Goal: Task Accomplishment & Management: Manage account settings

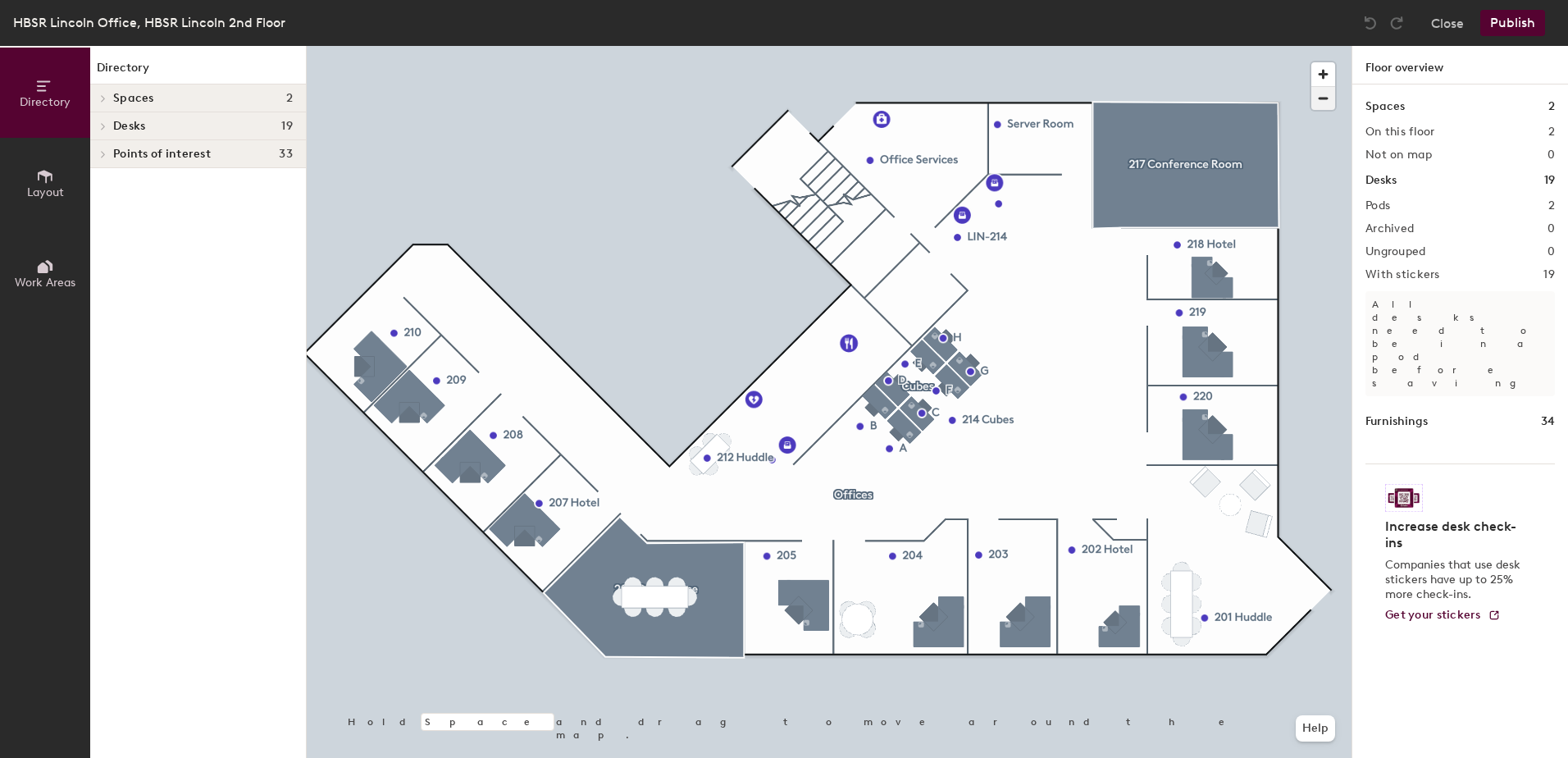
click at [1328, 104] on span "button" at bounding box center [1323, 98] width 24 height 23
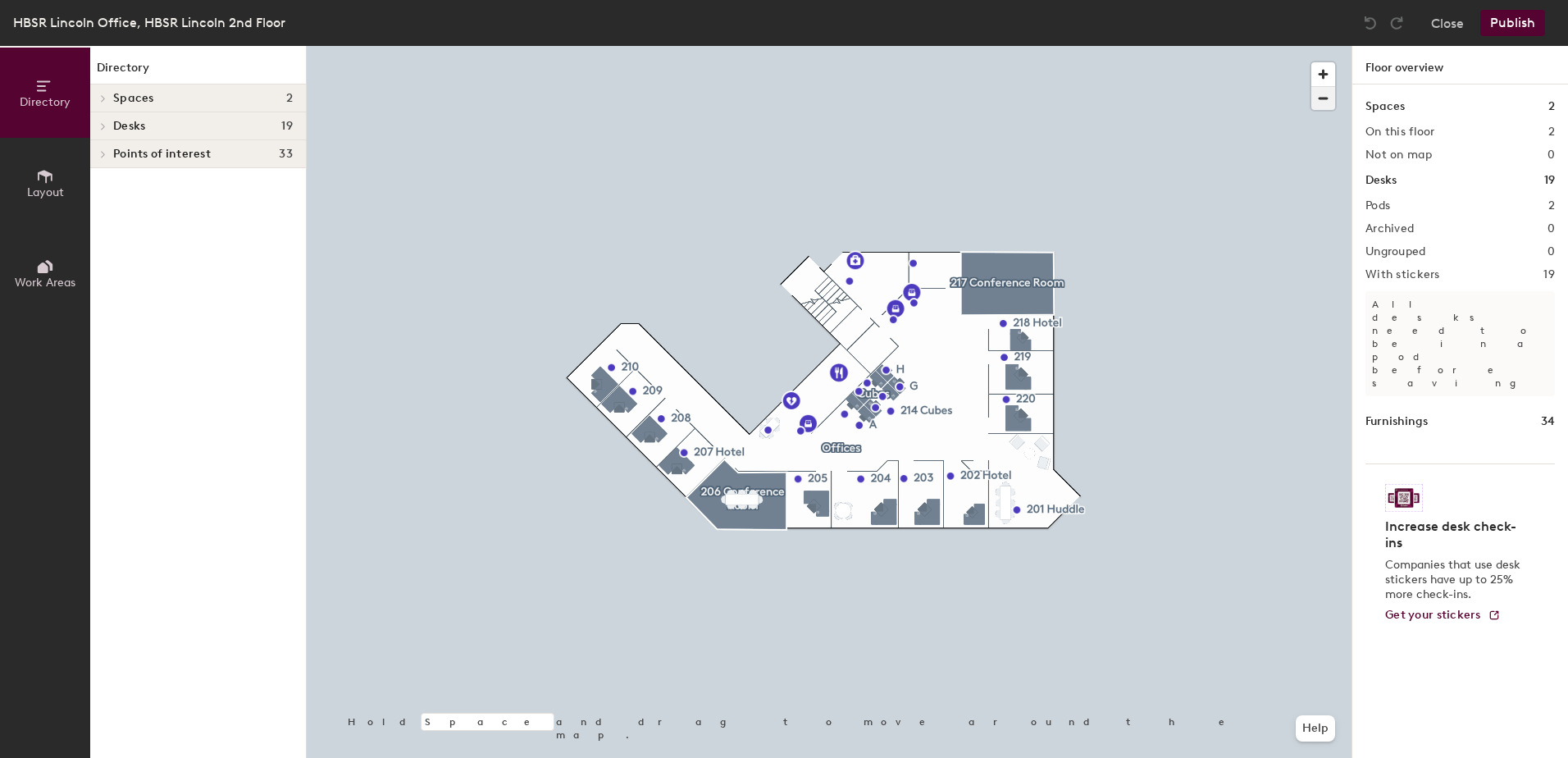
click at [1311, 86] on button "button" at bounding box center [1323, 98] width 24 height 24
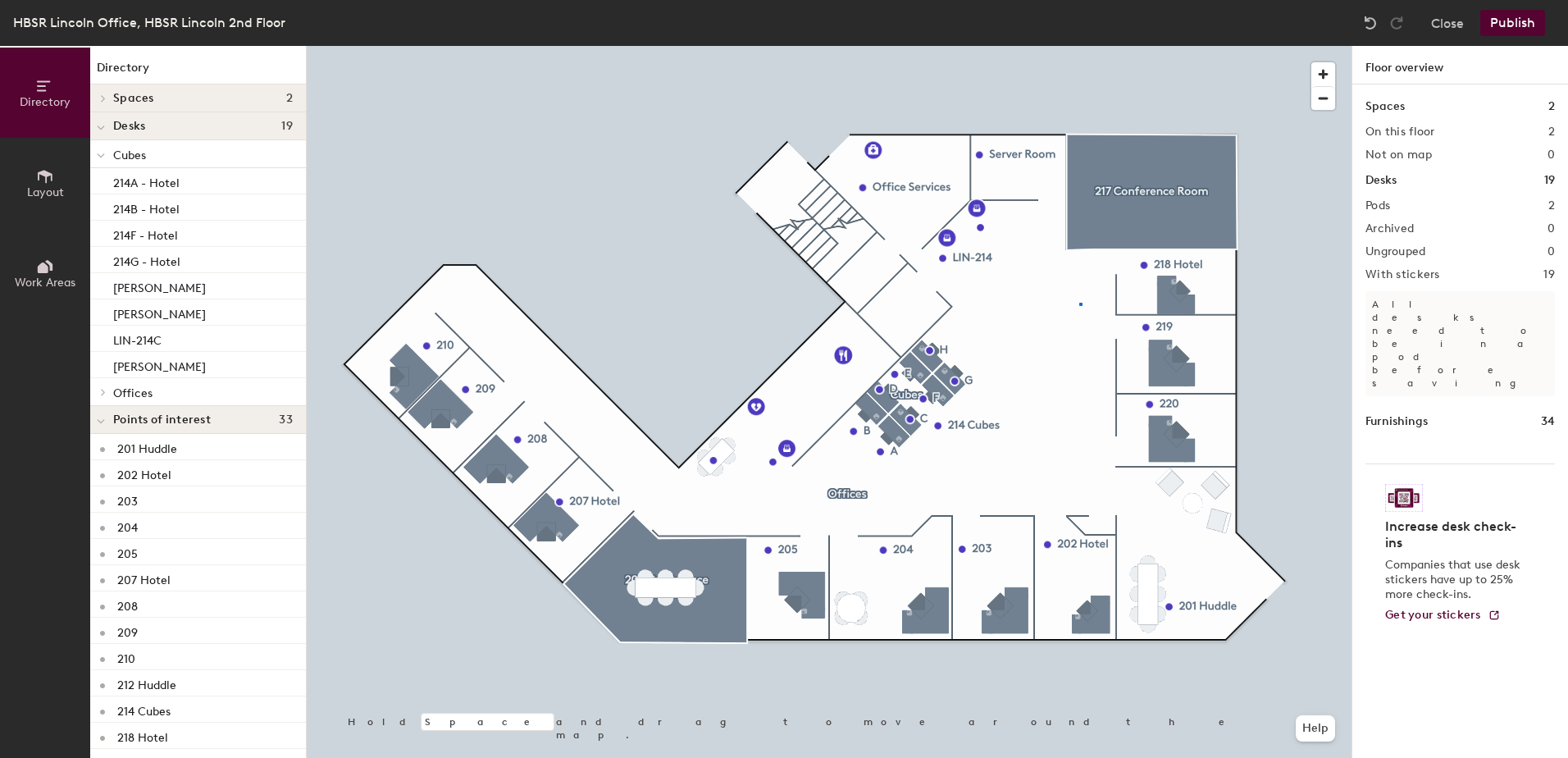
click at [1079, 46] on div at bounding box center [829, 46] width 1045 height 0
click at [928, 46] on div at bounding box center [829, 46] width 1045 height 0
click at [1002, 46] on div at bounding box center [829, 46] width 1045 height 0
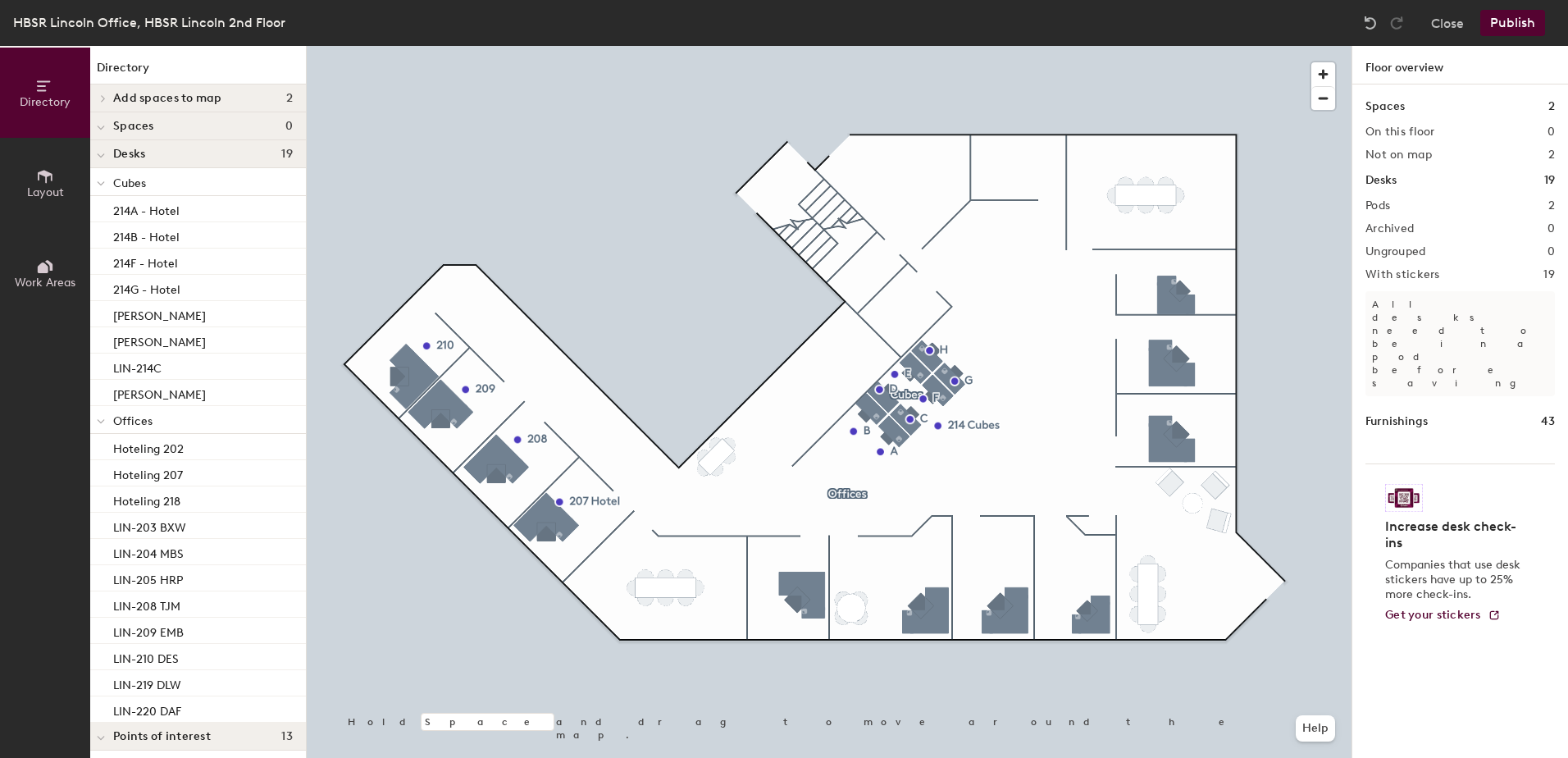
click at [891, 46] on div at bounding box center [829, 46] width 1045 height 0
click at [841, 46] on div at bounding box center [829, 46] width 1045 height 0
click at [841, 491] on div at bounding box center [843, 492] width 3 height 3
click at [957, 457] on span "Edit" at bounding box center [945, 462] width 43 height 28
click at [976, 453] on span "Done" at bounding box center [973, 462] width 49 height 28
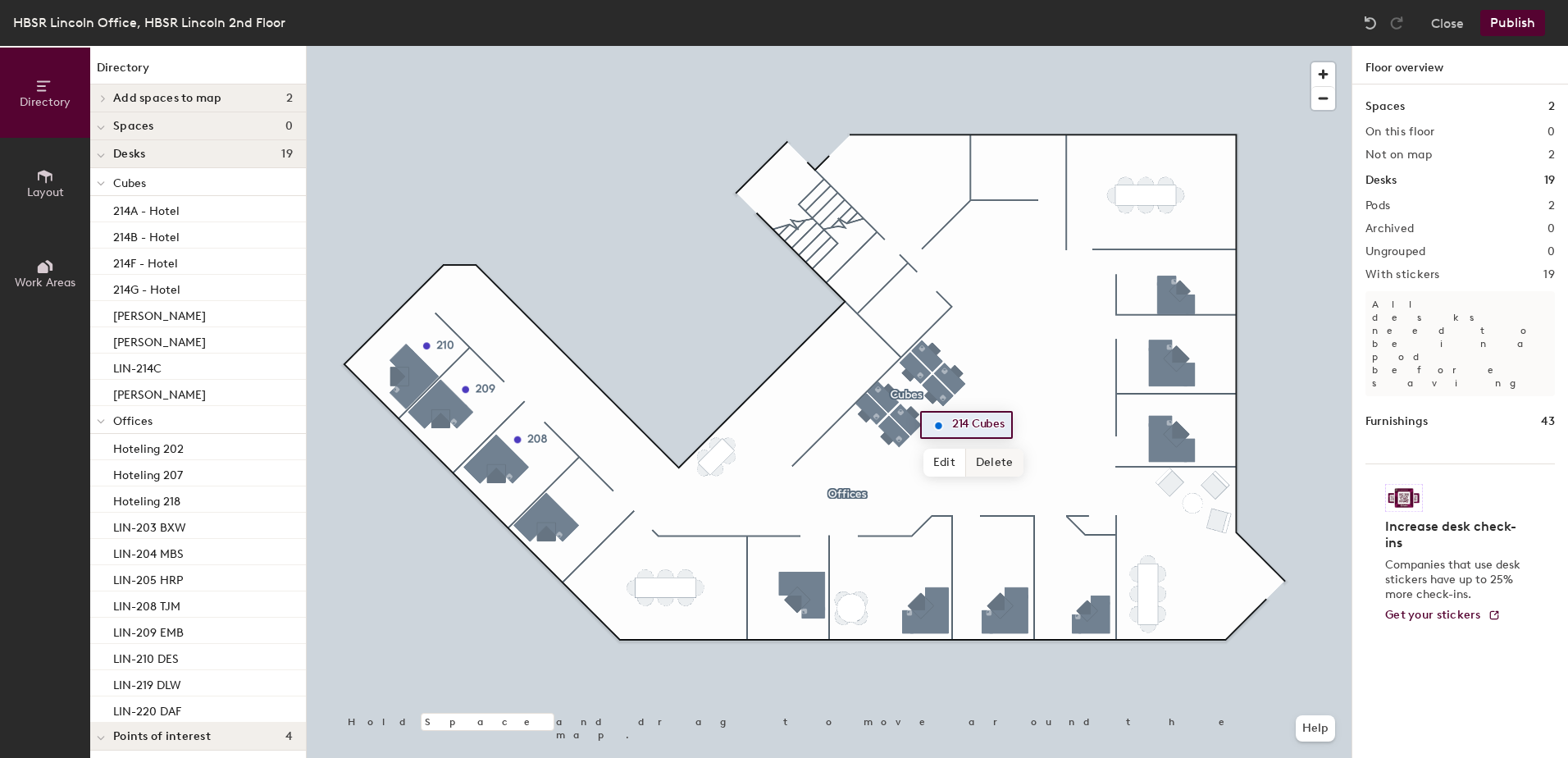
click at [995, 461] on span "Delete" at bounding box center [994, 462] width 57 height 28
click at [894, 46] on div at bounding box center [829, 46] width 1045 height 0
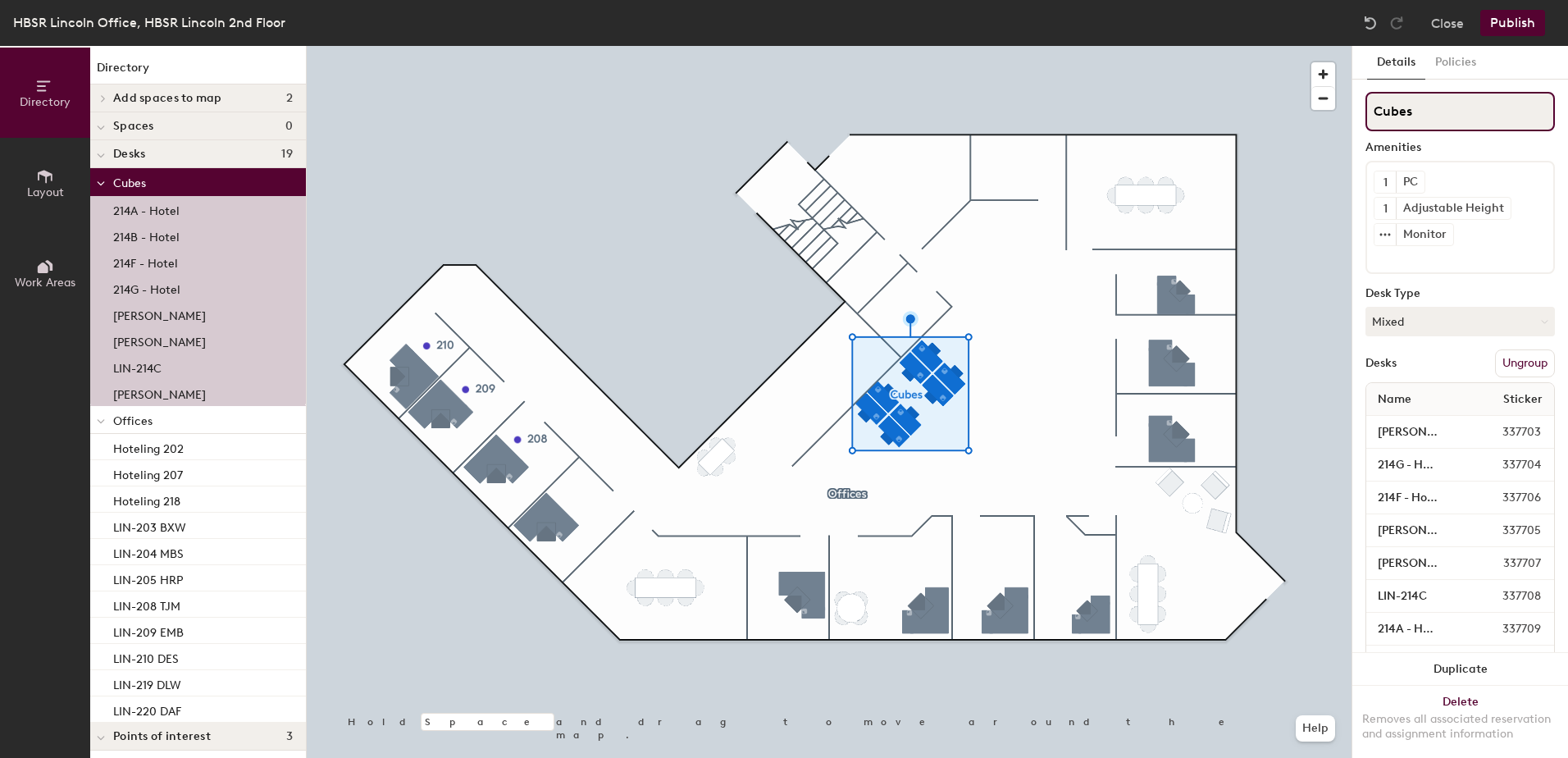
click at [1302, 107] on div "Directory Layout Work Areas Directory Add spaces to map 2 206 Conference Room 2…" at bounding box center [784, 402] width 1568 height 712
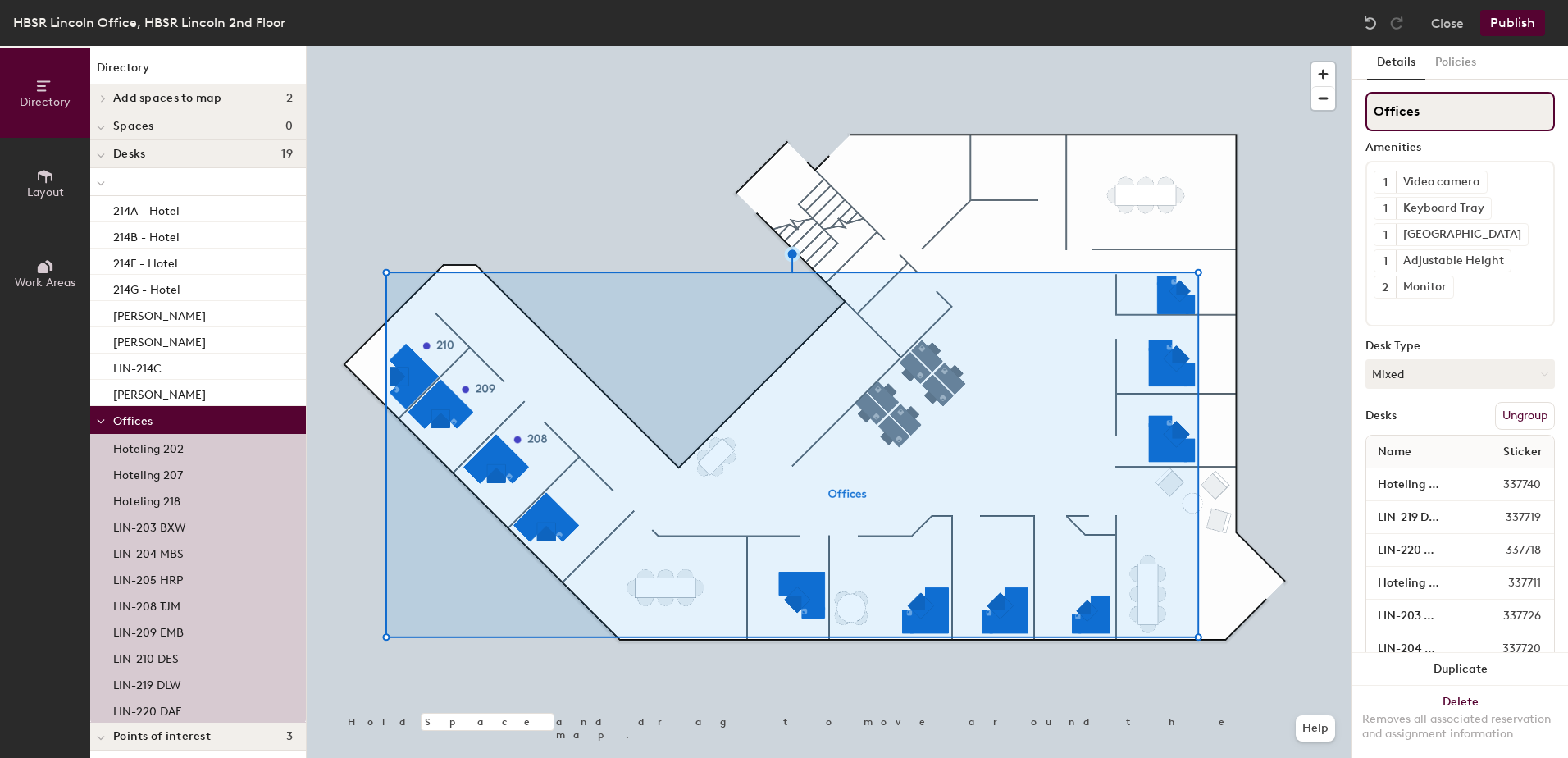
click at [1005, 131] on div "Directory Layout Work Areas Directory Add spaces to map 2 206 Conference Room 2…" at bounding box center [784, 402] width 1568 height 712
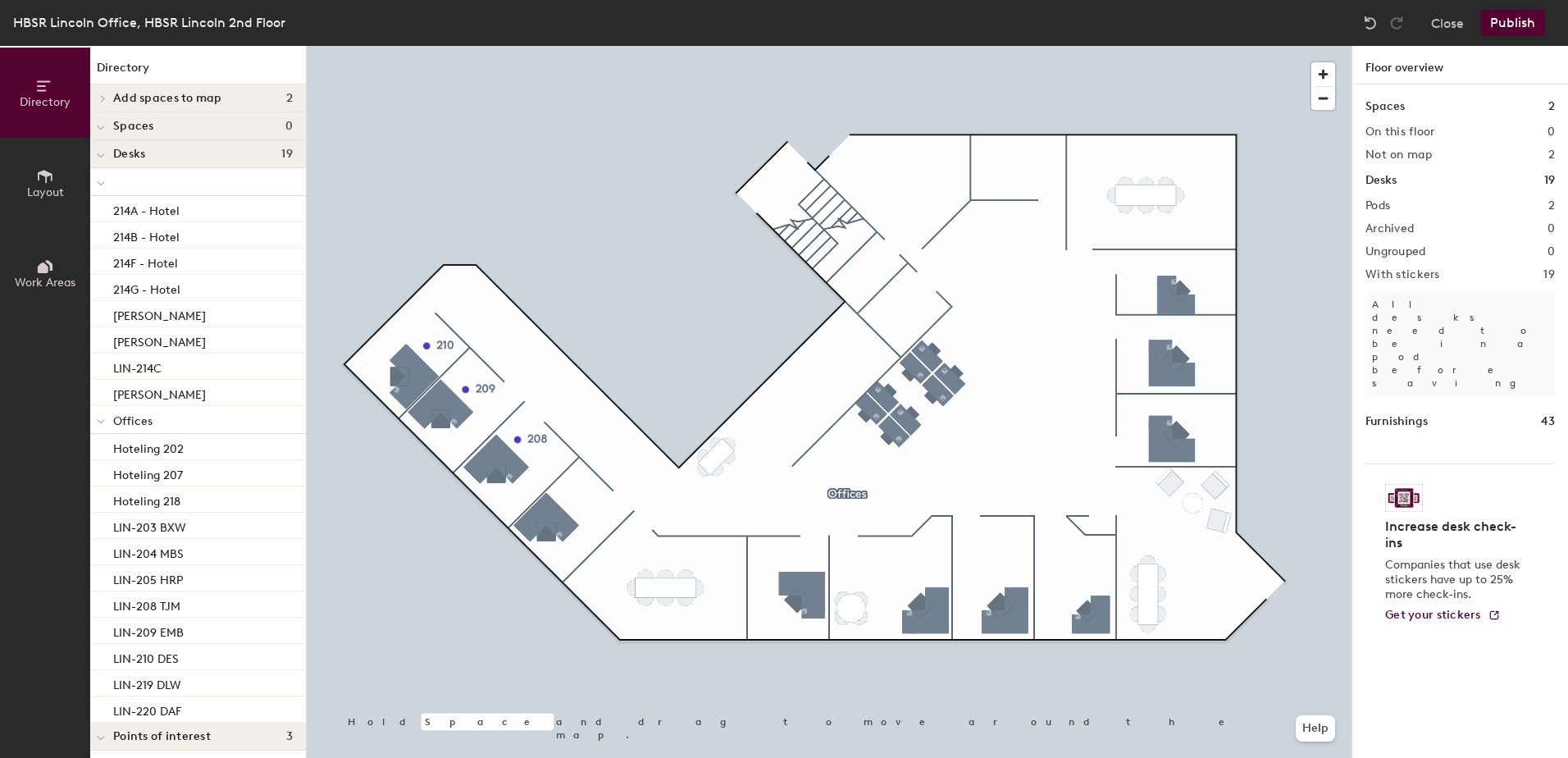
click at [916, 46] on div at bounding box center [829, 46] width 1045 height 0
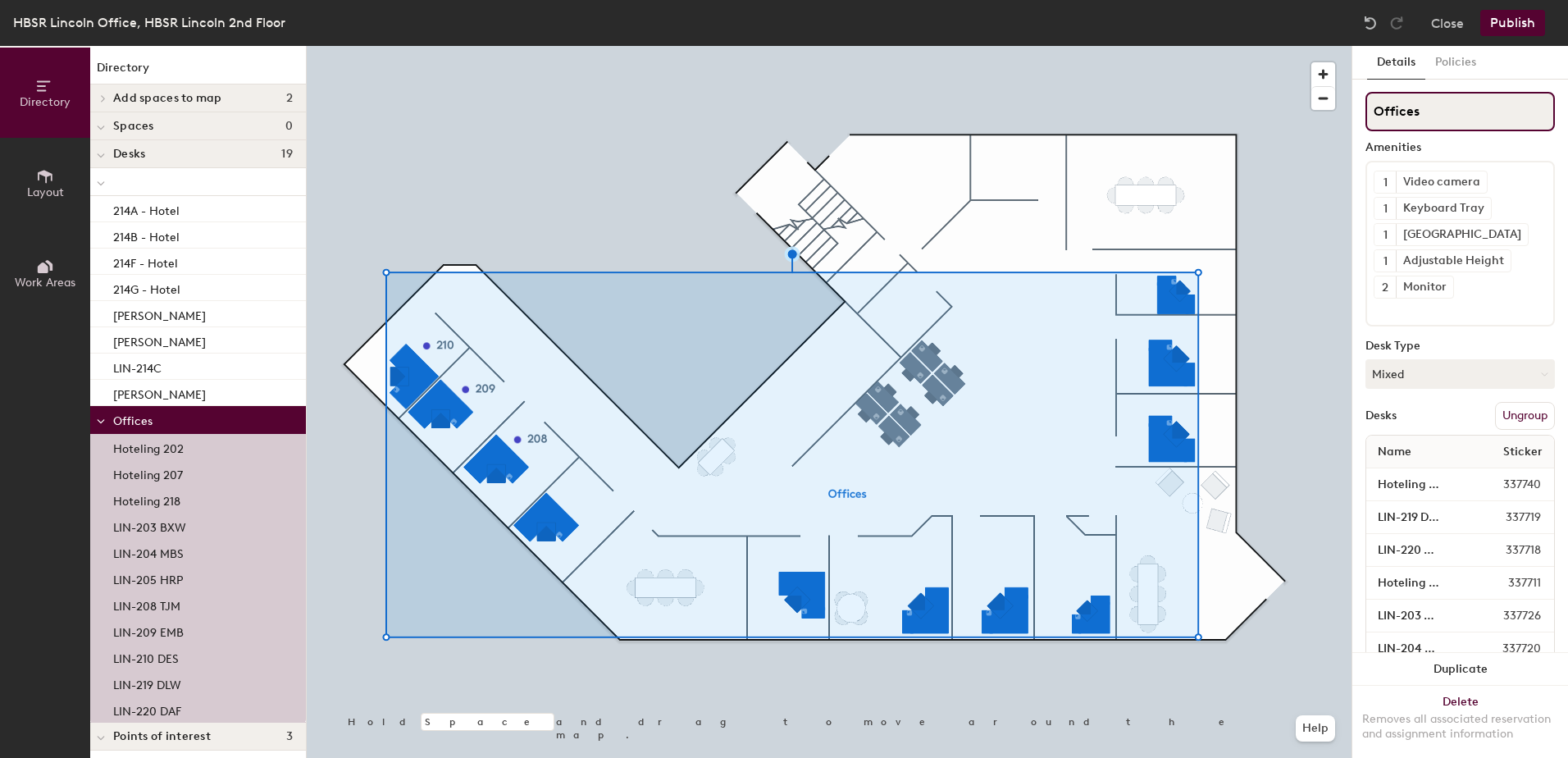
click at [1081, 115] on div "Directory Layout Work Areas Directory Add spaces to map 2 206 Conference Room 2…" at bounding box center [784, 402] width 1568 height 712
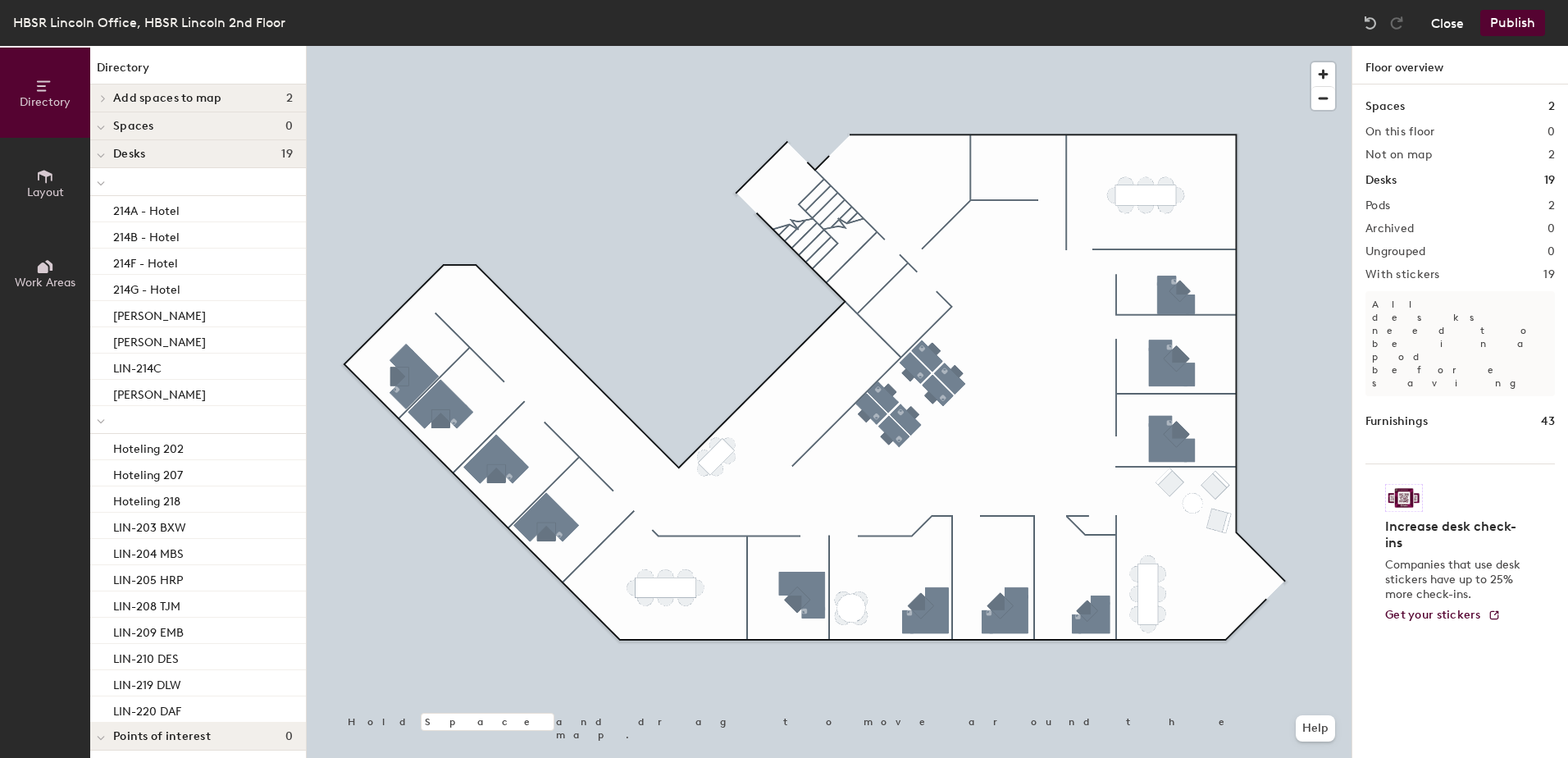
click at [1447, 27] on button "Close" at bounding box center [1447, 23] width 33 height 26
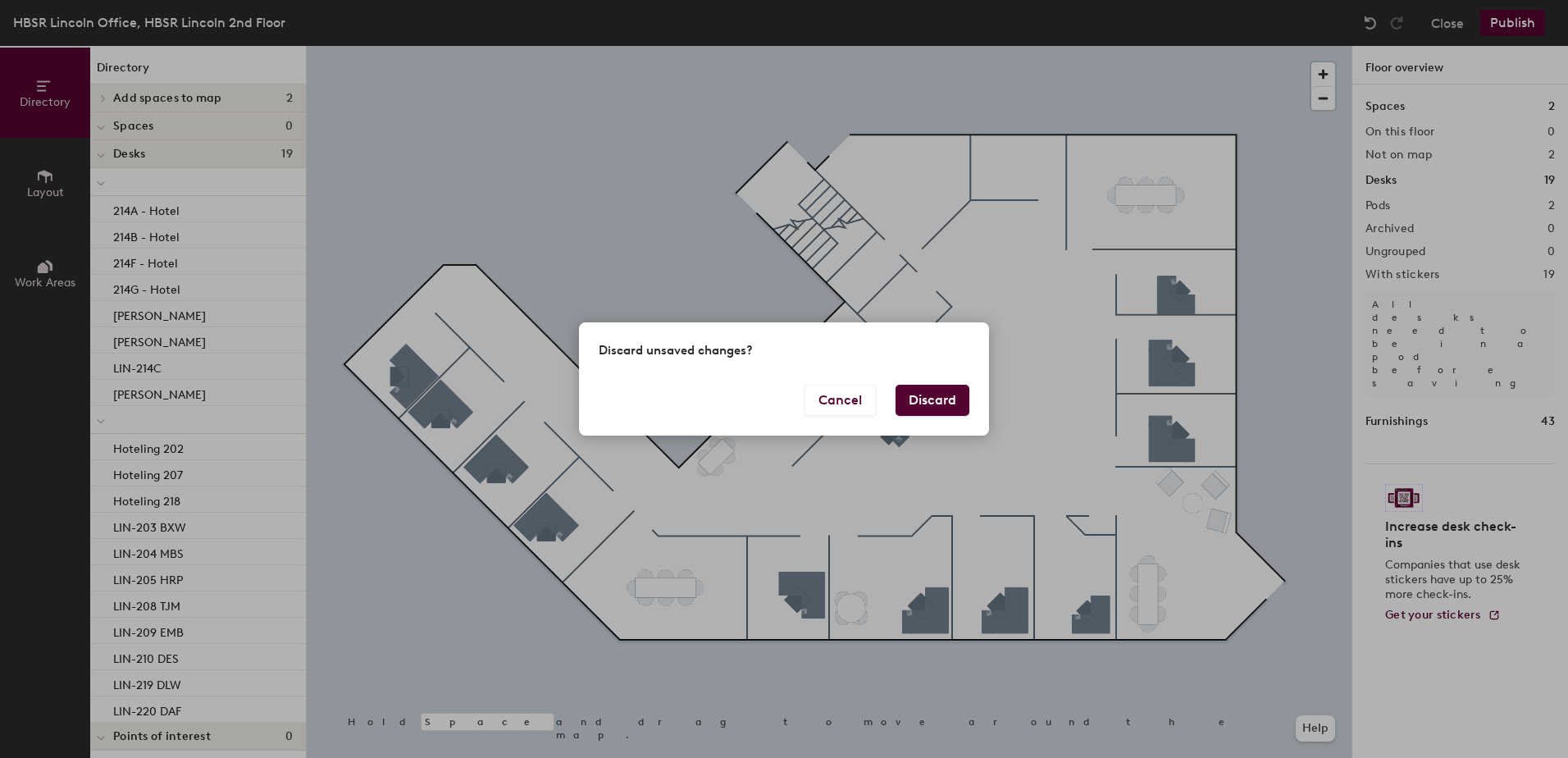
click at [931, 400] on button "Discard" at bounding box center [932, 400] width 74 height 32
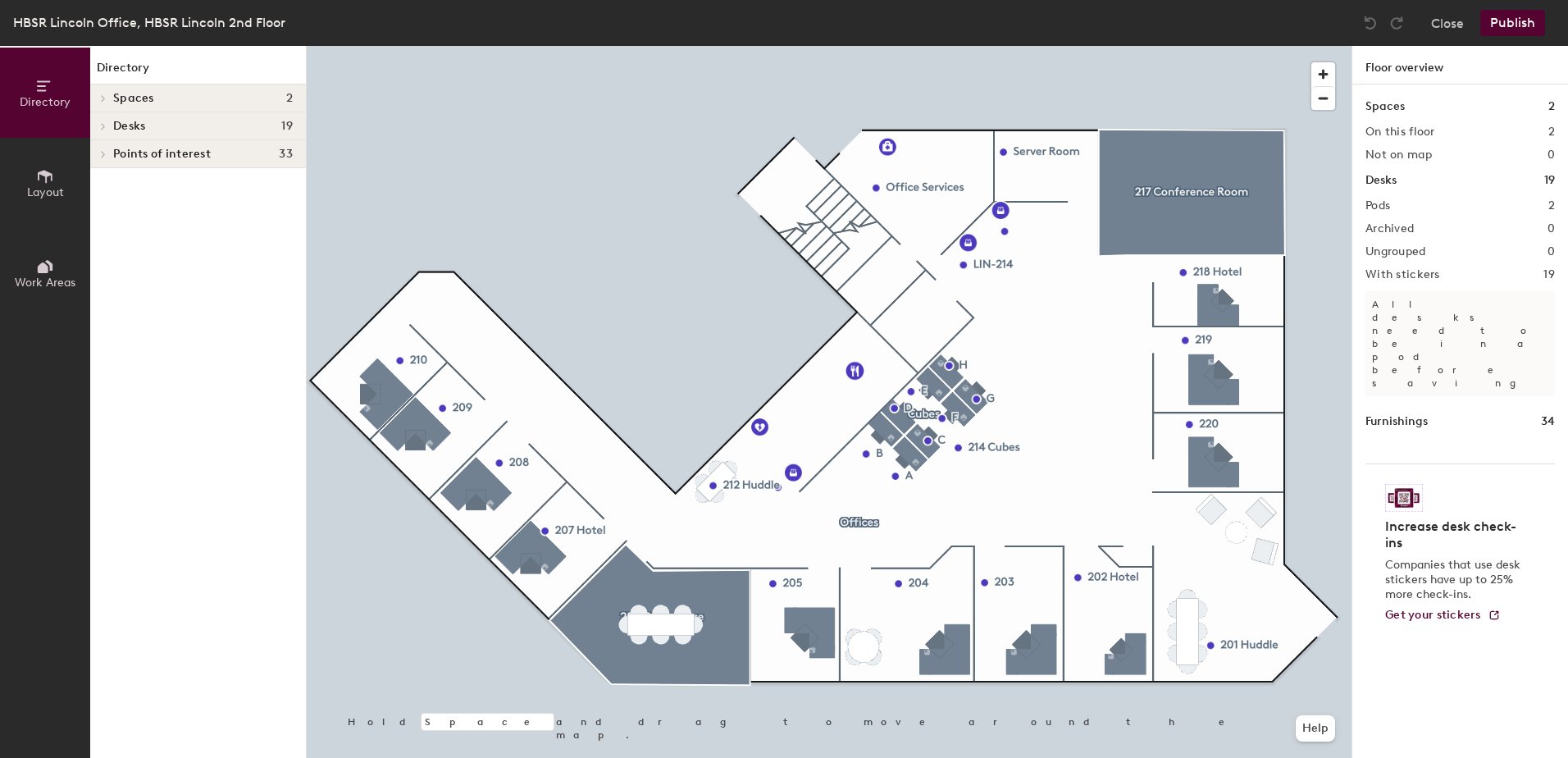
click at [411, 46] on div at bounding box center [829, 46] width 1045 height 0
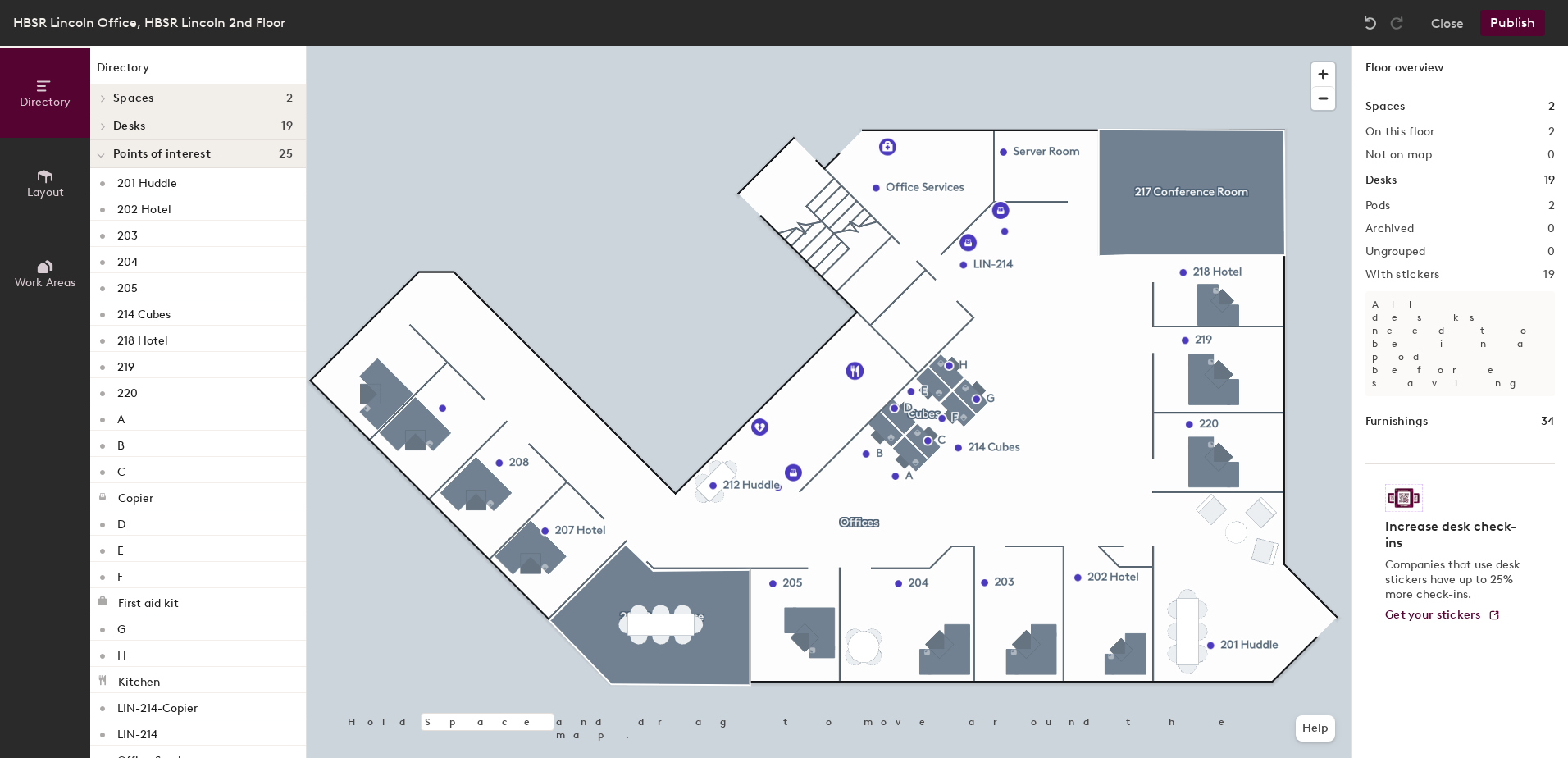
click at [853, 46] on div at bounding box center [829, 46] width 1045 height 0
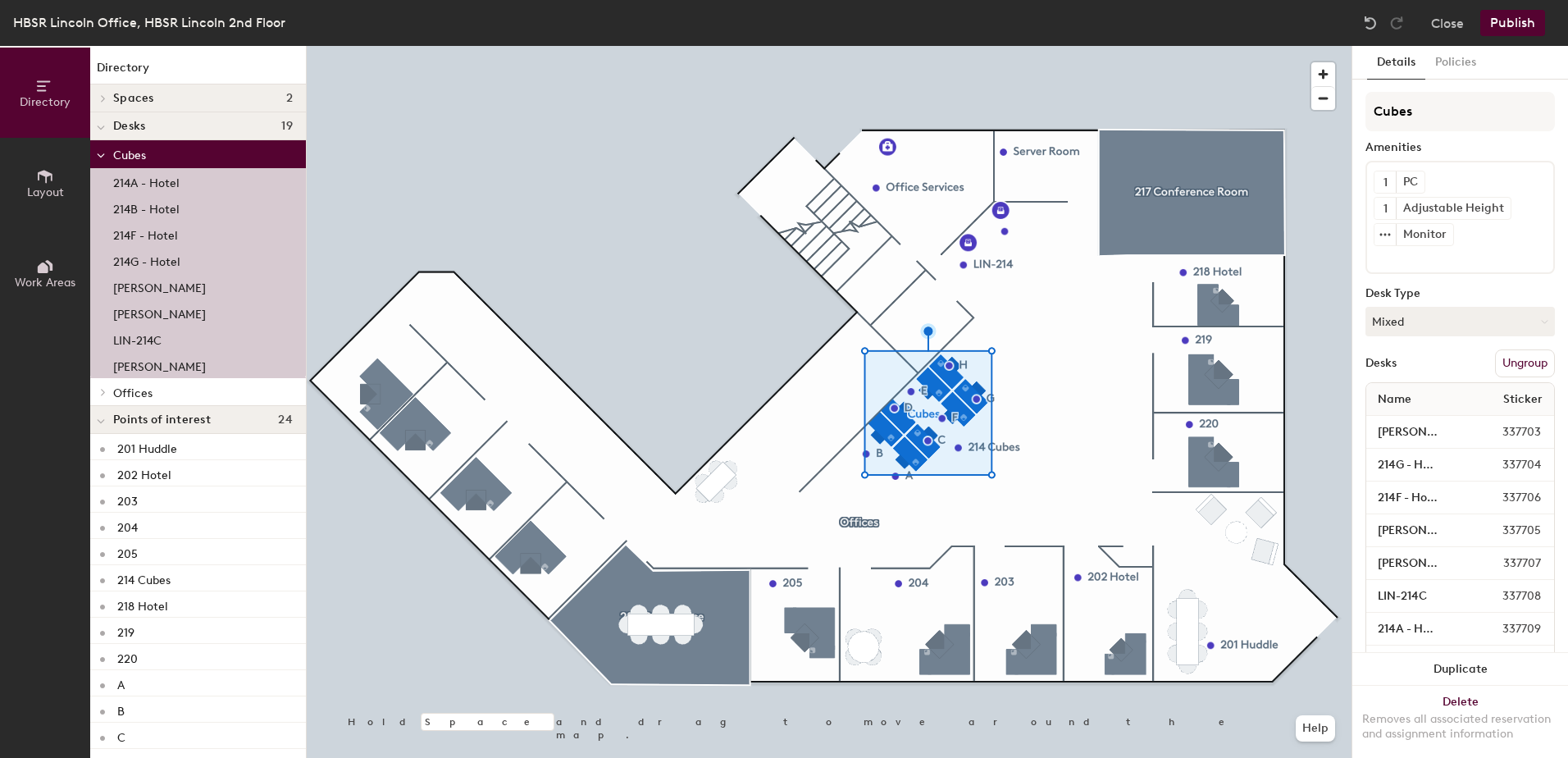
click at [945, 46] on div at bounding box center [829, 46] width 1045 height 0
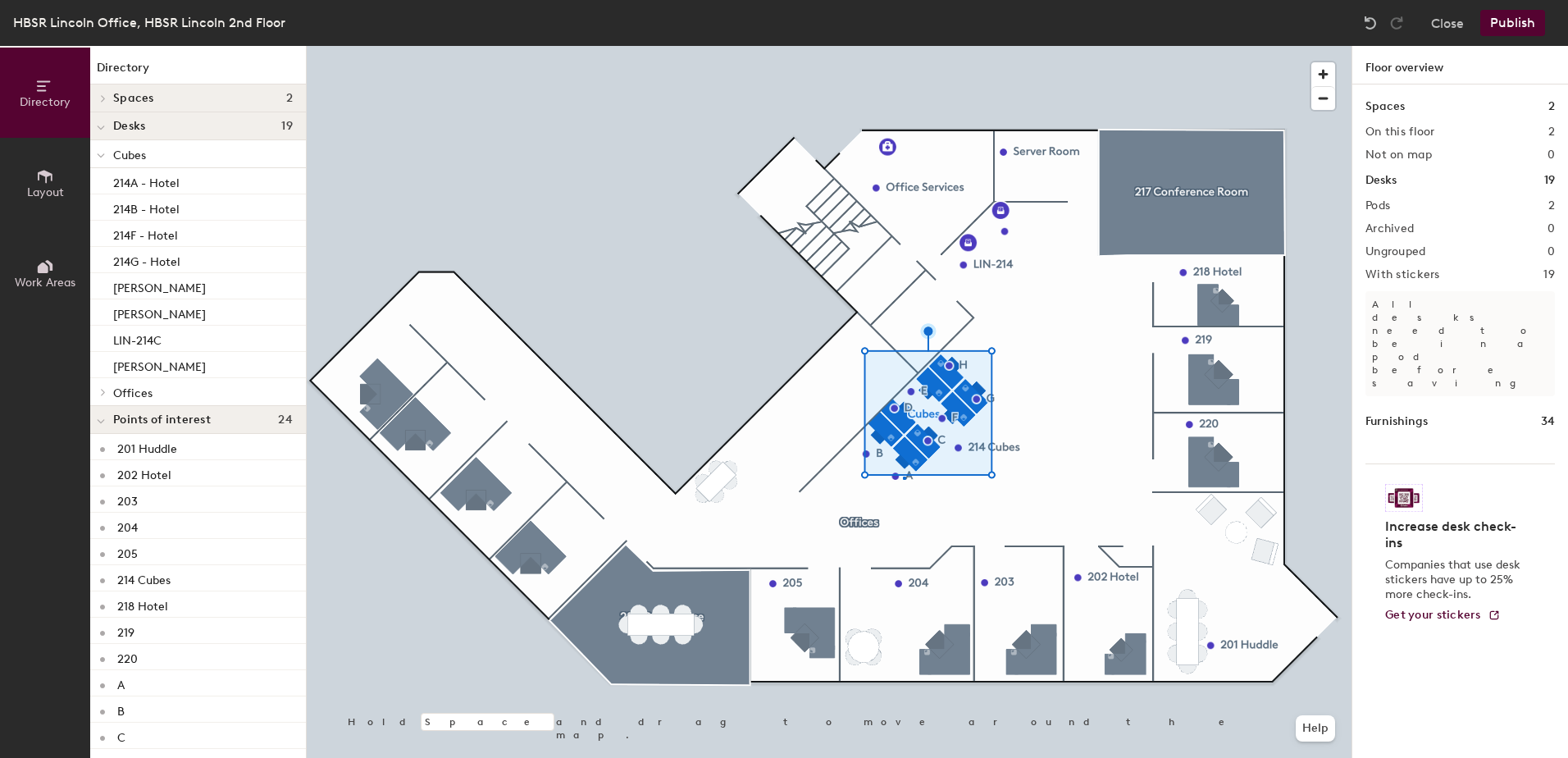
click at [903, 46] on div at bounding box center [829, 46] width 1045 height 0
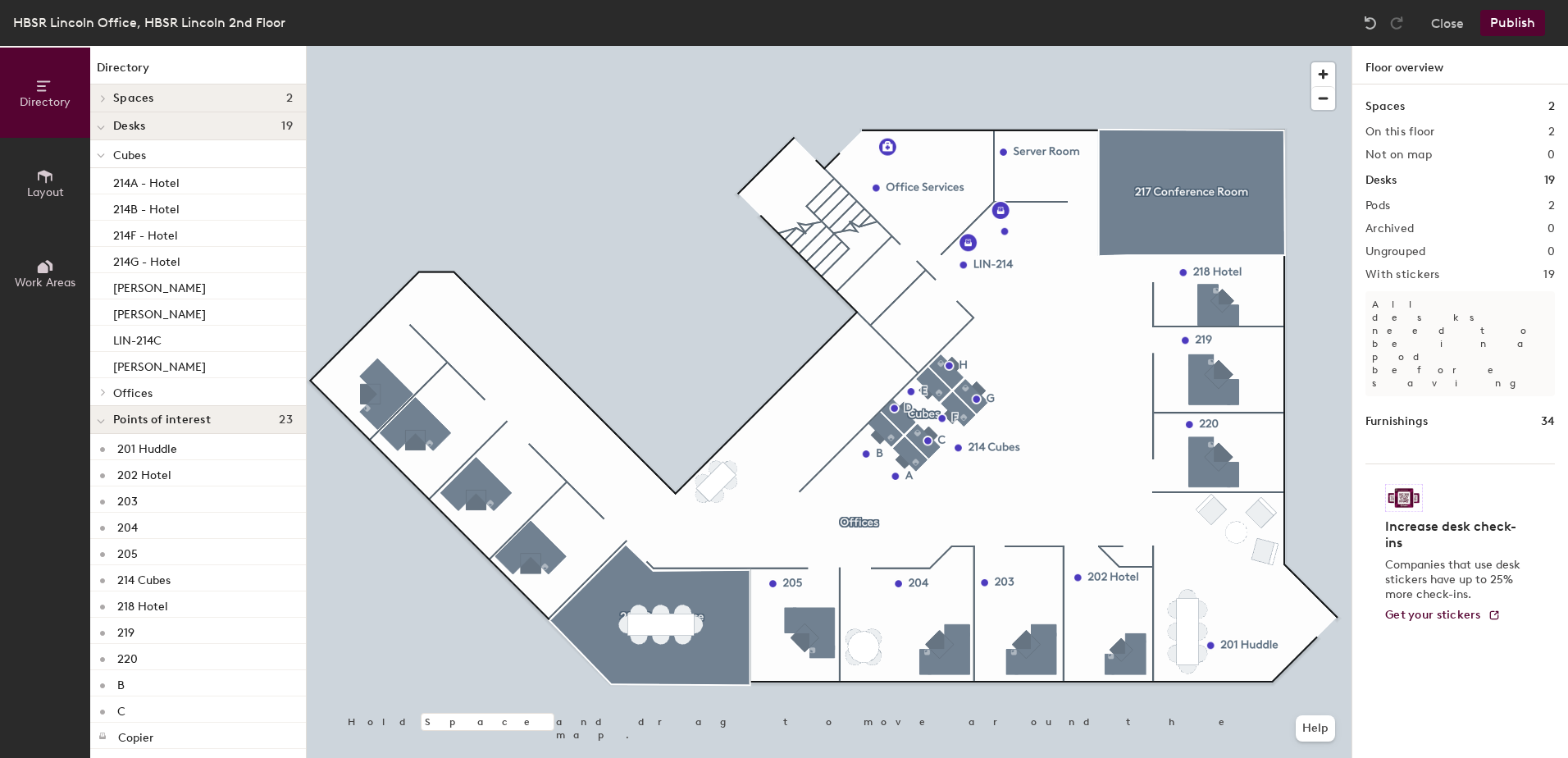
click at [872, 46] on div at bounding box center [829, 46] width 1045 height 0
click at [954, 46] on div at bounding box center [829, 46] width 1045 height 0
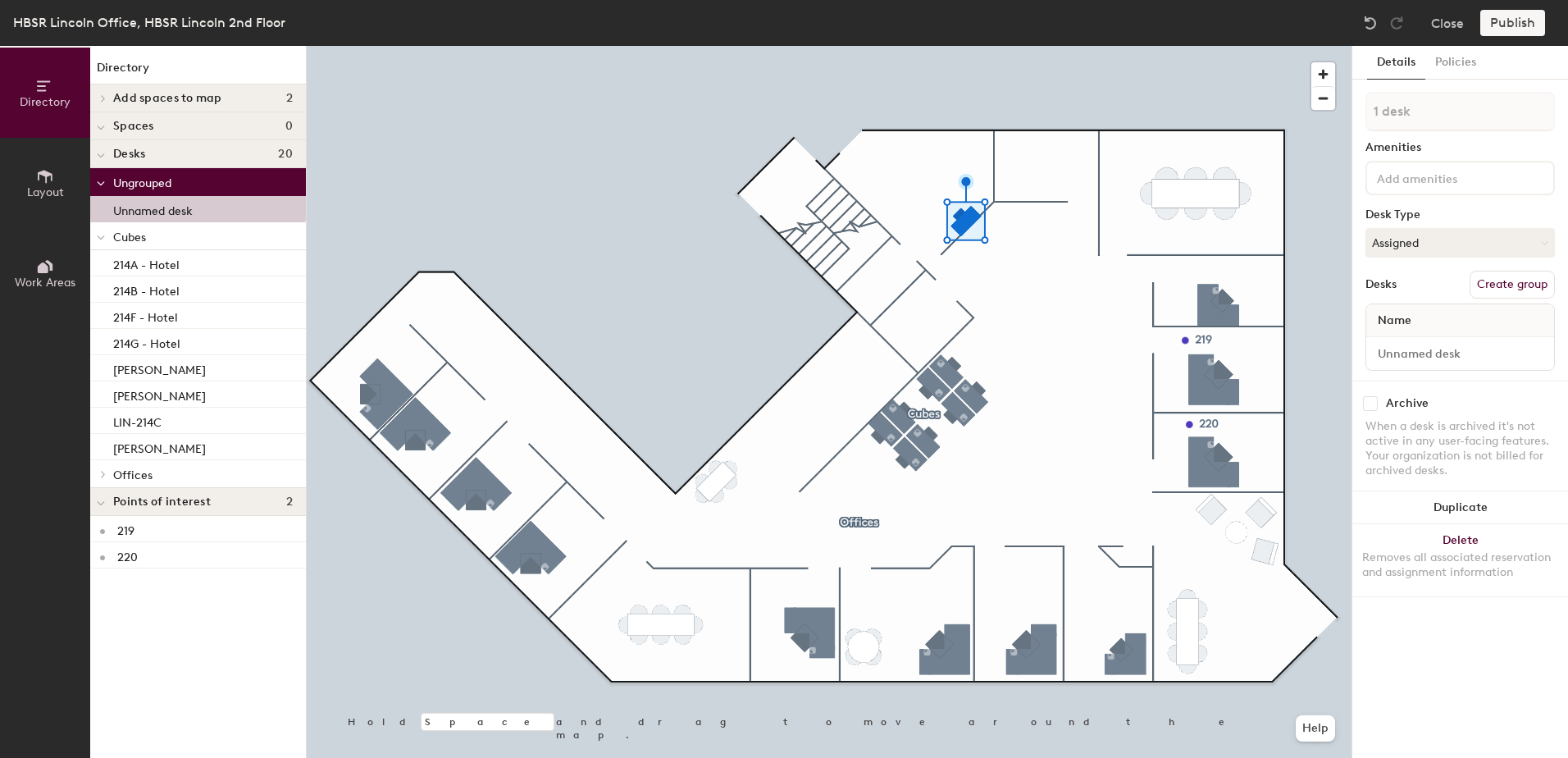
click at [979, 46] on div at bounding box center [829, 46] width 1045 height 0
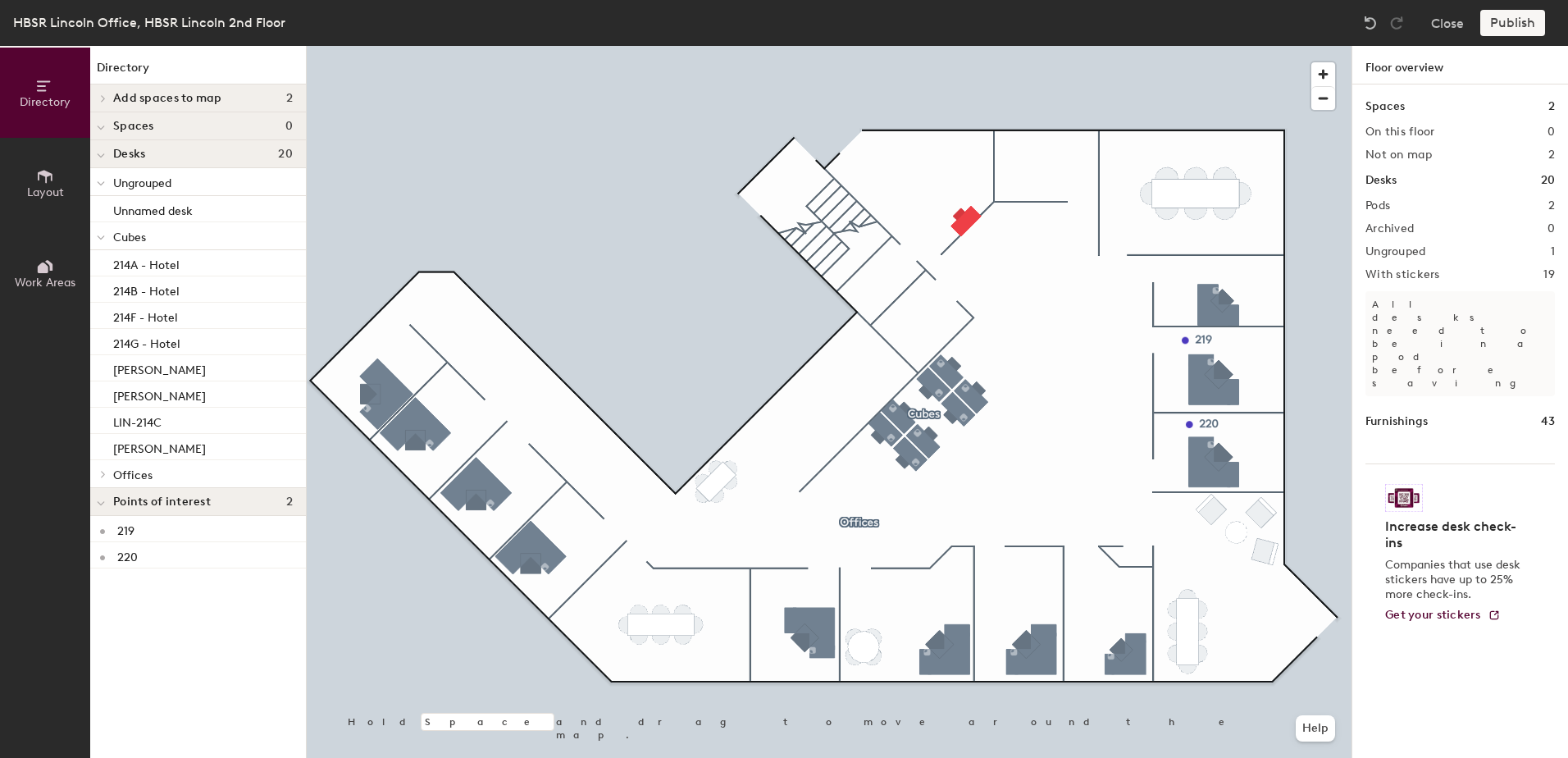
click at [1018, 46] on div at bounding box center [829, 46] width 1045 height 0
click at [984, 46] on div at bounding box center [829, 46] width 1045 height 0
click at [965, 46] on div at bounding box center [829, 46] width 1045 height 0
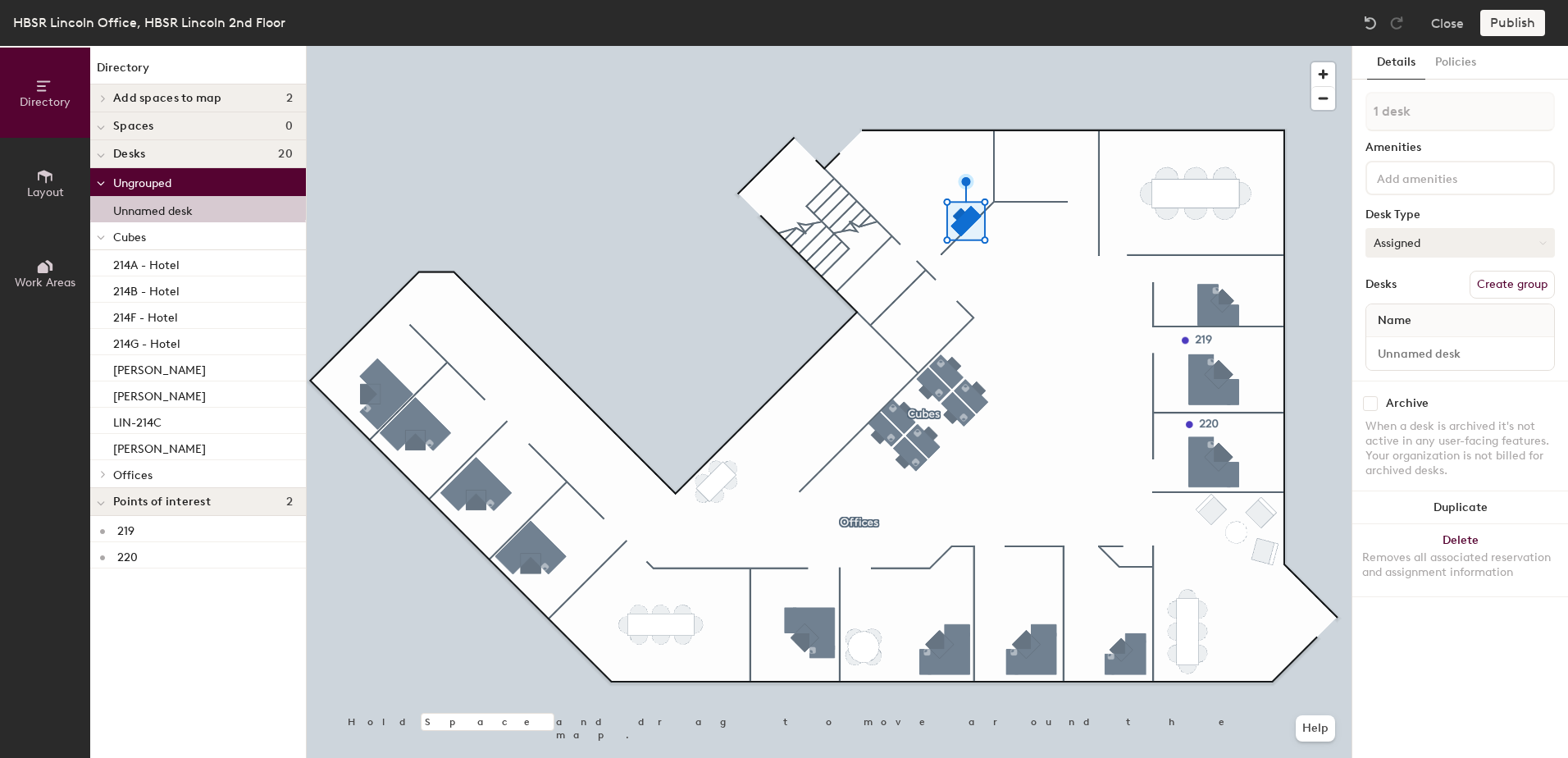
click at [1383, 246] on button "Assigned" at bounding box center [1460, 243] width 189 height 30
click at [1387, 296] on div "Assigned" at bounding box center [1448, 293] width 164 height 25
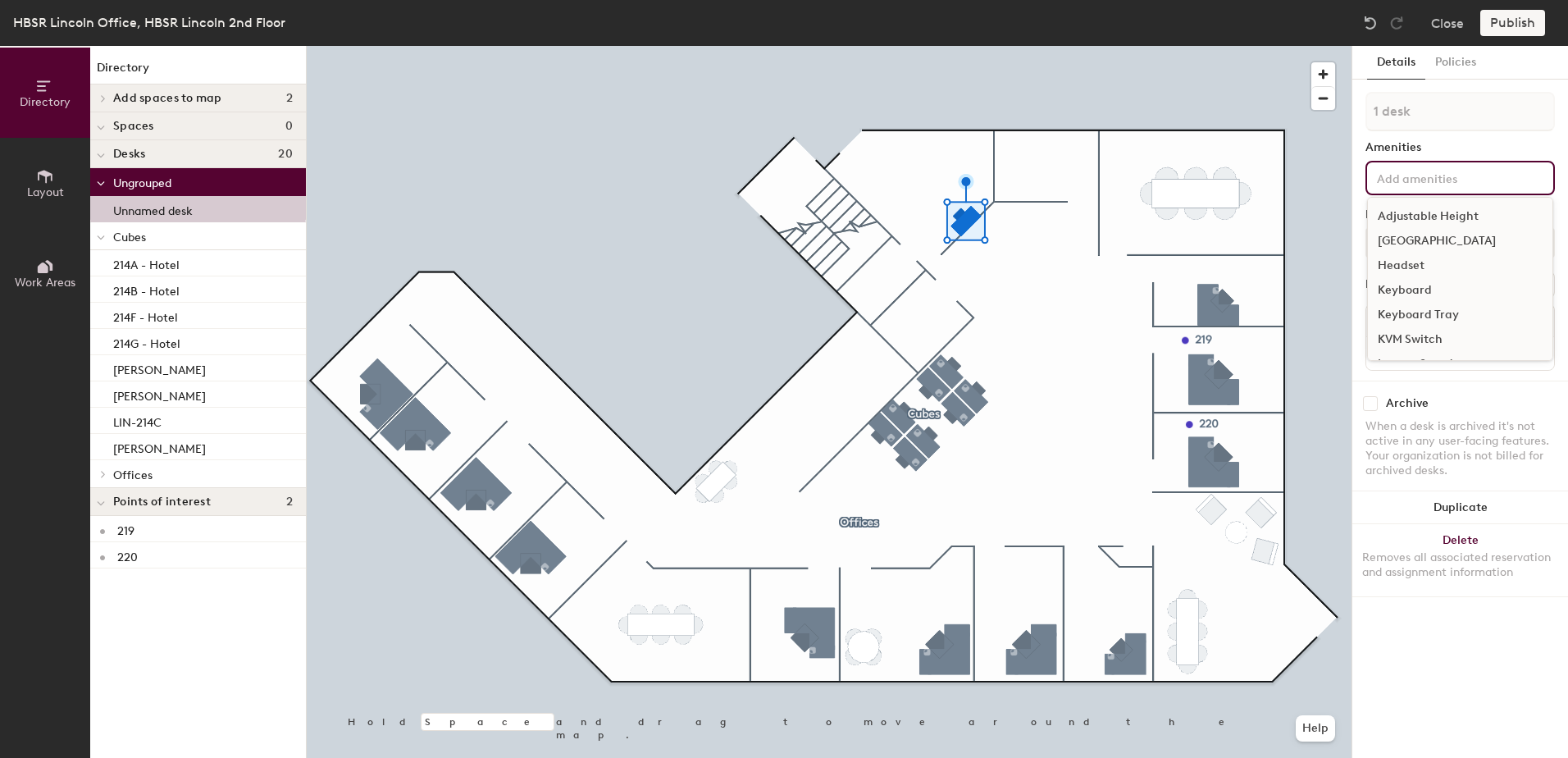
click at [1427, 183] on input at bounding box center [1447, 176] width 147 height 20
click at [1488, 143] on div "Amenities" at bounding box center [1460, 147] width 189 height 13
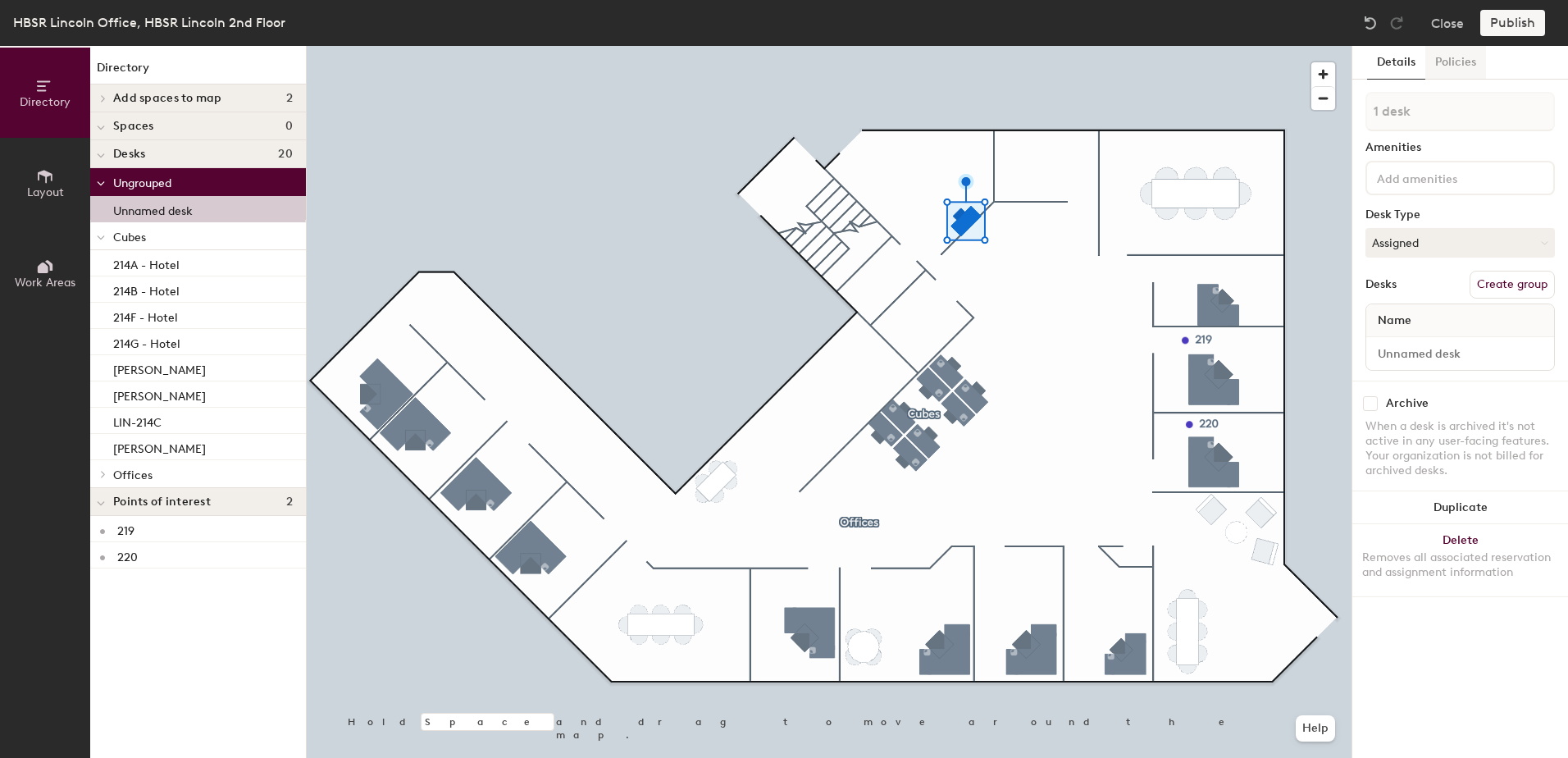
click at [1461, 62] on button "Policies" at bounding box center [1455, 62] width 60 height 33
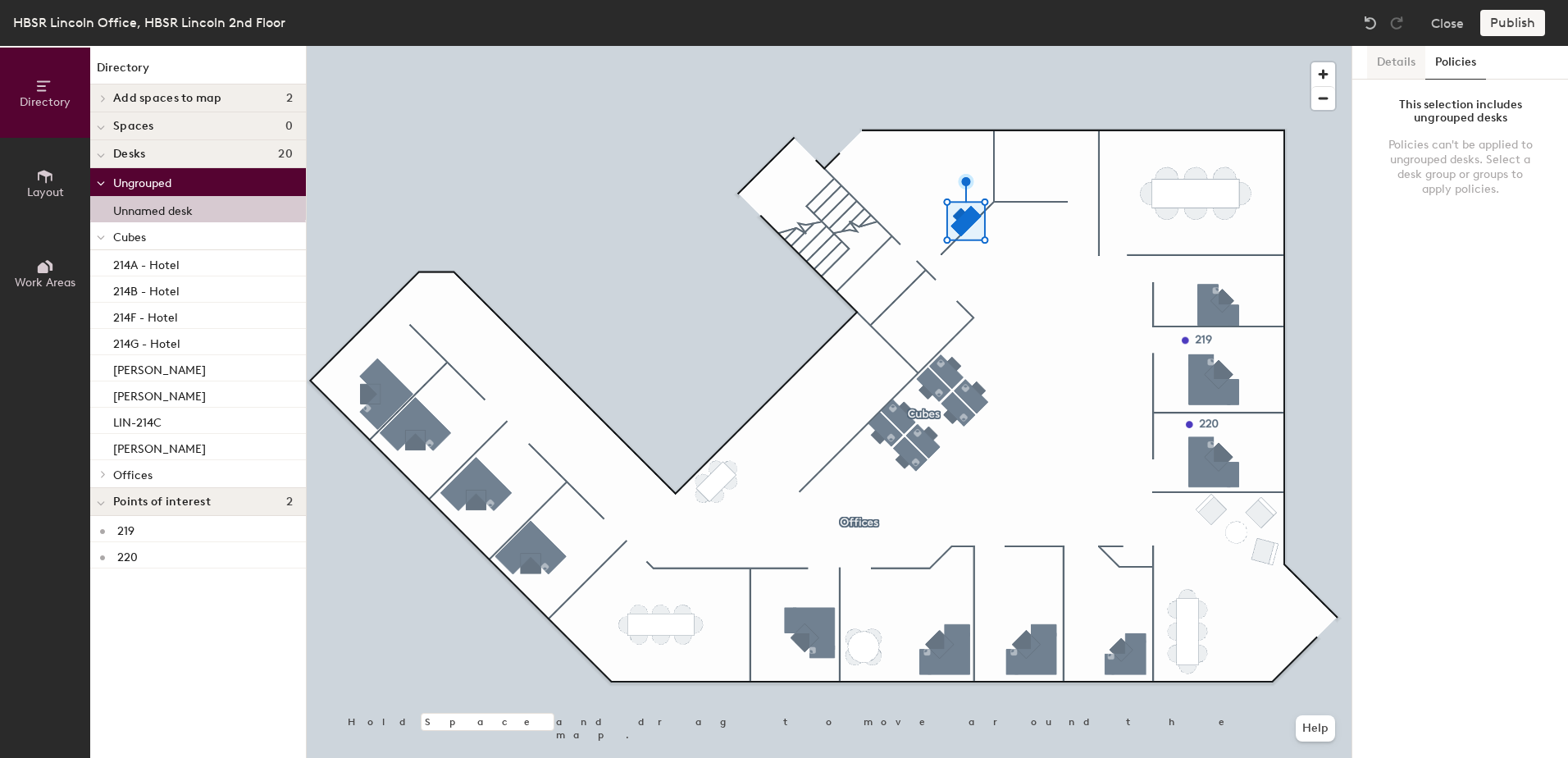
click at [1416, 54] on button "Details" at bounding box center [1396, 62] width 58 height 33
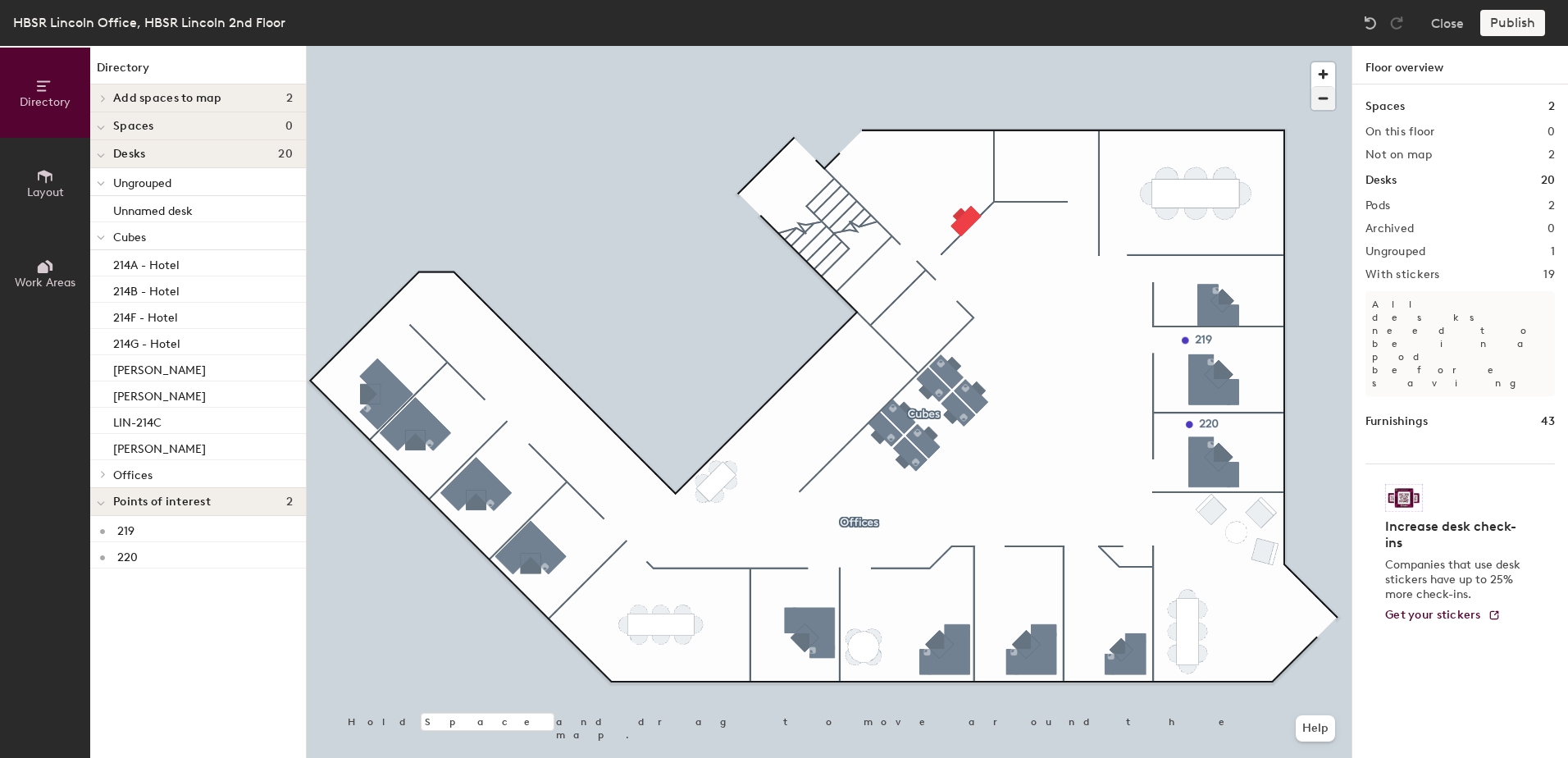
click at [814, 46] on div at bounding box center [829, 46] width 1045 height 0
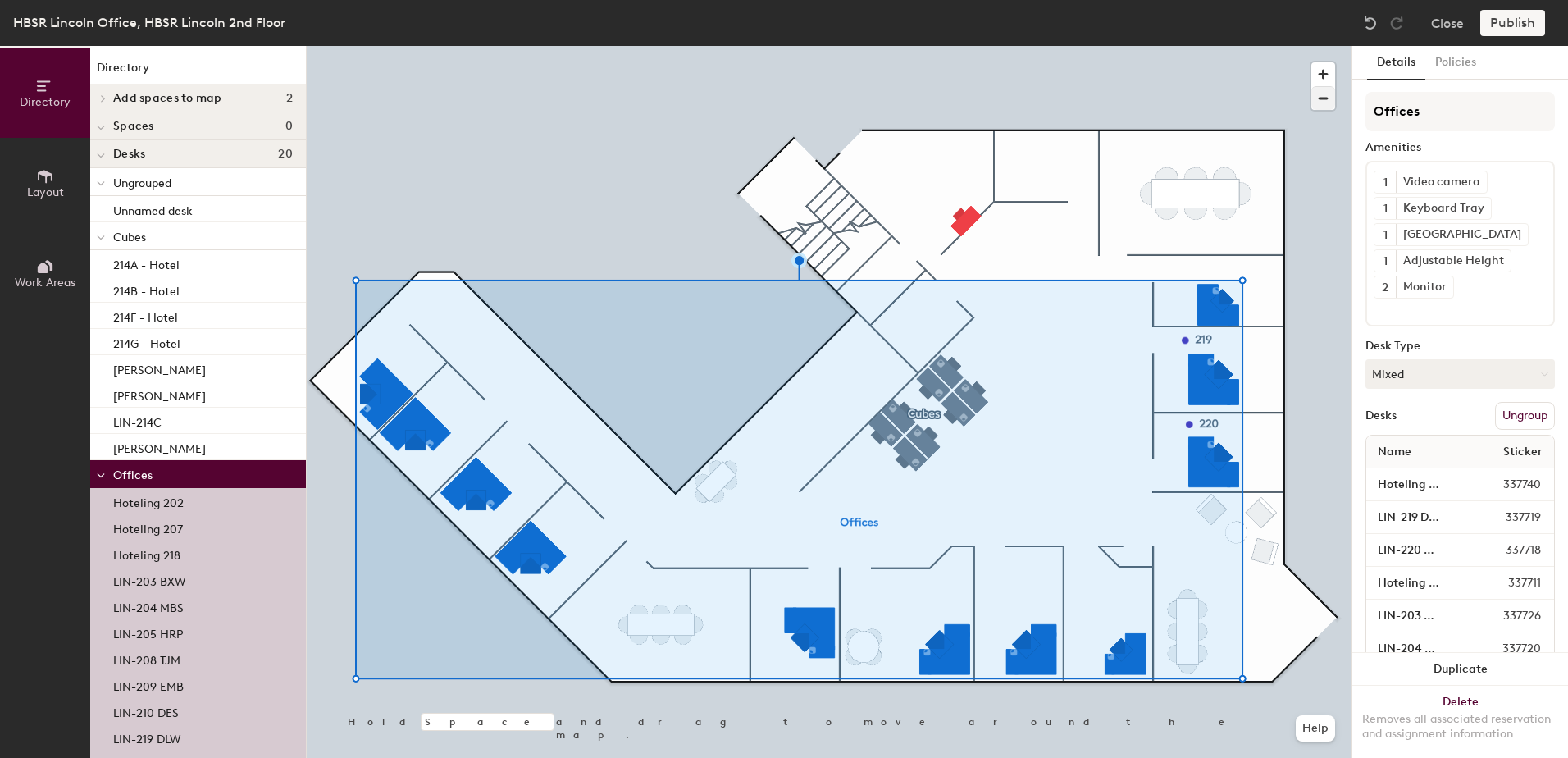
click at [1000, 46] on div at bounding box center [829, 46] width 1045 height 0
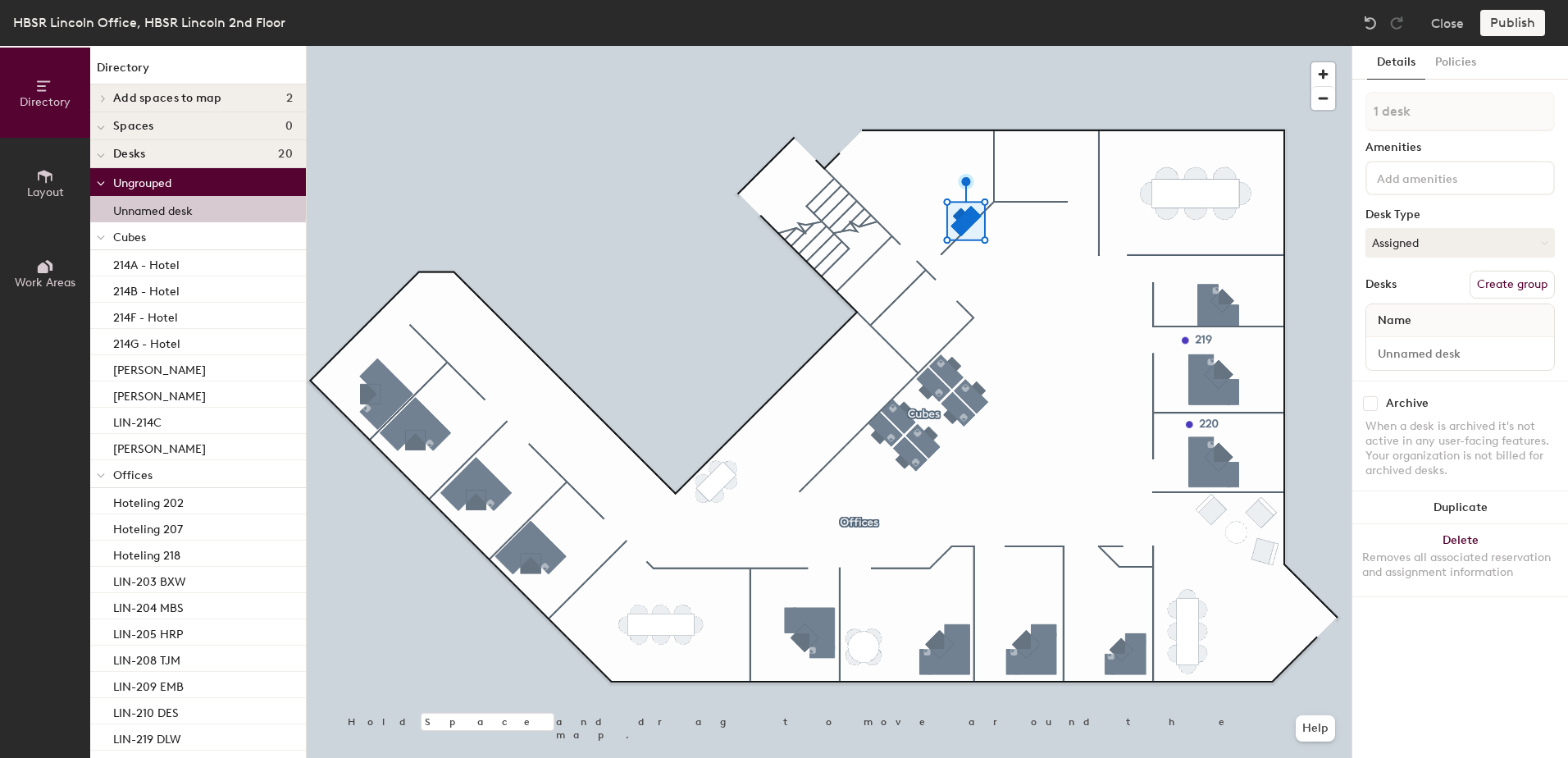
drag, startPoint x: 143, startPoint y: 178, endPoint x: 196, endPoint y: 181, distance: 53.1
click at [196, 181] on p "Ungrouped" at bounding box center [203, 181] width 180 height 21
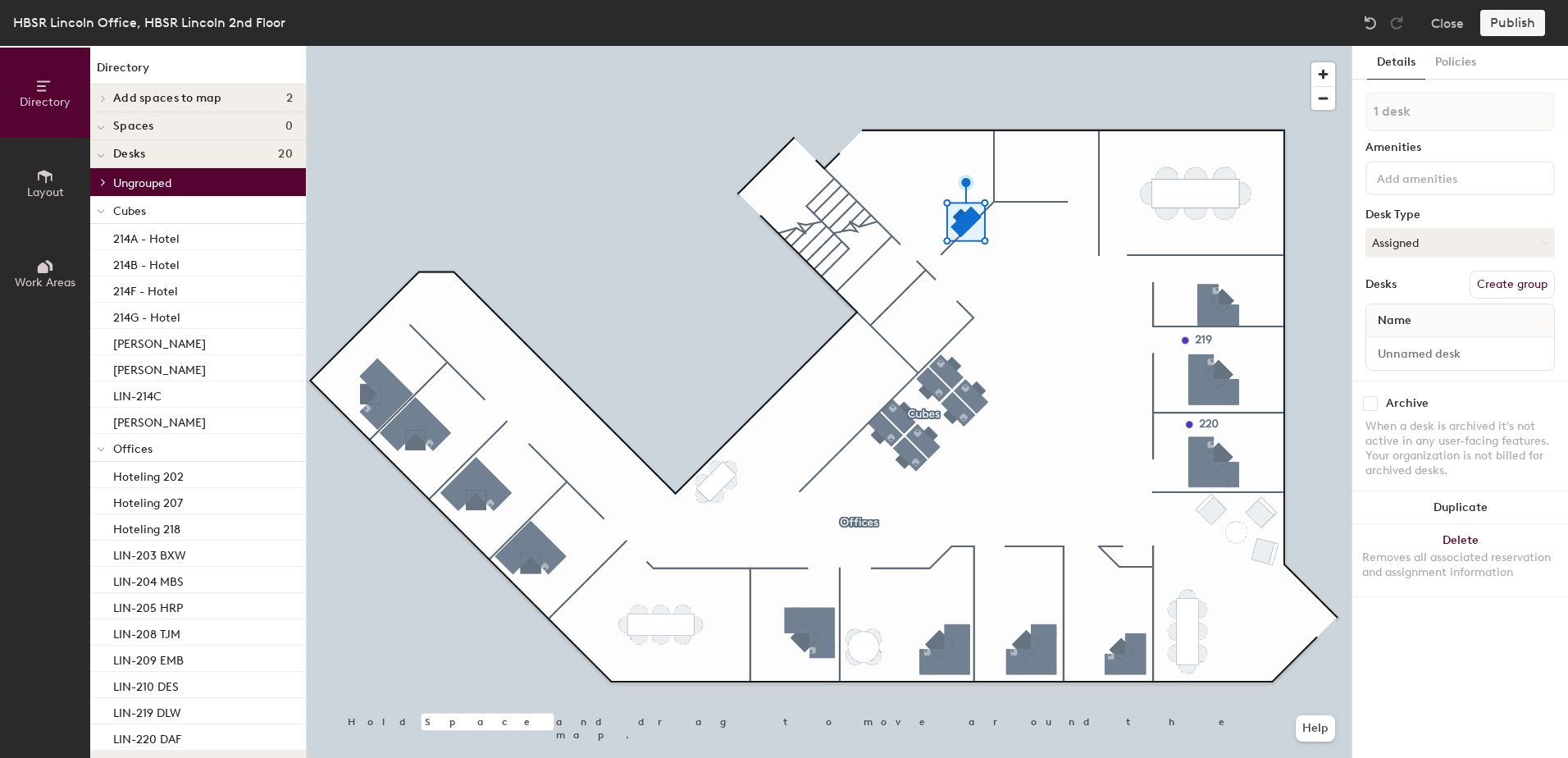
click at [1059, 46] on div at bounding box center [829, 46] width 1045 height 0
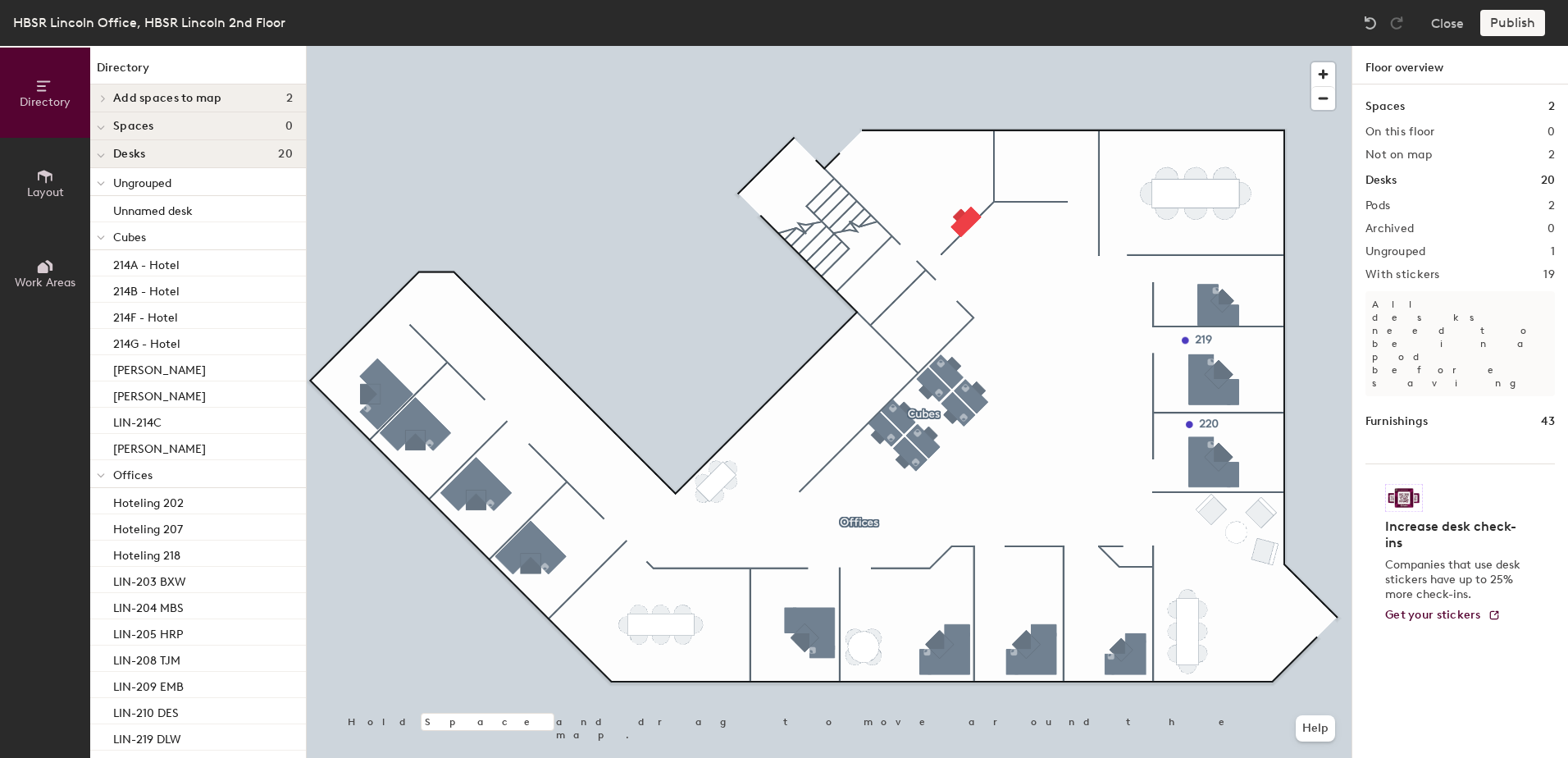
click at [167, 245] on p "Cubes" at bounding box center [203, 236] width 180 height 21
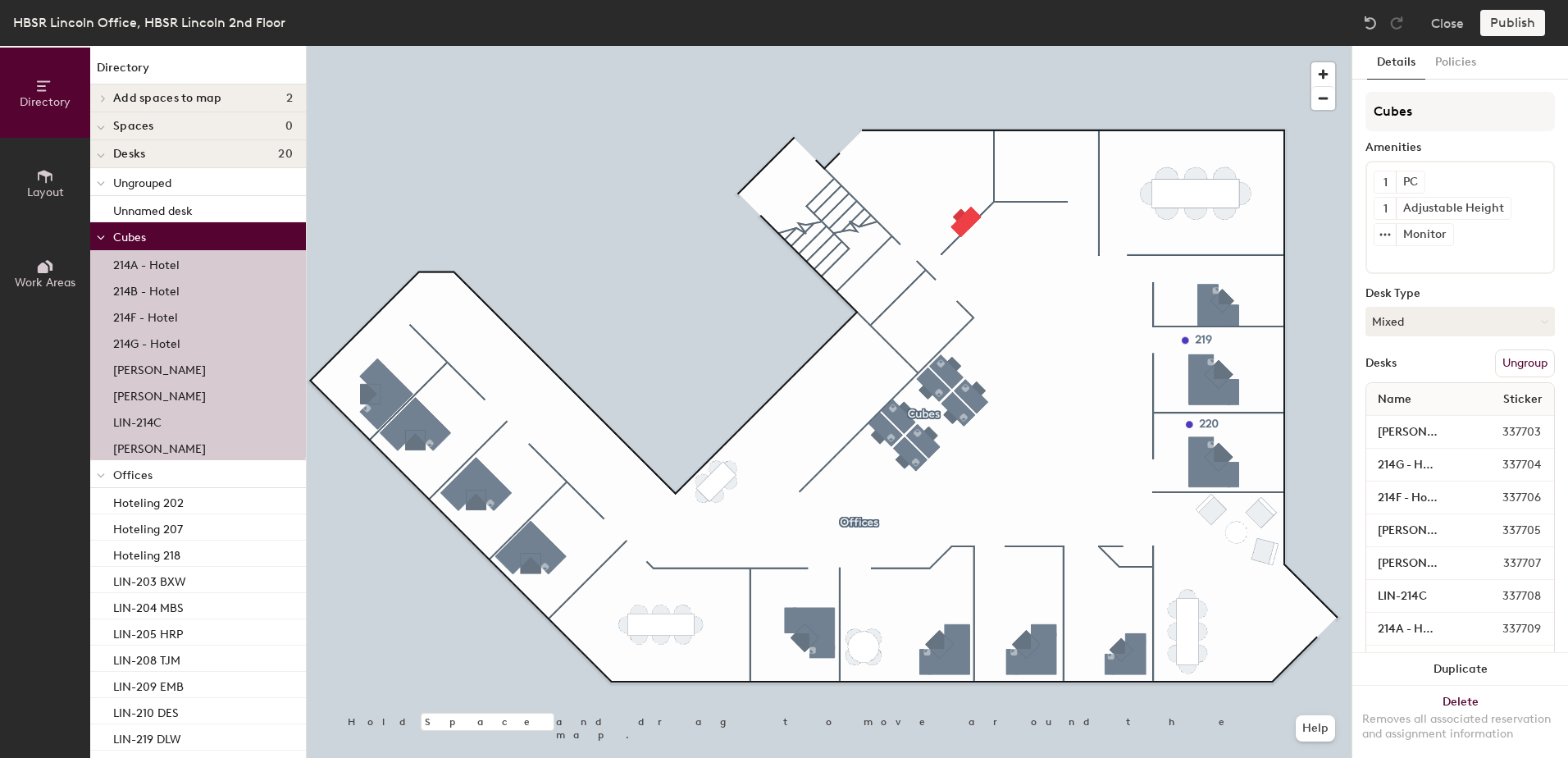
click at [167, 245] on p "Cubes" at bounding box center [203, 236] width 180 height 21
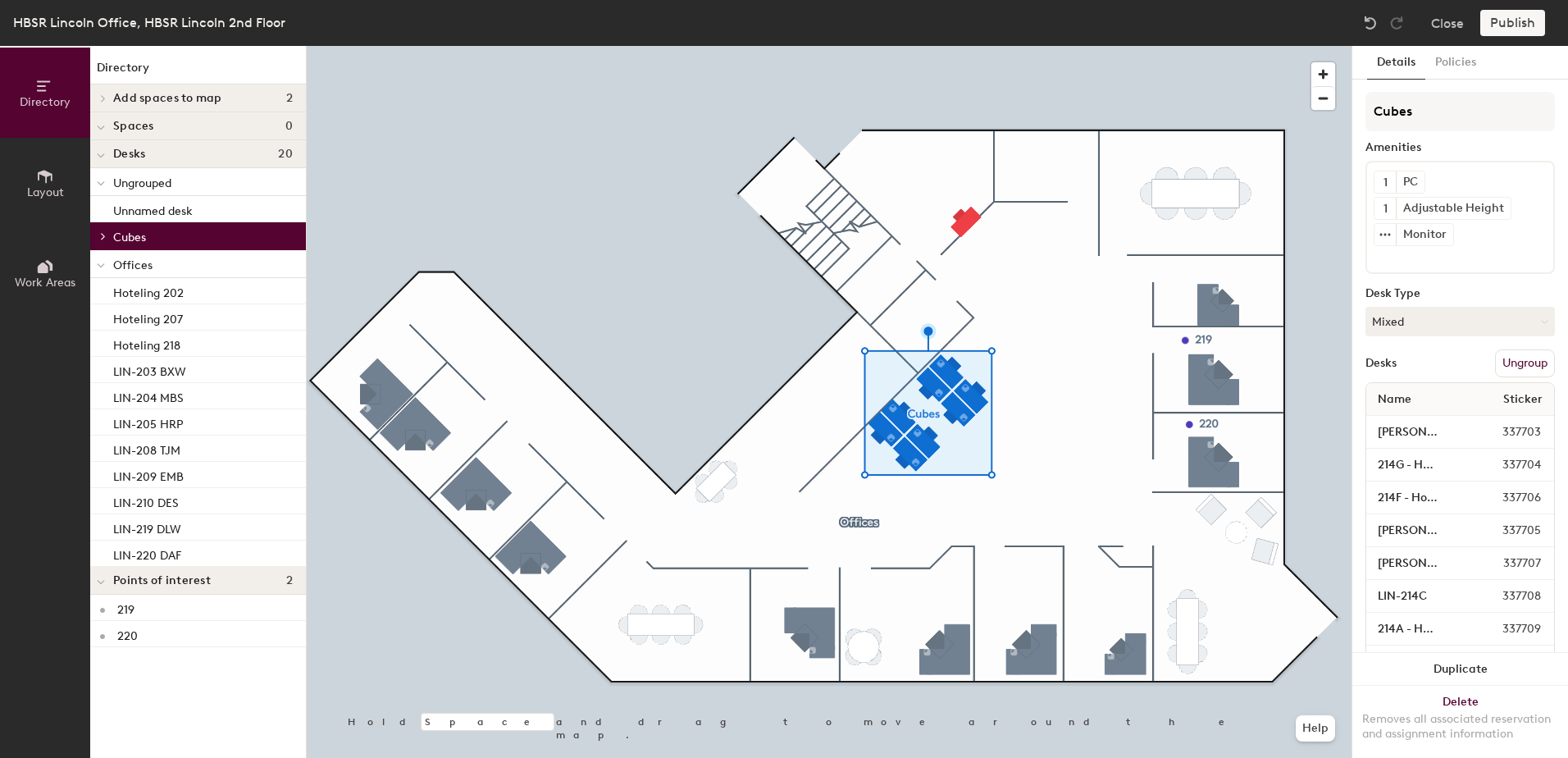
click at [167, 245] on p "Cubes" at bounding box center [203, 236] width 180 height 21
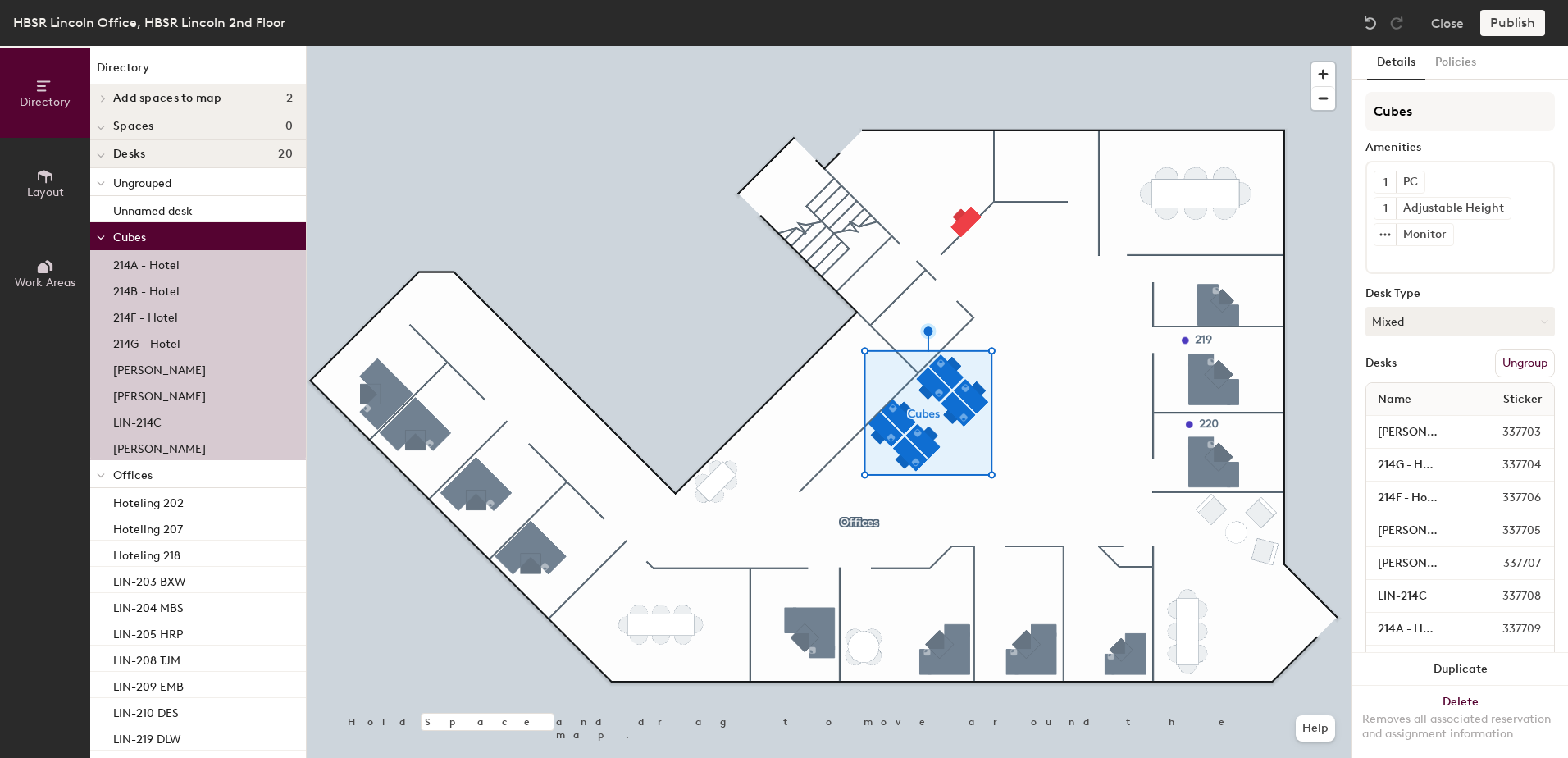
drag, startPoint x: 167, startPoint y: 246, endPoint x: 145, endPoint y: 241, distance: 22.6
click at [145, 241] on span "Cubes" at bounding box center [129, 238] width 33 height 14
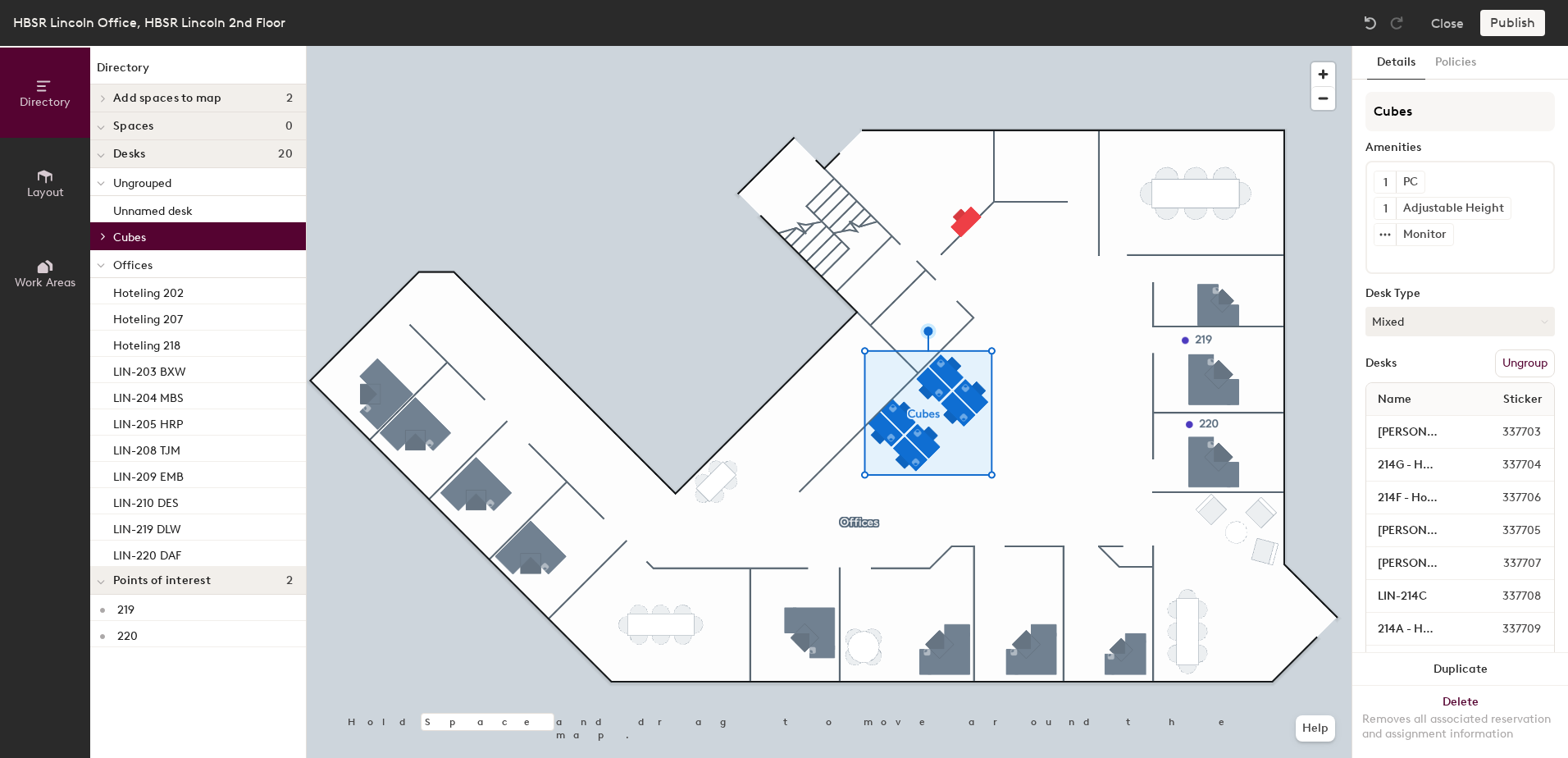
click at [145, 241] on span "Cubes" at bounding box center [129, 238] width 33 height 14
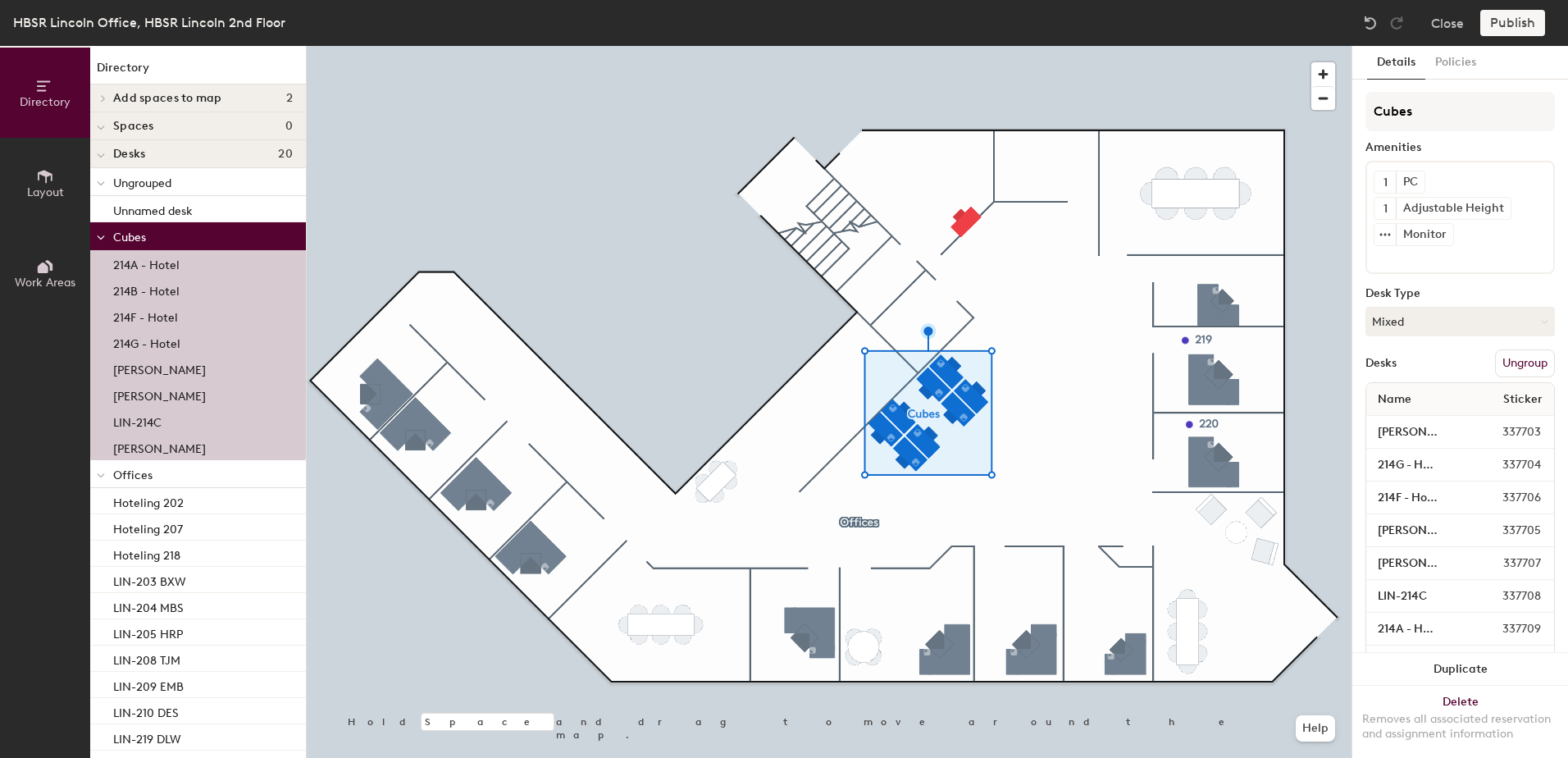
click at [169, 147] on h4 "Desks 20" at bounding box center [203, 153] width 180 height 13
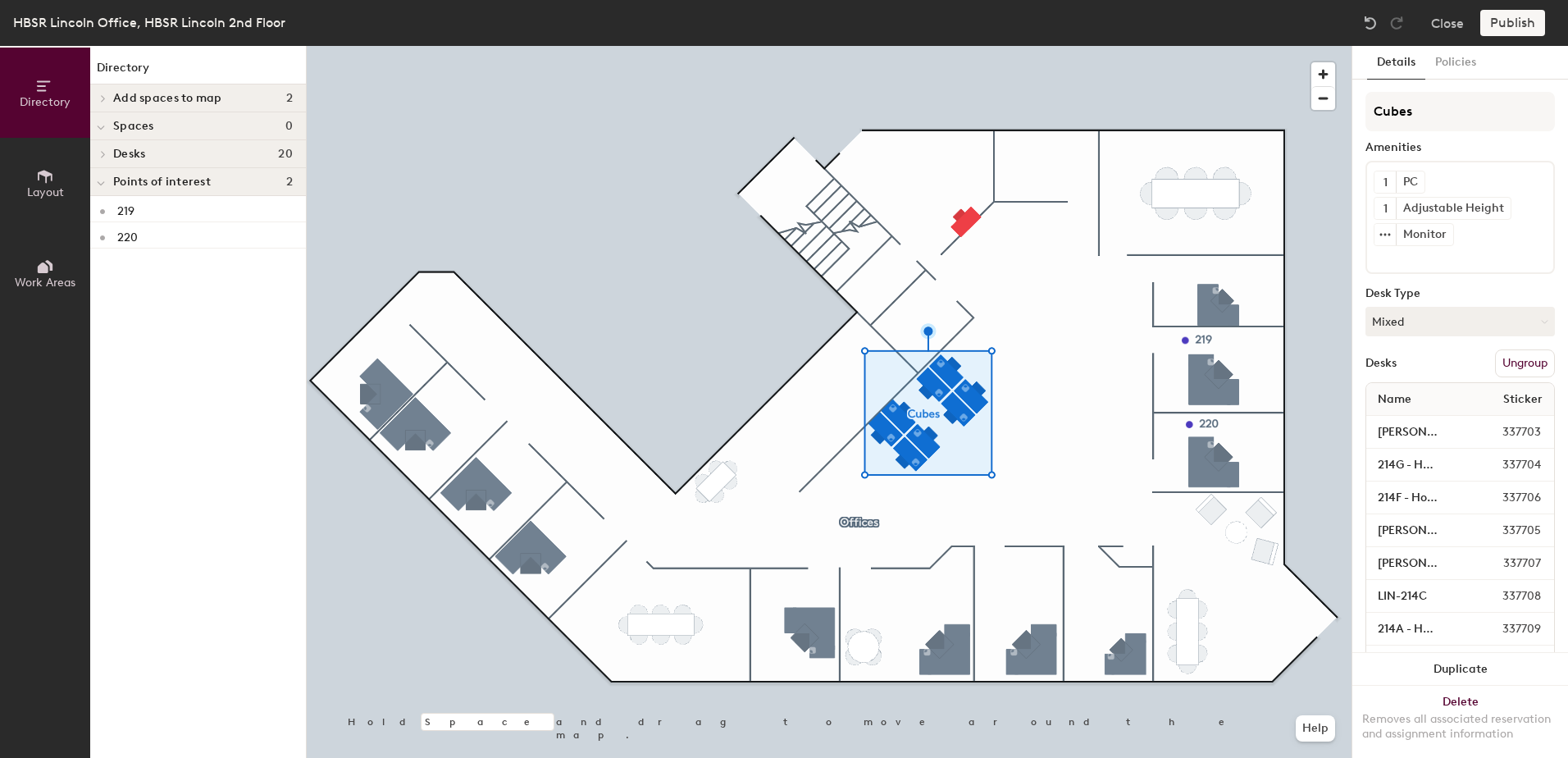
click at [169, 147] on h4 "Desks 20" at bounding box center [203, 153] width 180 height 13
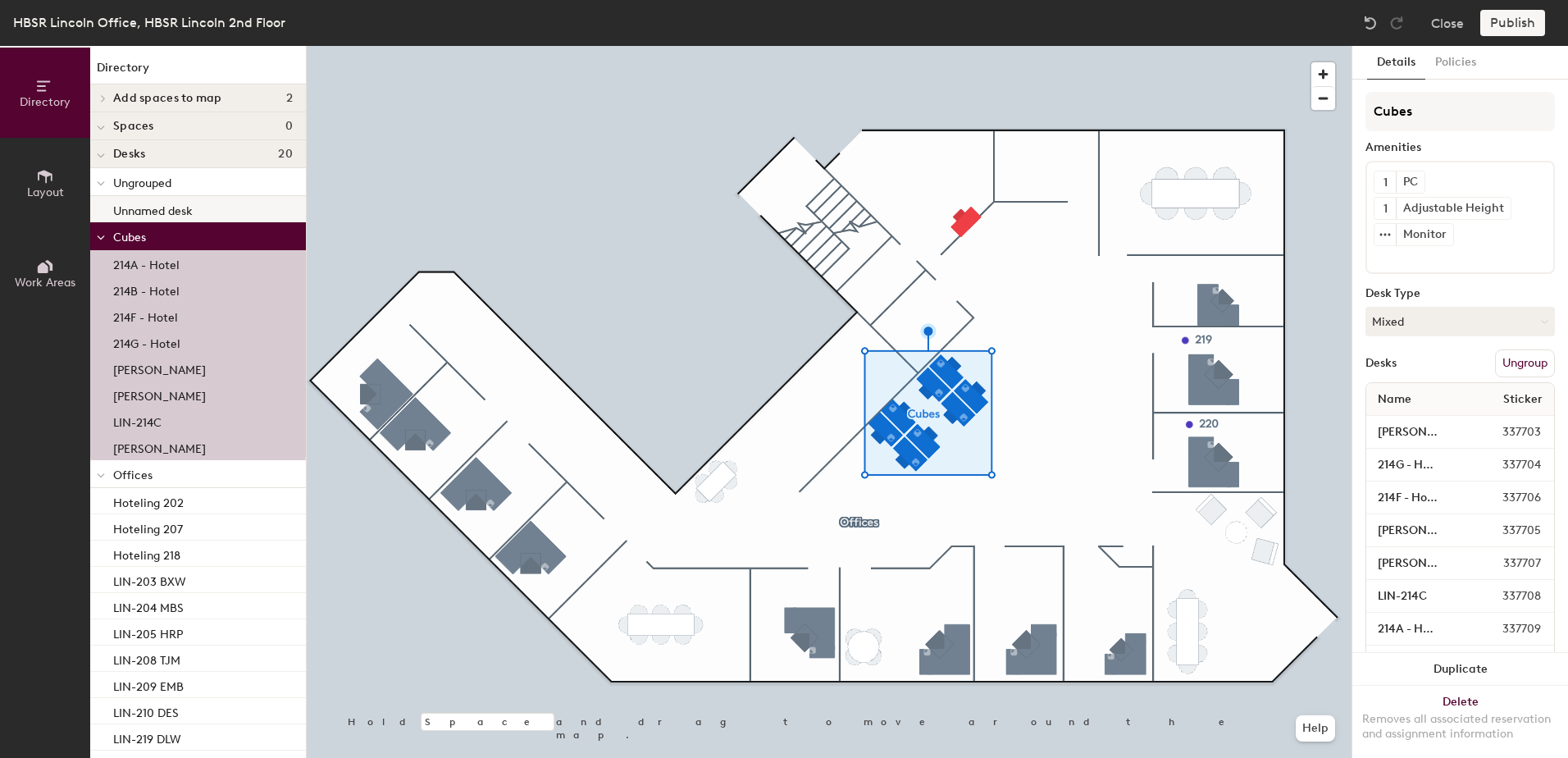
click at [168, 210] on p "Unnamed desk" at bounding box center [152, 209] width 79 height 19
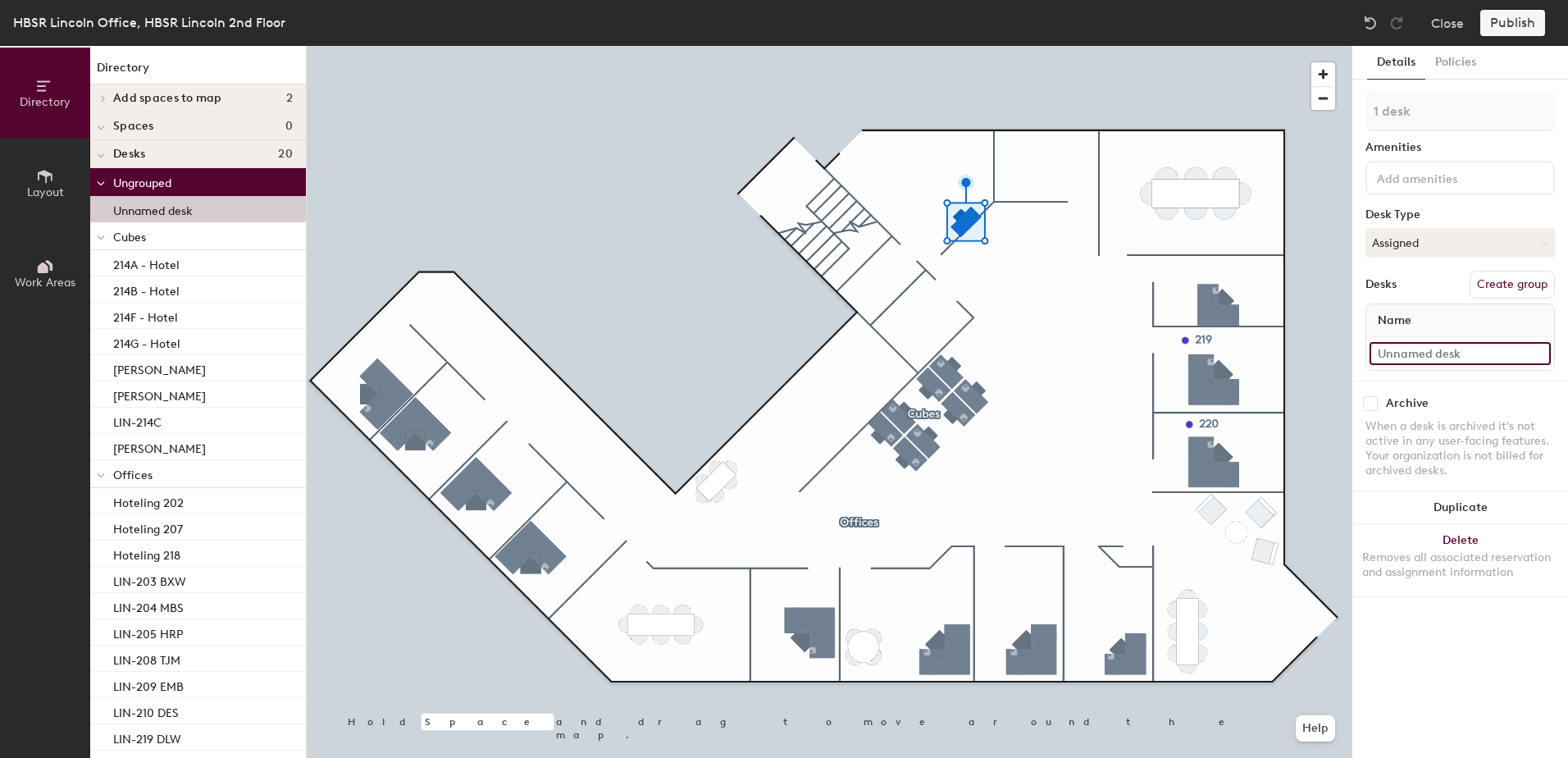
click at [1419, 348] on input at bounding box center [1460, 353] width 181 height 23
type input "gghg"
click at [1457, 648] on div "Details Policies 1 desk Amenities Desk Type Assigned Desks Create group Name gg…" at bounding box center [1460, 402] width 215 height 712
click at [1284, 349] on div "Directory Layout Work Areas Directory Add spaces to map 2 206 Conference Room 2…" at bounding box center [784, 402] width 1568 height 712
type input "Cubes"
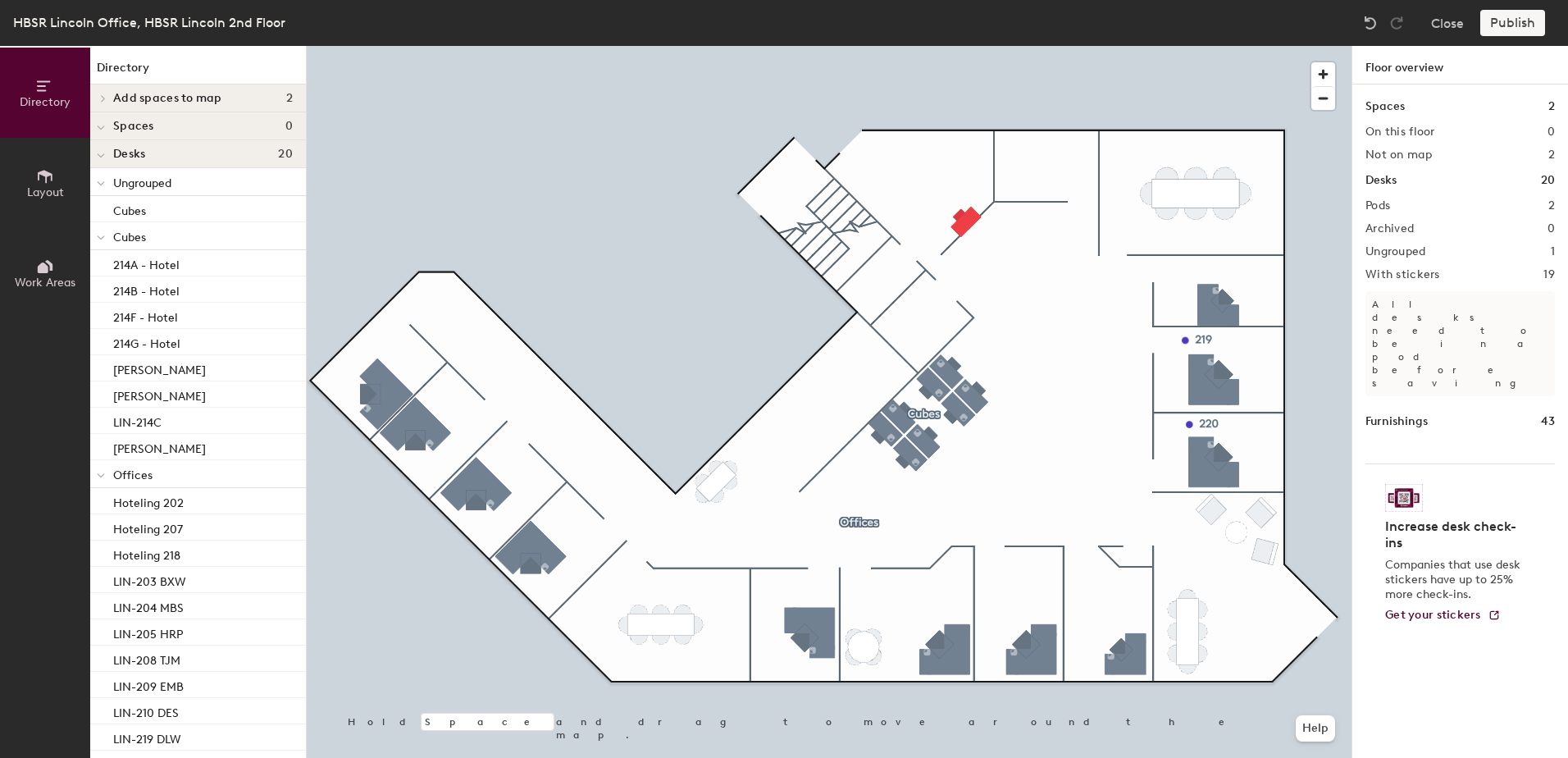
click at [951, 46] on div at bounding box center [829, 46] width 1045 height 0
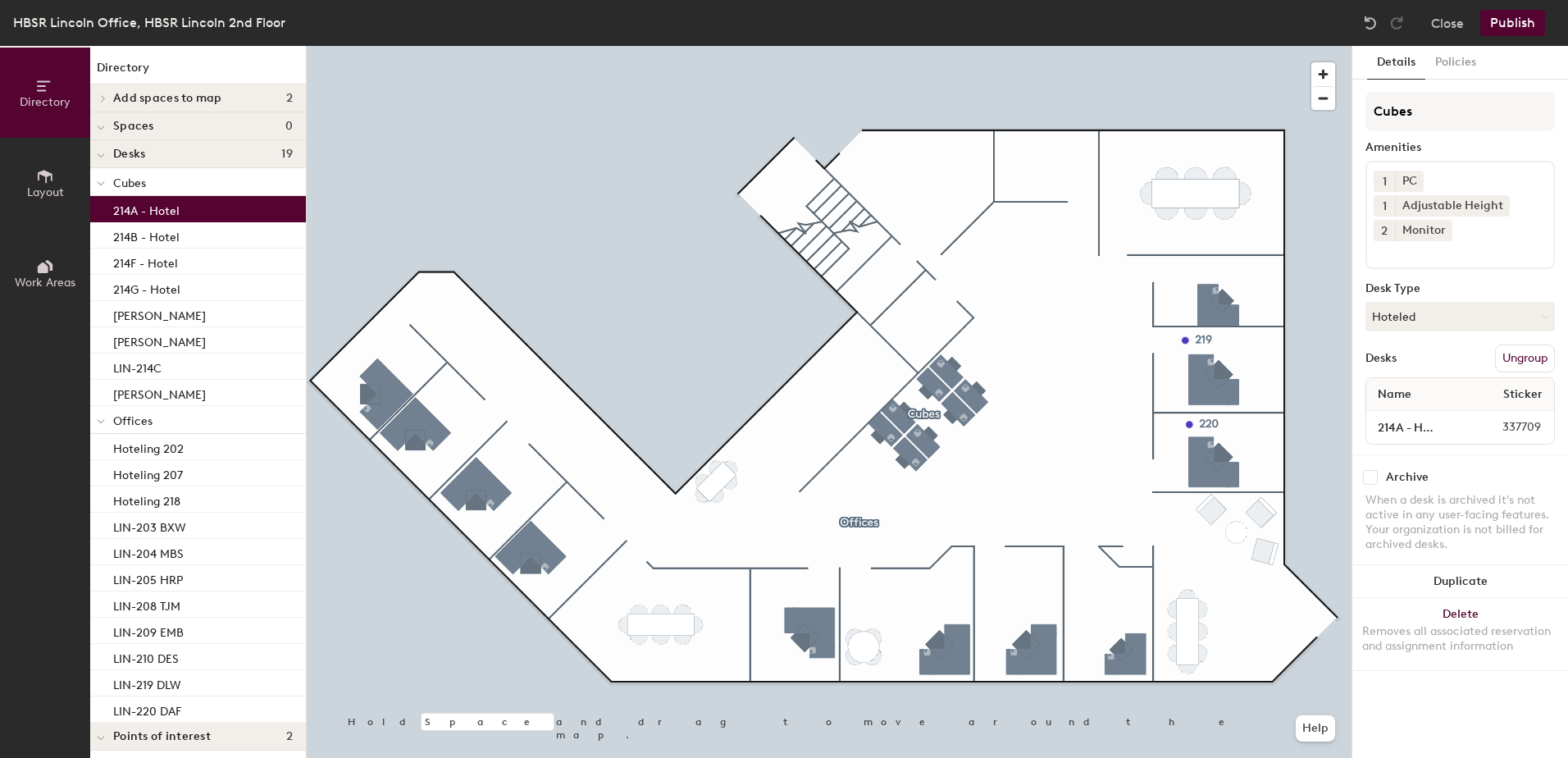
click at [192, 214] on div "214A - Hotel" at bounding box center [198, 209] width 215 height 26
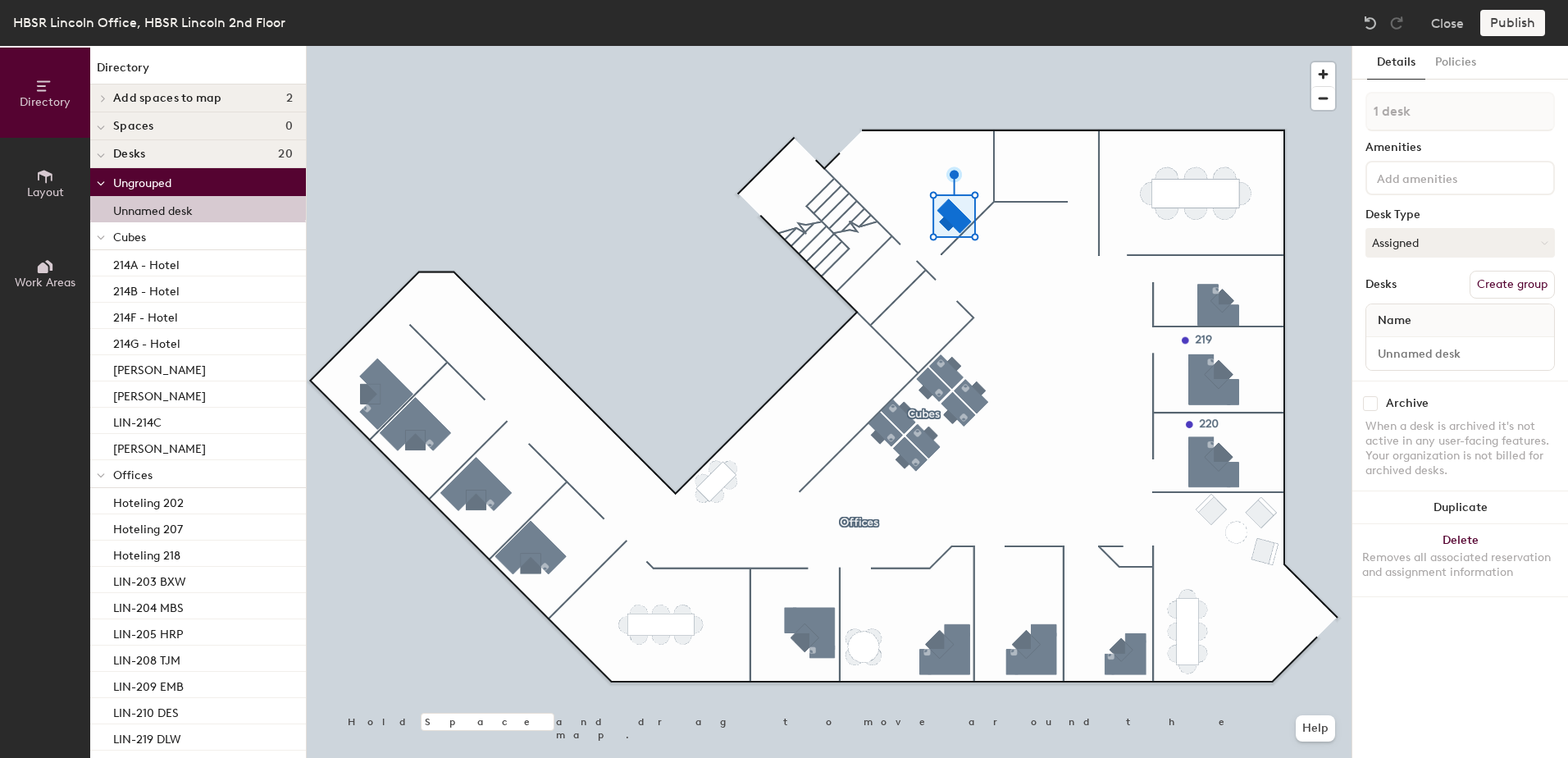
click at [1375, 405] on input "checkbox" at bounding box center [1370, 403] width 14 height 14
checkbox input "true"
click at [1371, 404] on input "checkbox" at bounding box center [1370, 403] width 14 height 14
checkbox input "false"
click at [1040, 46] on div at bounding box center [829, 46] width 1045 height 0
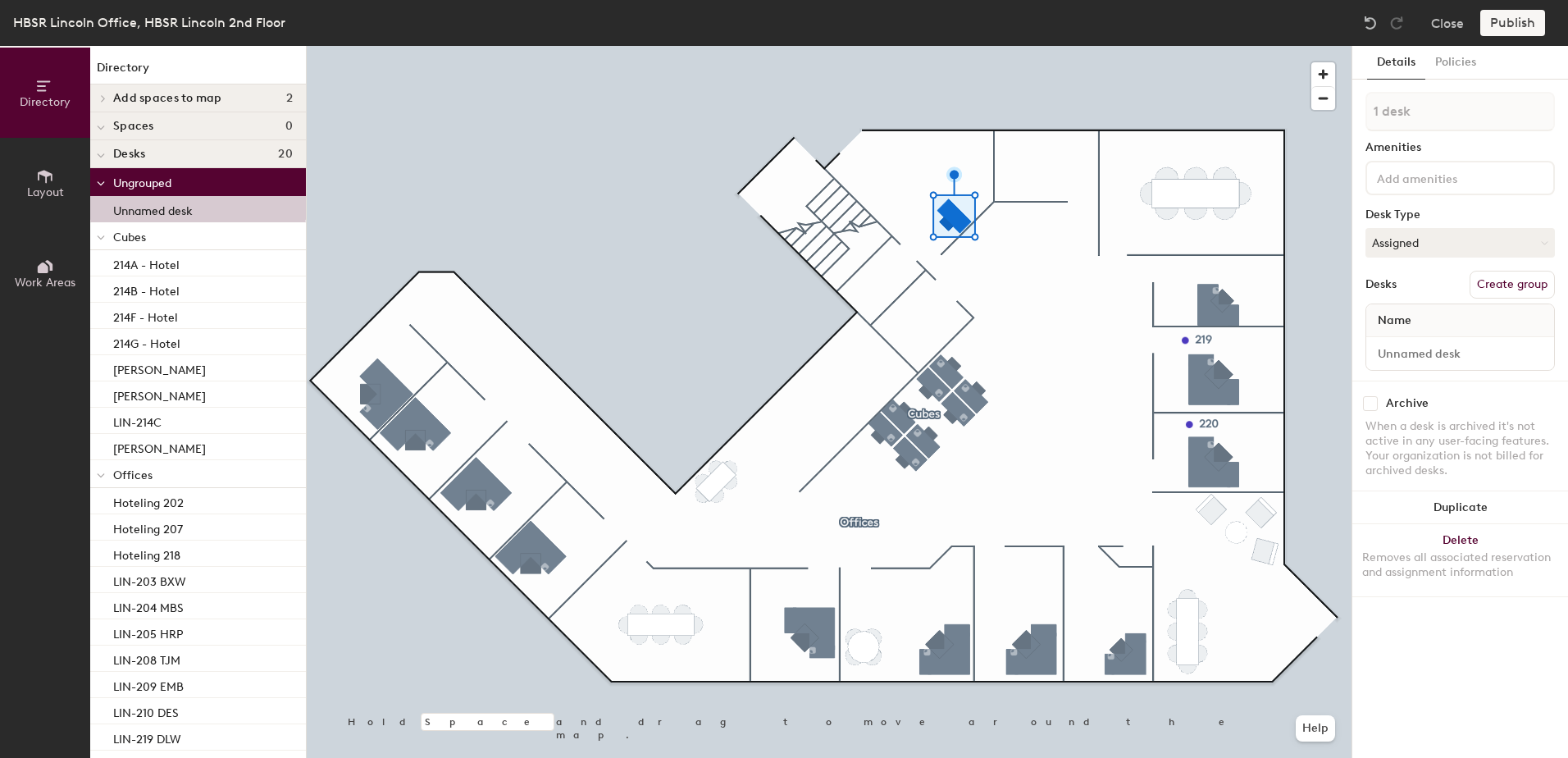
click at [226, 94] on h4 "Add spaces to map 2" at bounding box center [203, 98] width 180 height 13
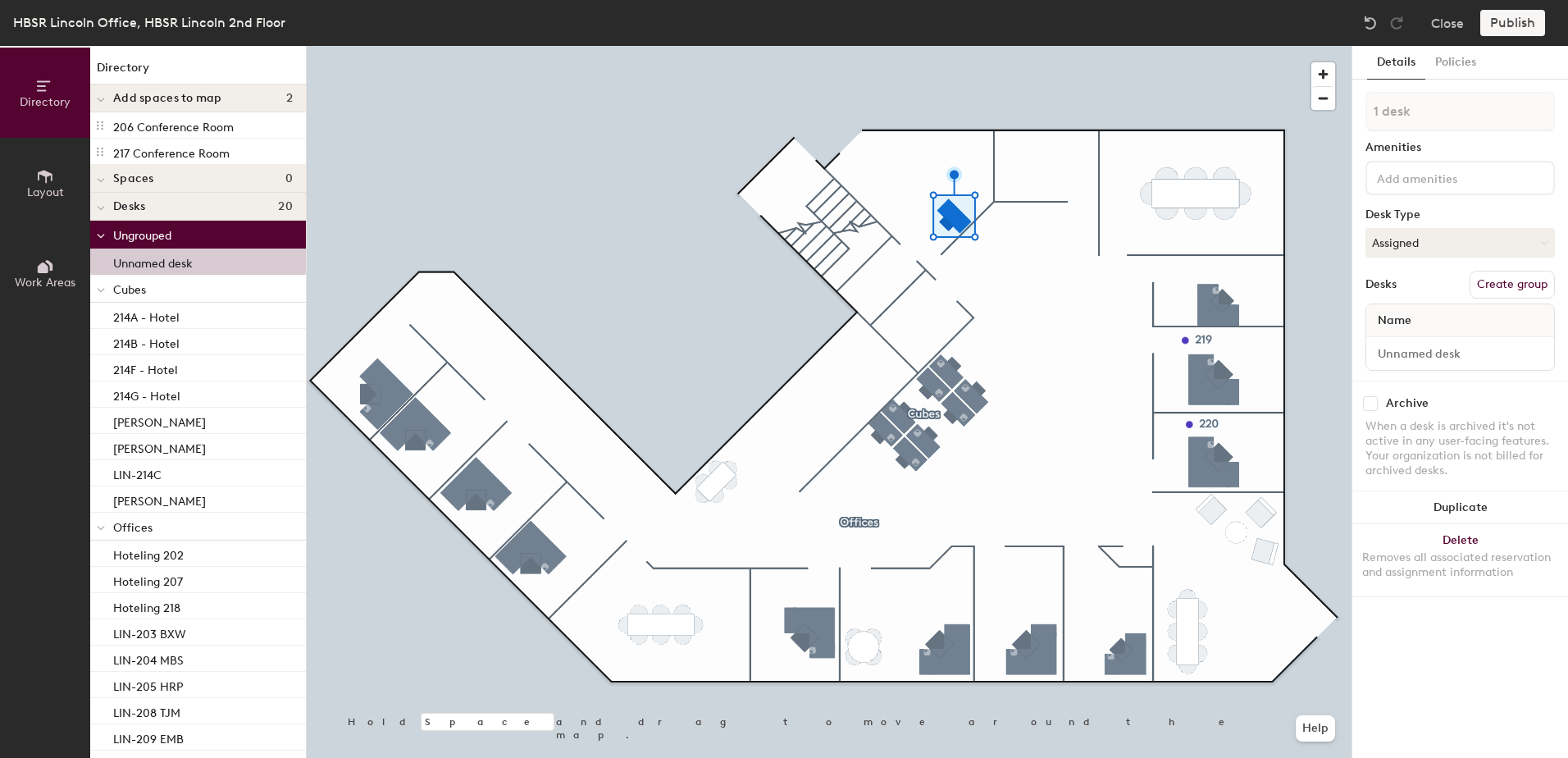
click at [227, 94] on h4 "Add spaces to map 2" at bounding box center [203, 98] width 180 height 13
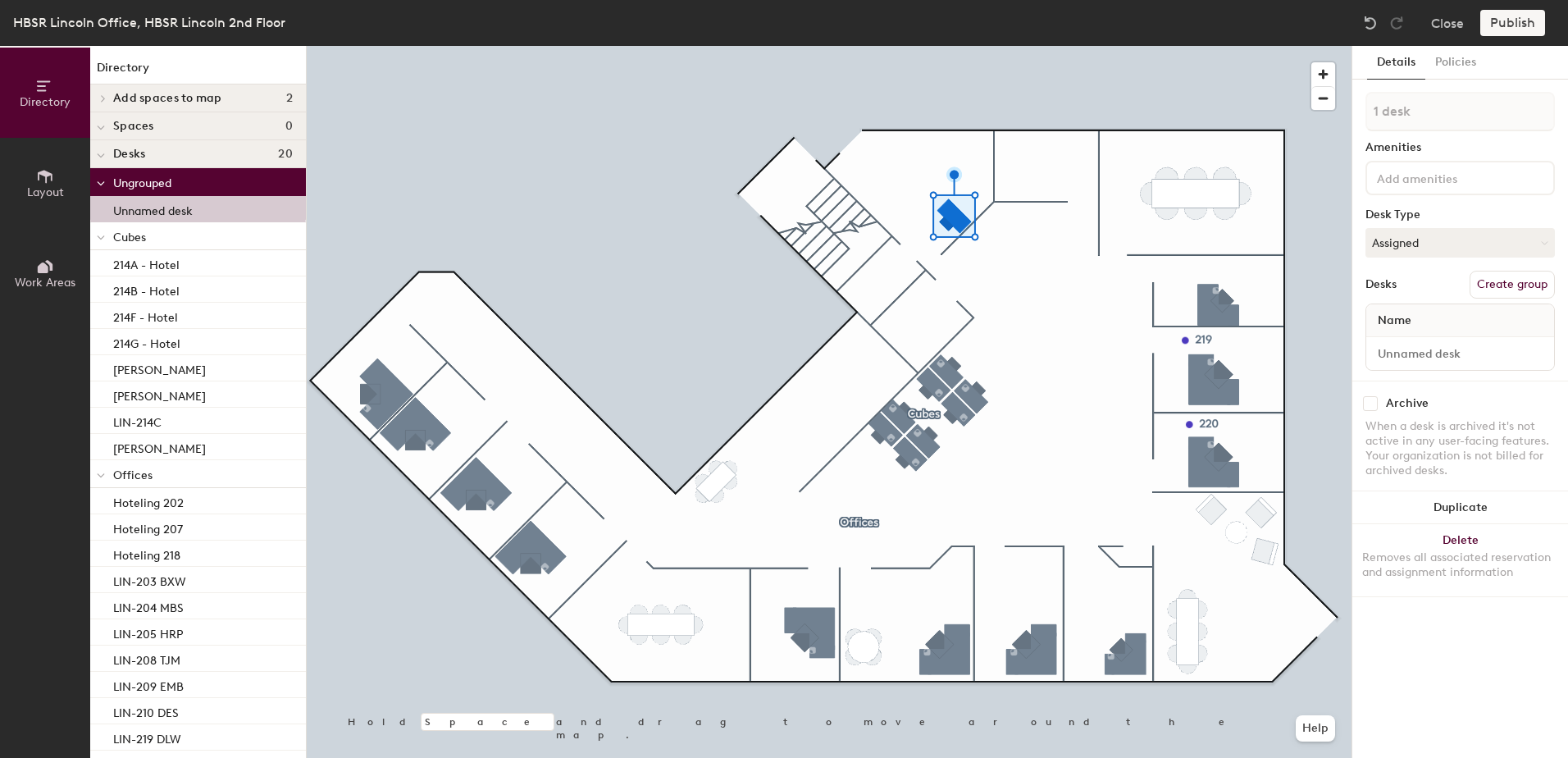
click at [183, 152] on h4 "Desks 20" at bounding box center [203, 153] width 180 height 13
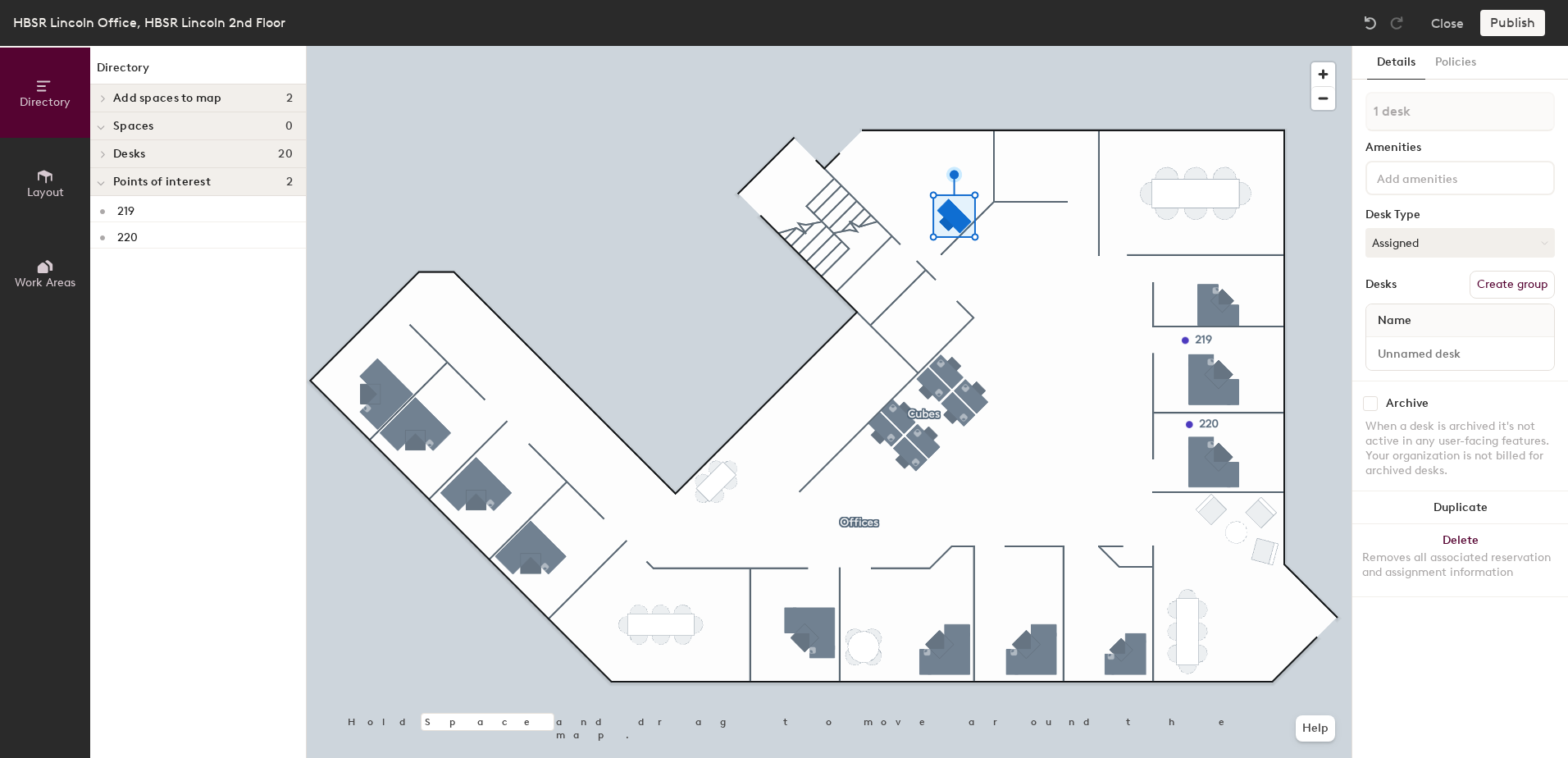
click at [183, 152] on h4 "Desks 20" at bounding box center [203, 153] width 180 height 13
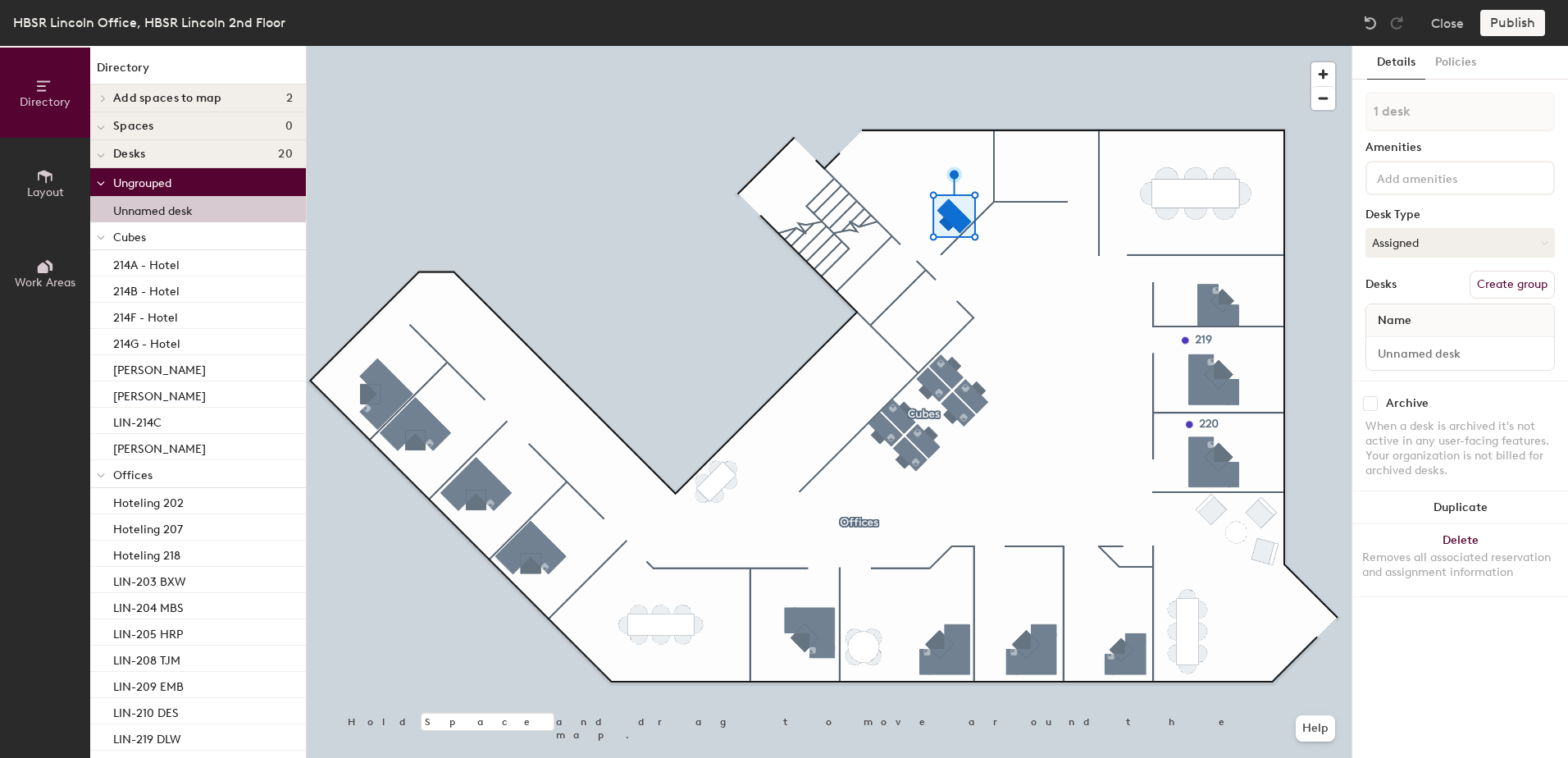
click at [191, 155] on h4 "Desks 20" at bounding box center [203, 153] width 180 height 13
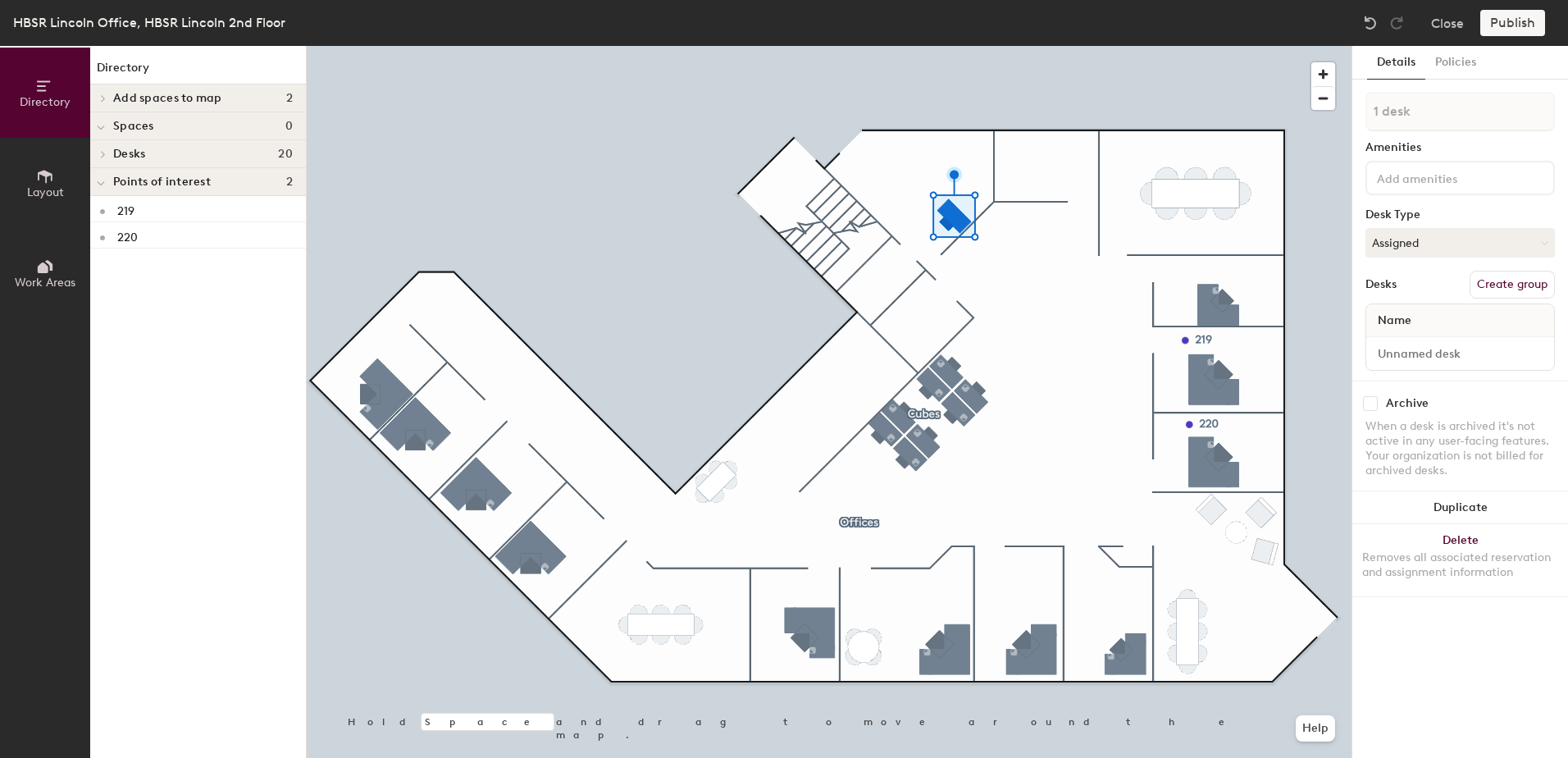
click at [194, 146] on div "Desks 20" at bounding box center [198, 154] width 215 height 28
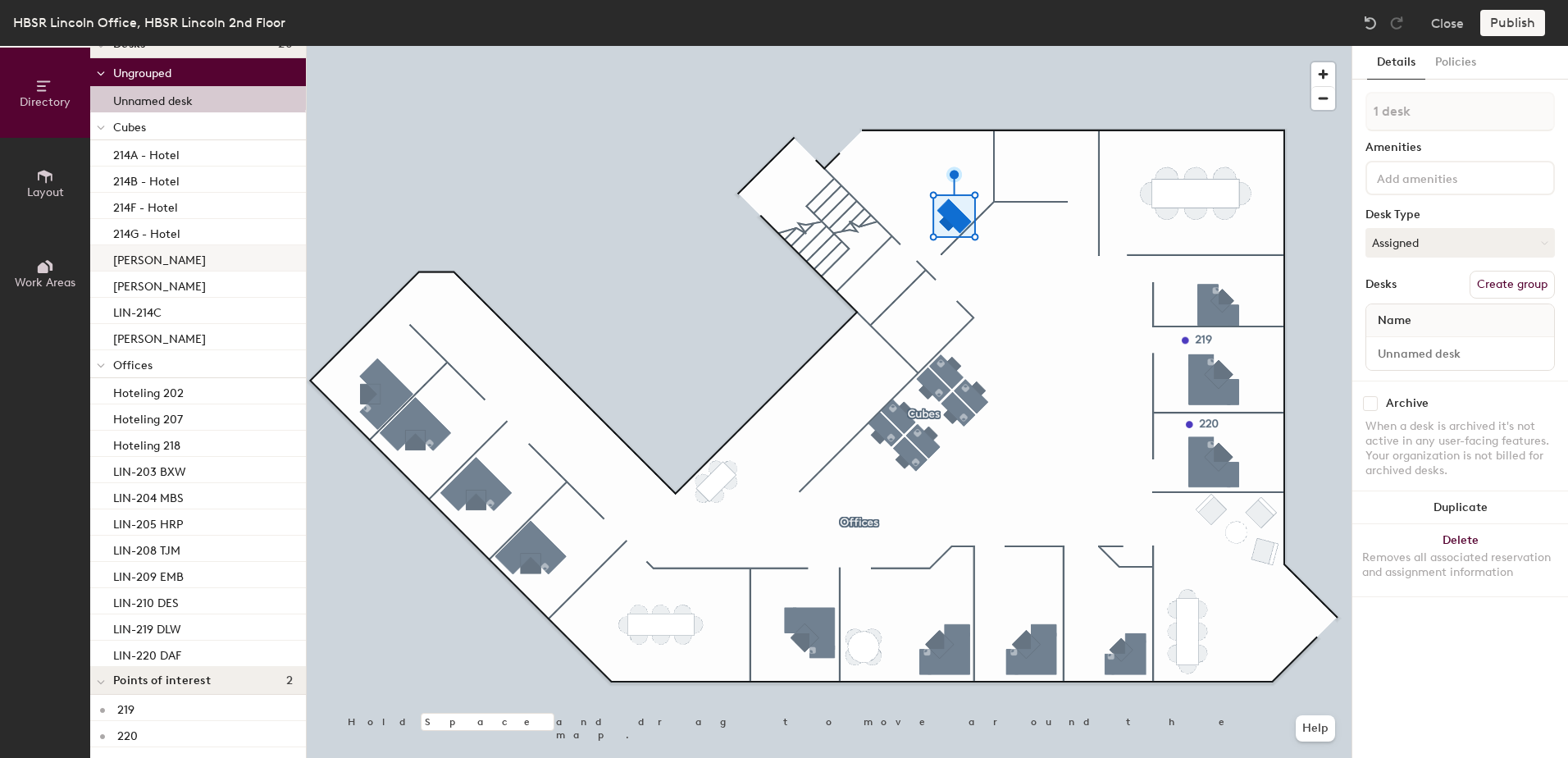
scroll to position [112, 0]
click at [951, 46] on div at bounding box center [829, 46] width 1045 height 0
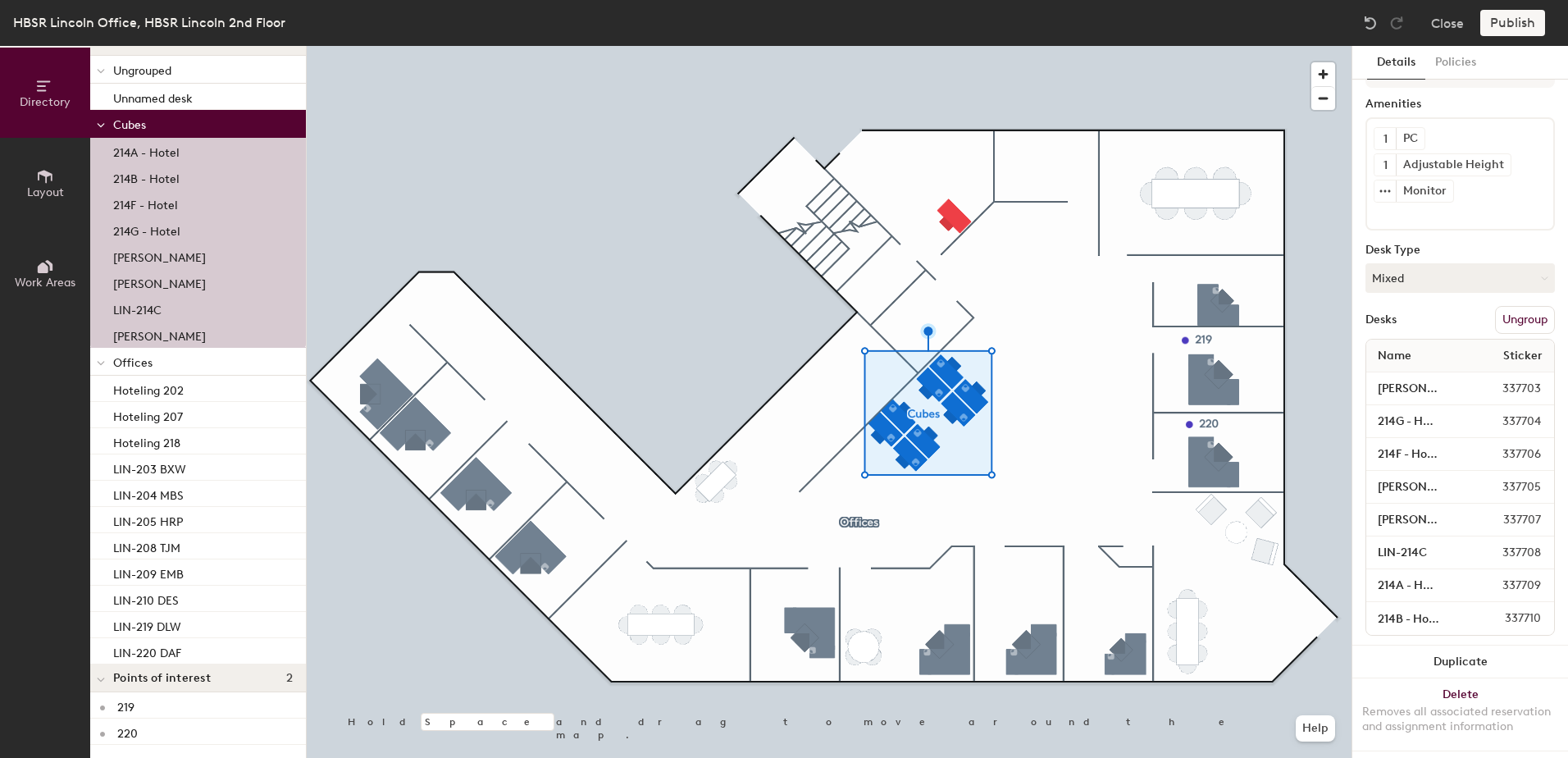
scroll to position [64, 0]
click at [1450, 640] on button "Duplicate" at bounding box center [1460, 656] width 215 height 33
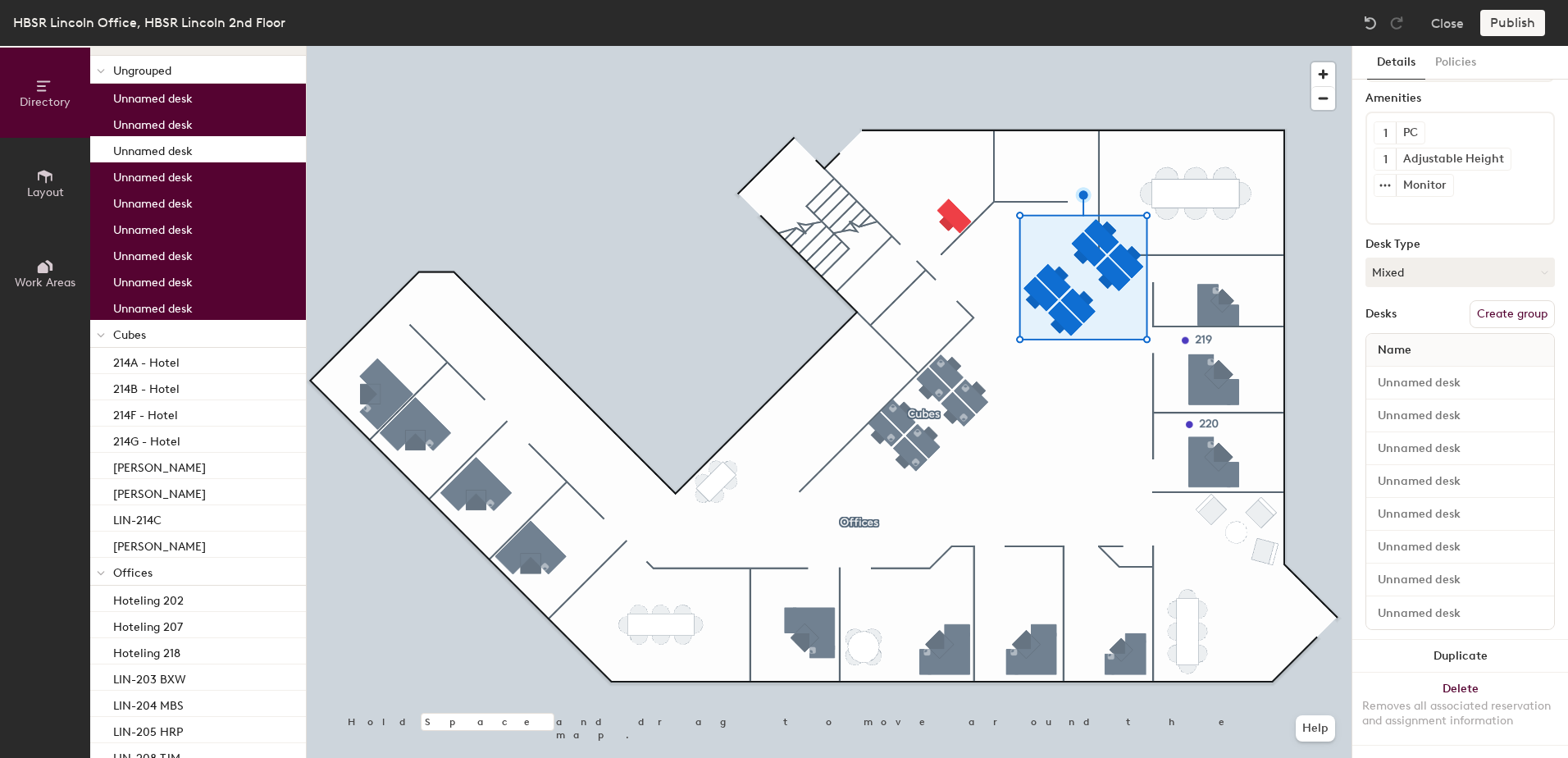
click at [962, 46] on div at bounding box center [829, 46] width 1045 height 0
type input "1 desk"
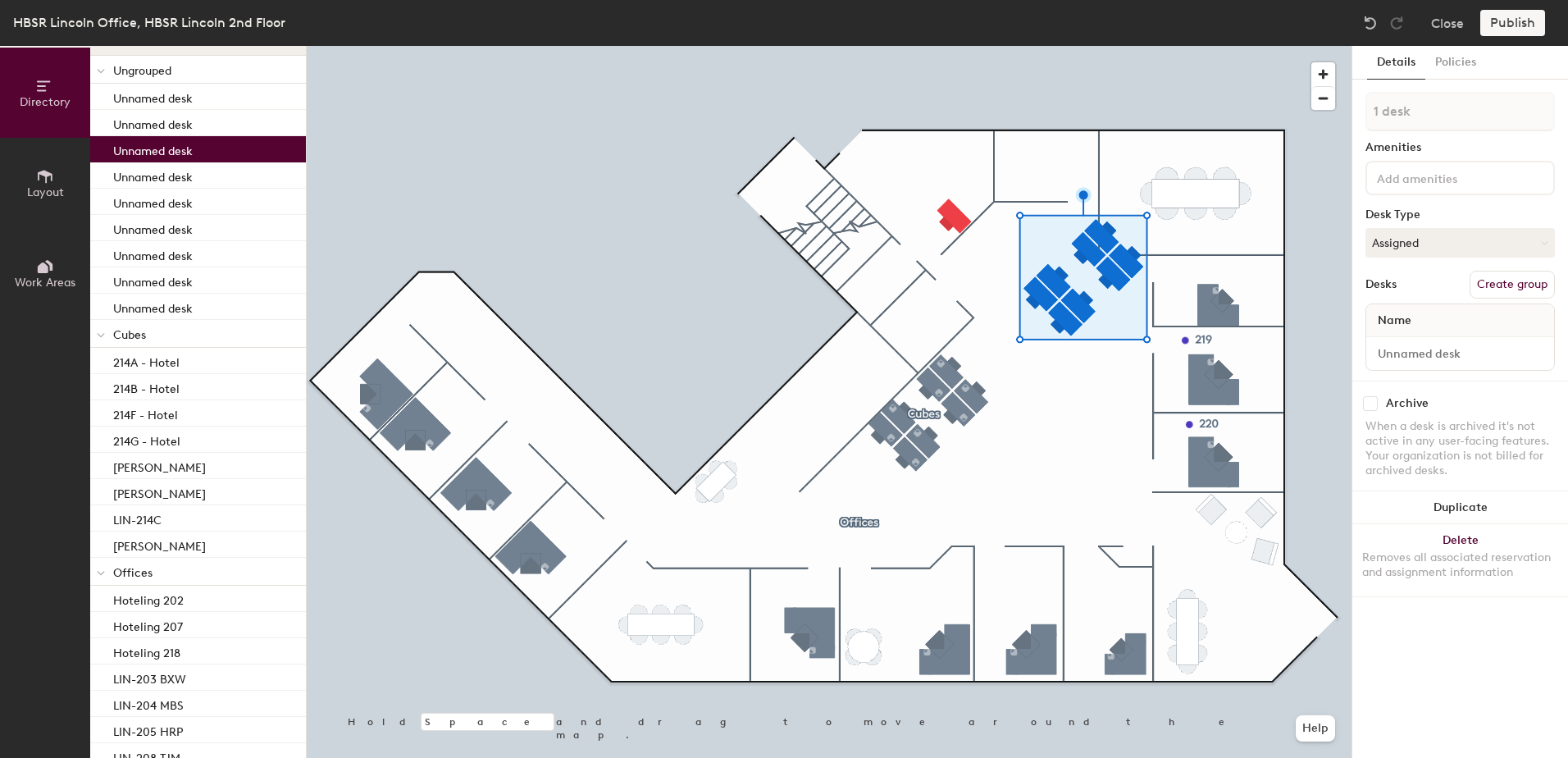
scroll to position [0, 0]
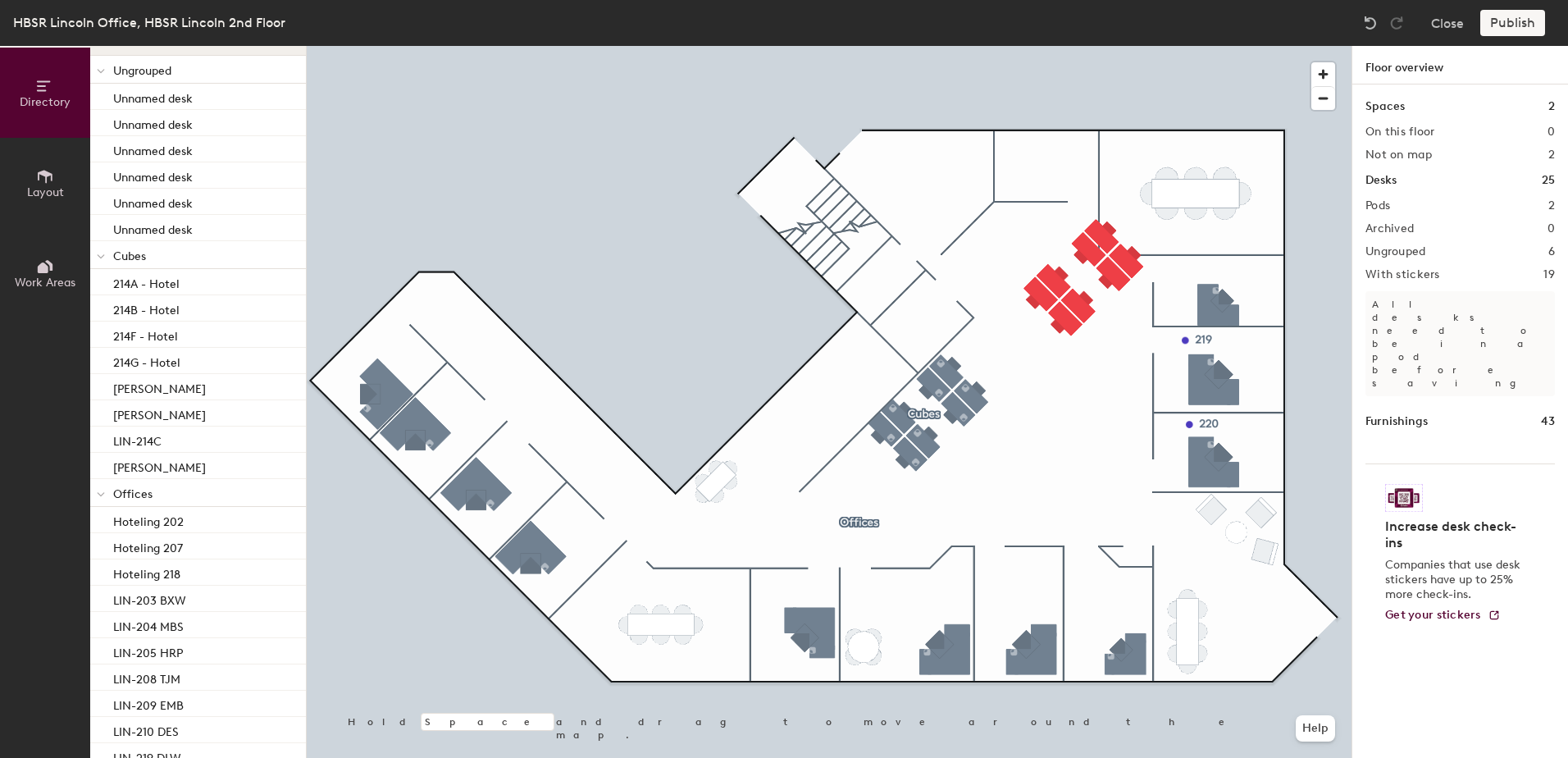
click at [1078, 46] on div at bounding box center [829, 46] width 1045 height 0
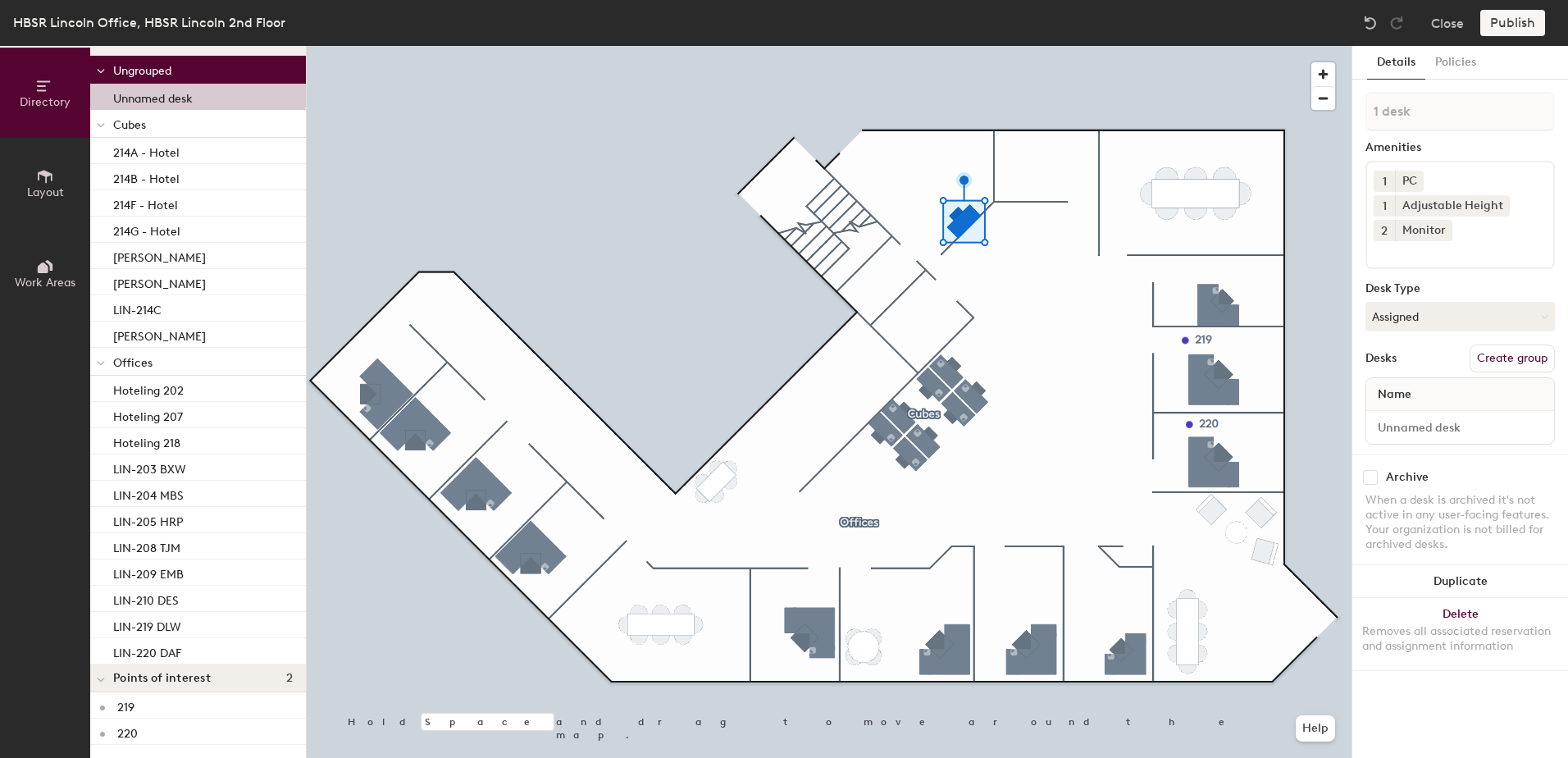
click at [1057, 46] on div at bounding box center [829, 46] width 1045 height 0
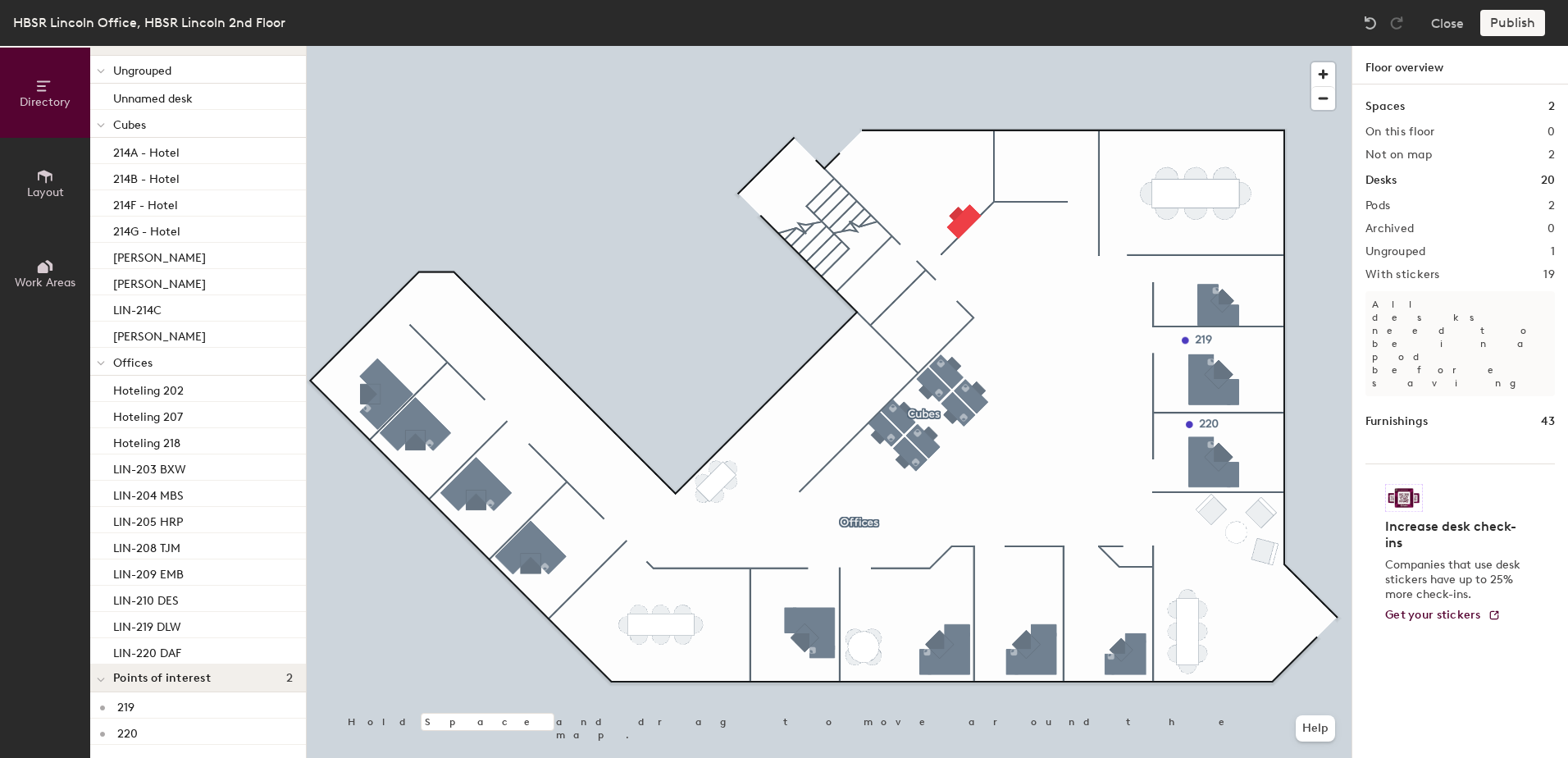
click at [1027, 46] on div at bounding box center [829, 46] width 1045 height 0
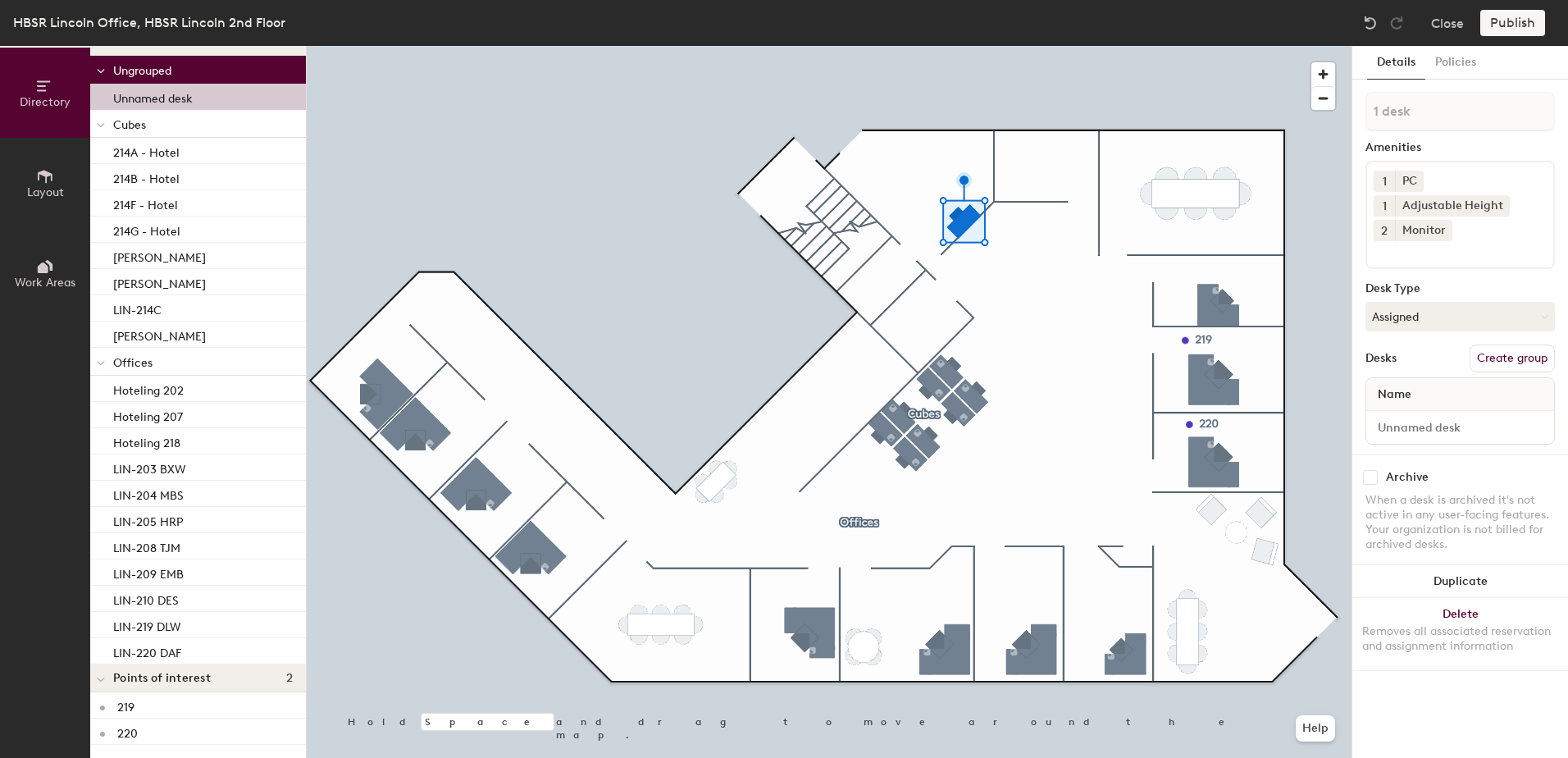
click at [181, 100] on p "Unnamed desk" at bounding box center [152, 96] width 79 height 19
click at [1416, 393] on span "Name" at bounding box center [1394, 394] width 50 height 30
click at [1427, 422] on input at bounding box center [1460, 427] width 181 height 23
type input "test"
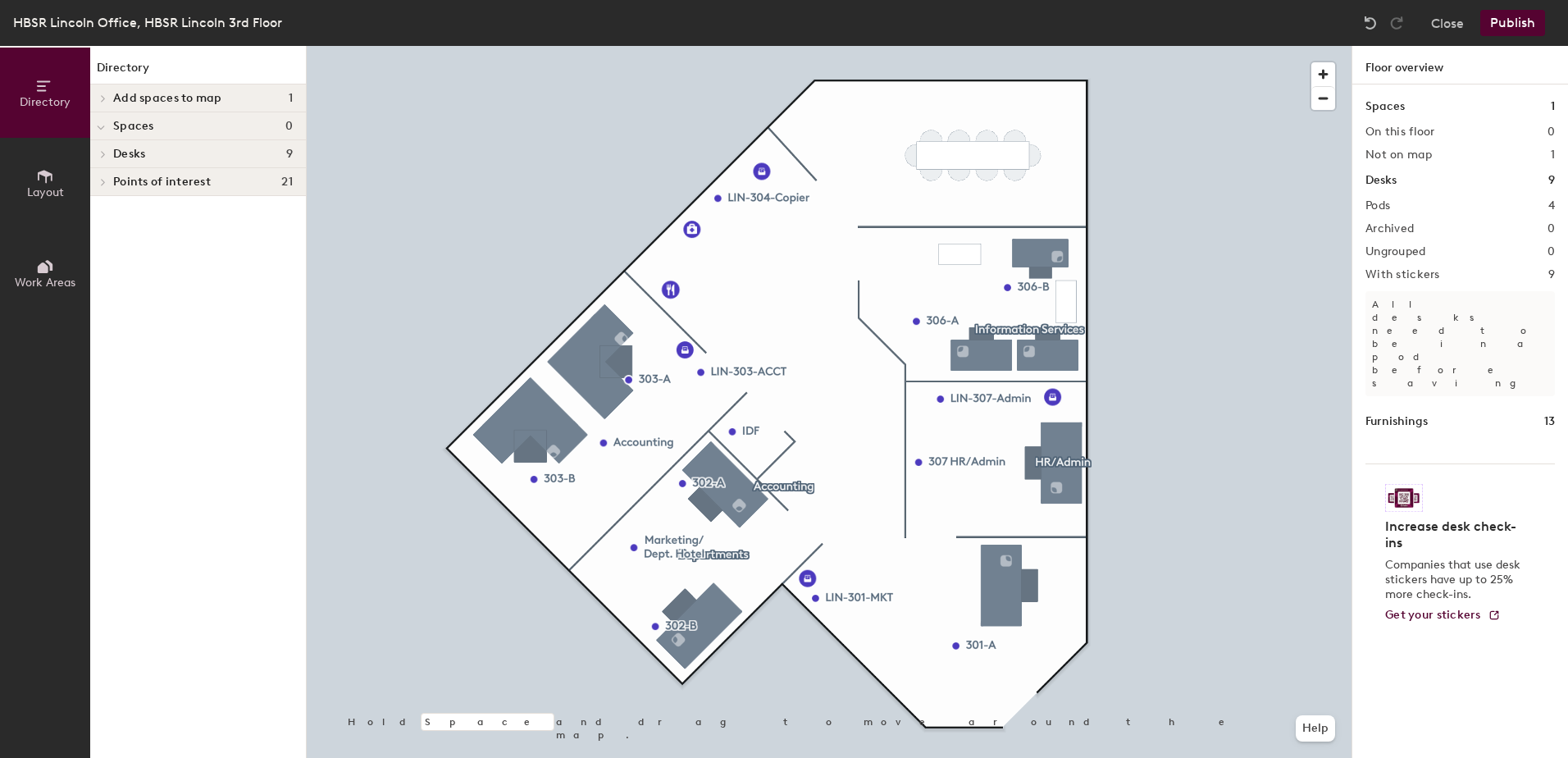
click at [1024, 46] on div at bounding box center [829, 46] width 1045 height 0
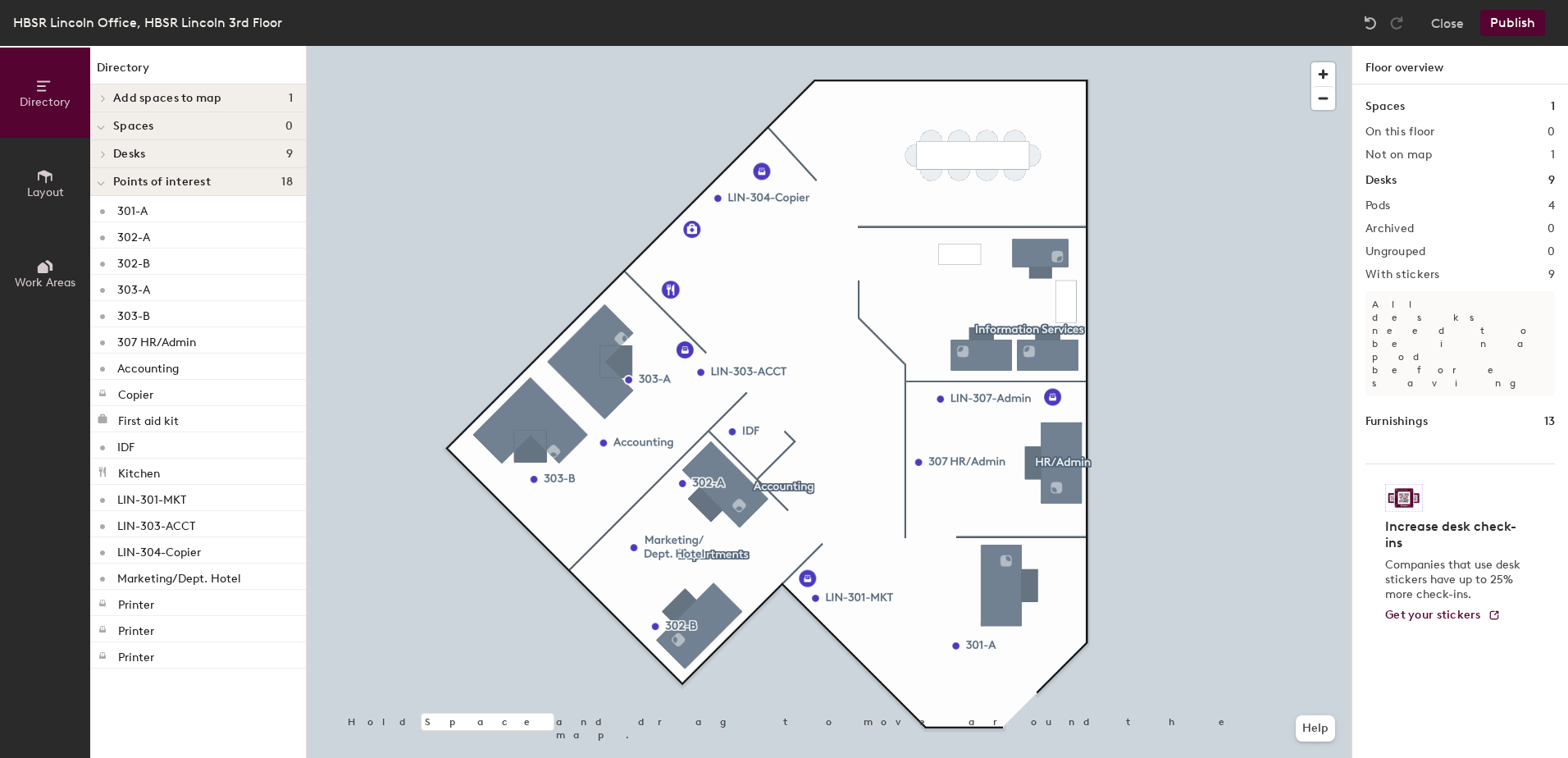
click at [968, 46] on div at bounding box center [829, 46] width 1045 height 0
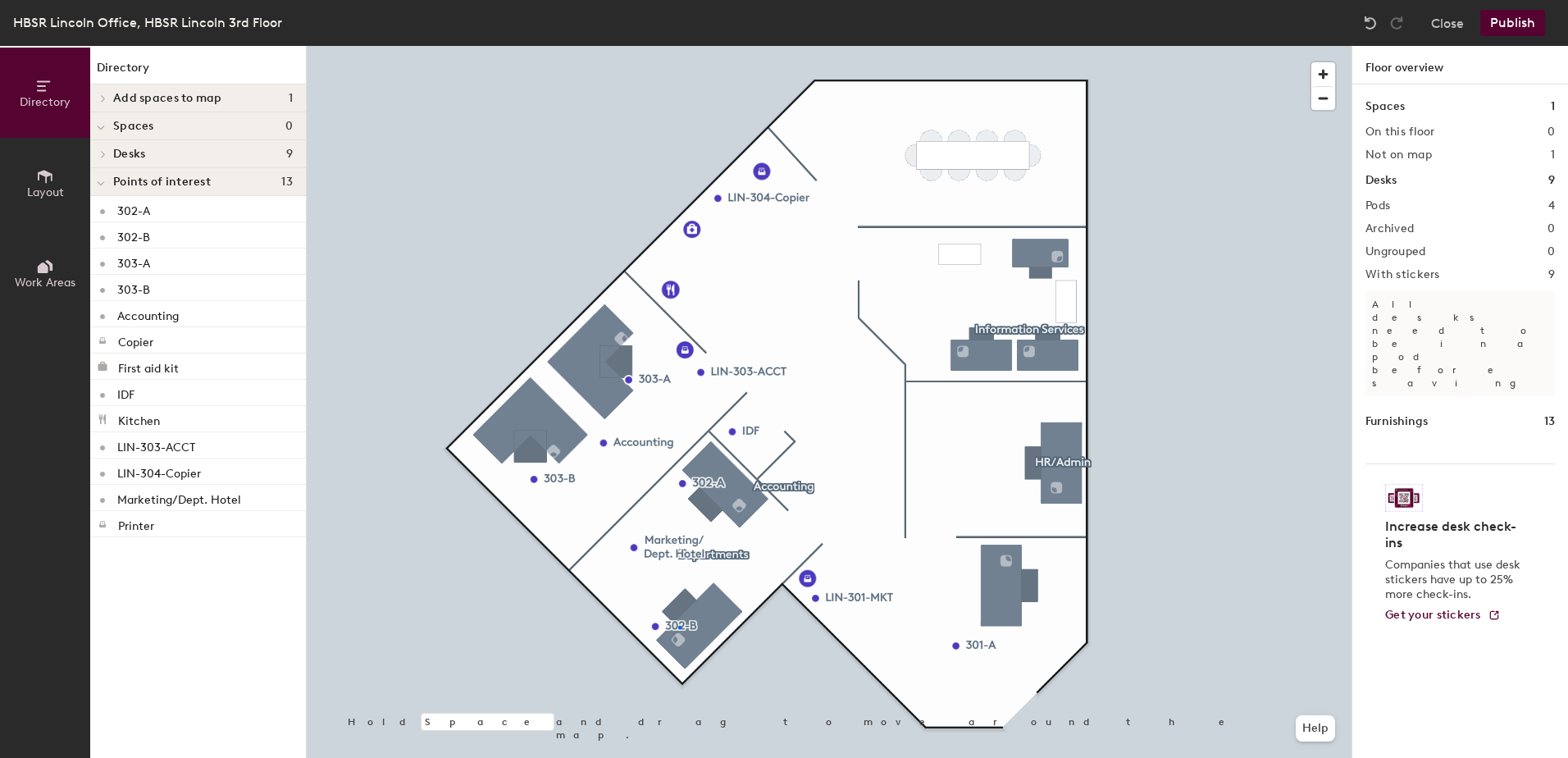
click at [679, 46] on div at bounding box center [829, 46] width 1045 height 0
click at [688, 46] on div at bounding box center [829, 46] width 1045 height 0
click at [757, 46] on div at bounding box center [829, 46] width 1045 height 0
click at [751, 46] on div at bounding box center [829, 46] width 1045 height 0
click at [759, 46] on div at bounding box center [829, 46] width 1045 height 0
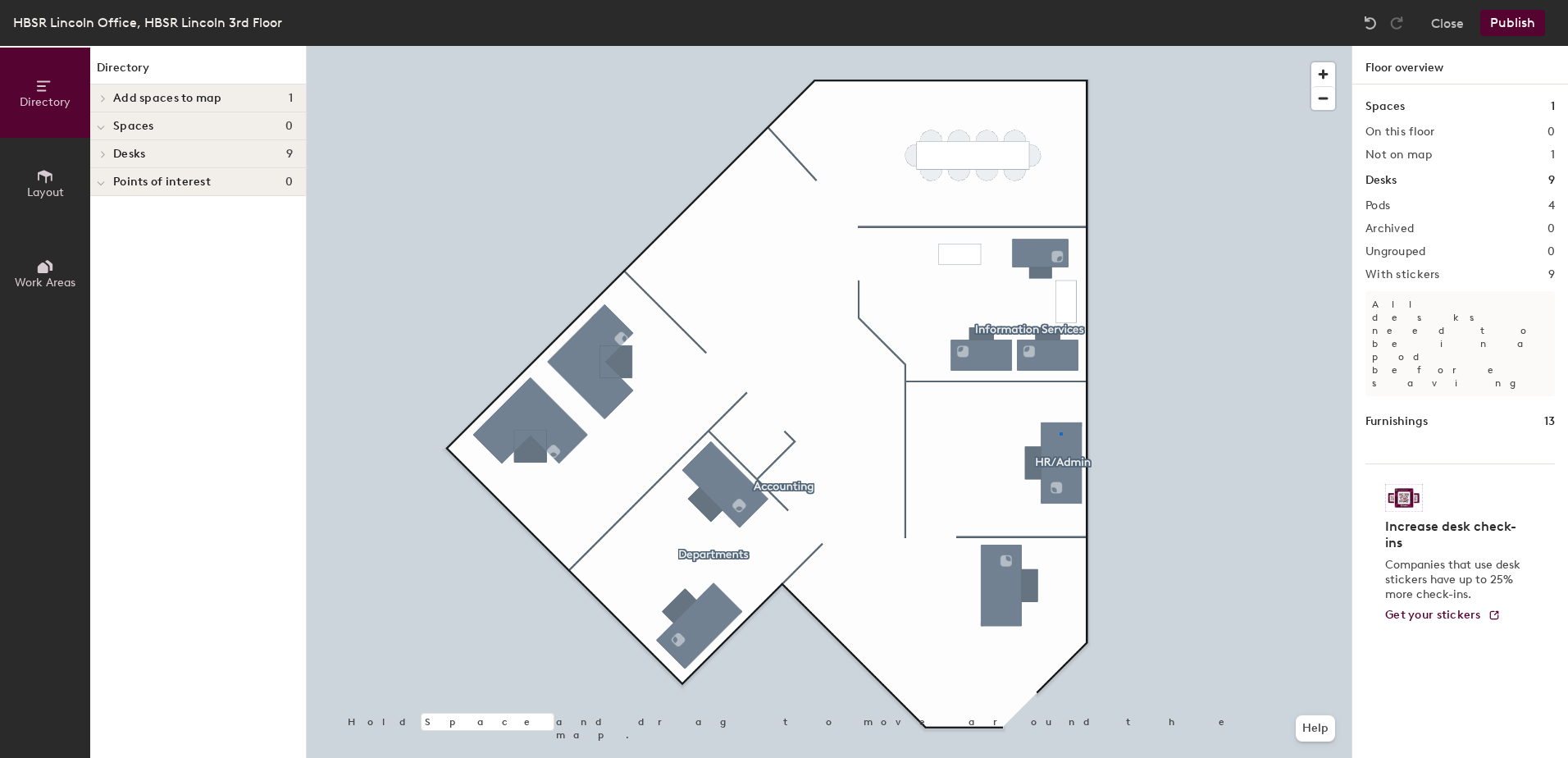
click at [1060, 46] on div at bounding box center [829, 46] width 1045 height 0
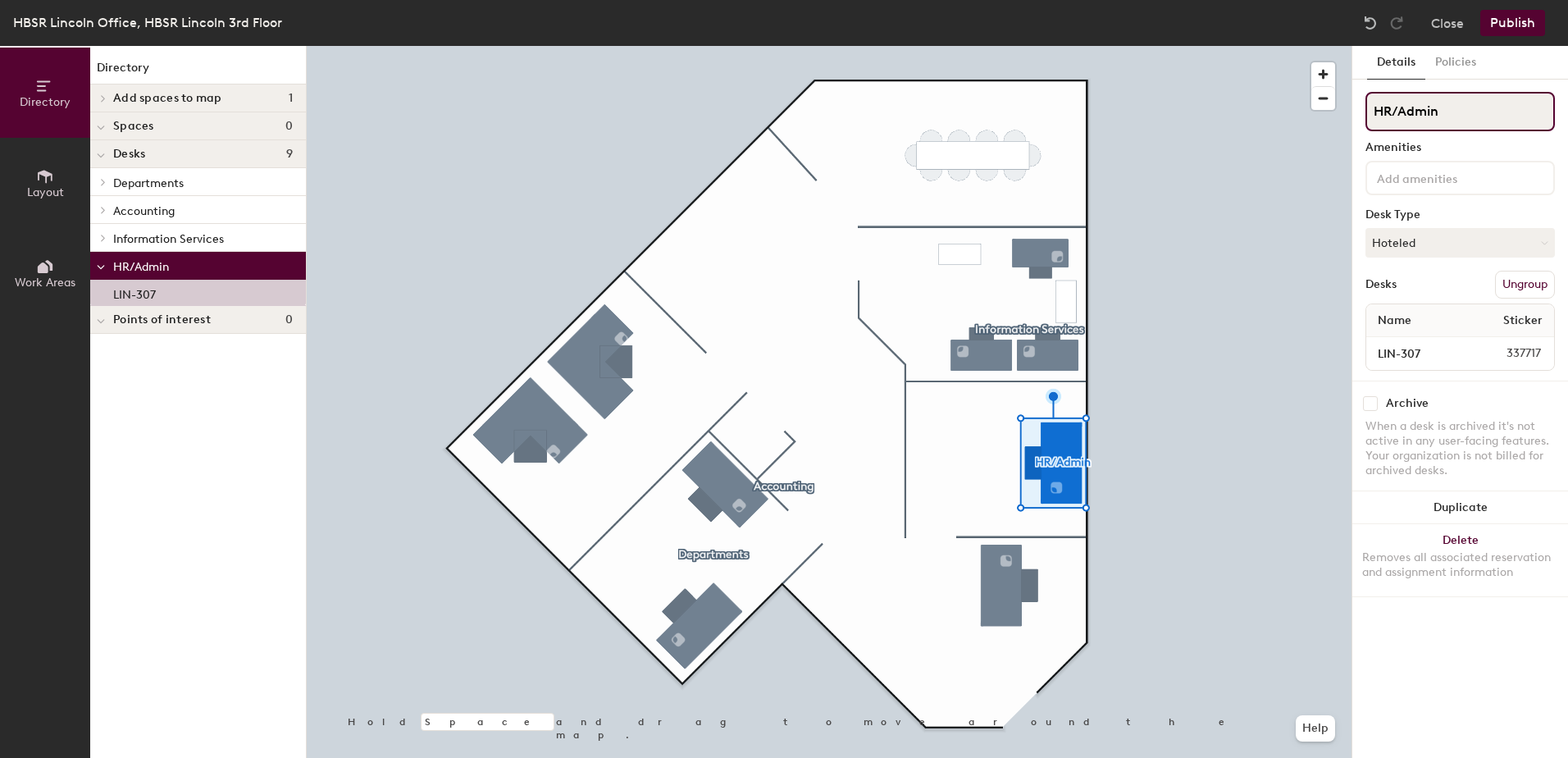
click at [1052, 146] on div "Directory Layout Work Areas Directory Add spaces to map 1 305 Conference Room S…" at bounding box center [784, 402] width 1568 height 712
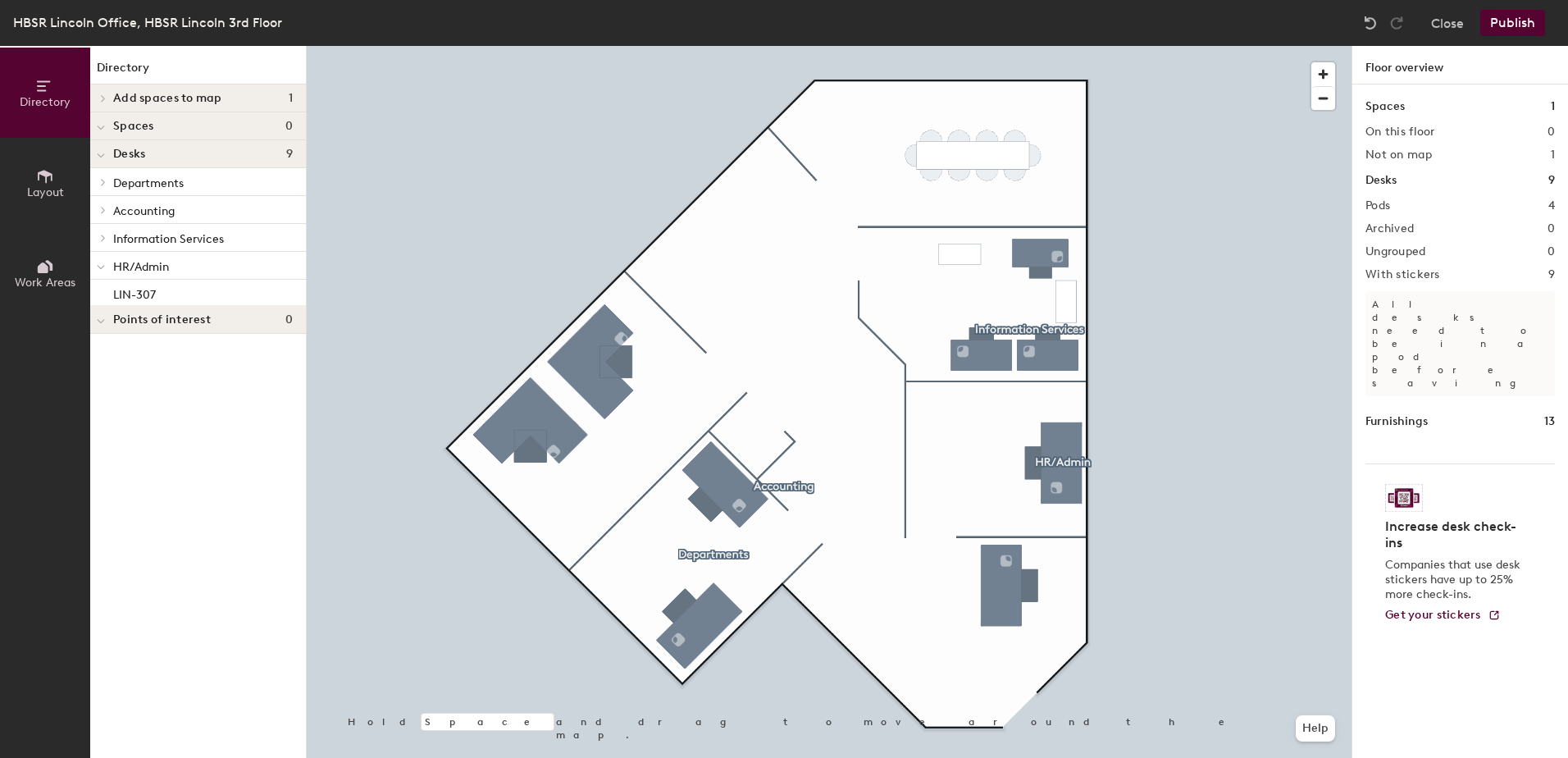
click at [1061, 46] on div at bounding box center [829, 46] width 1045 height 0
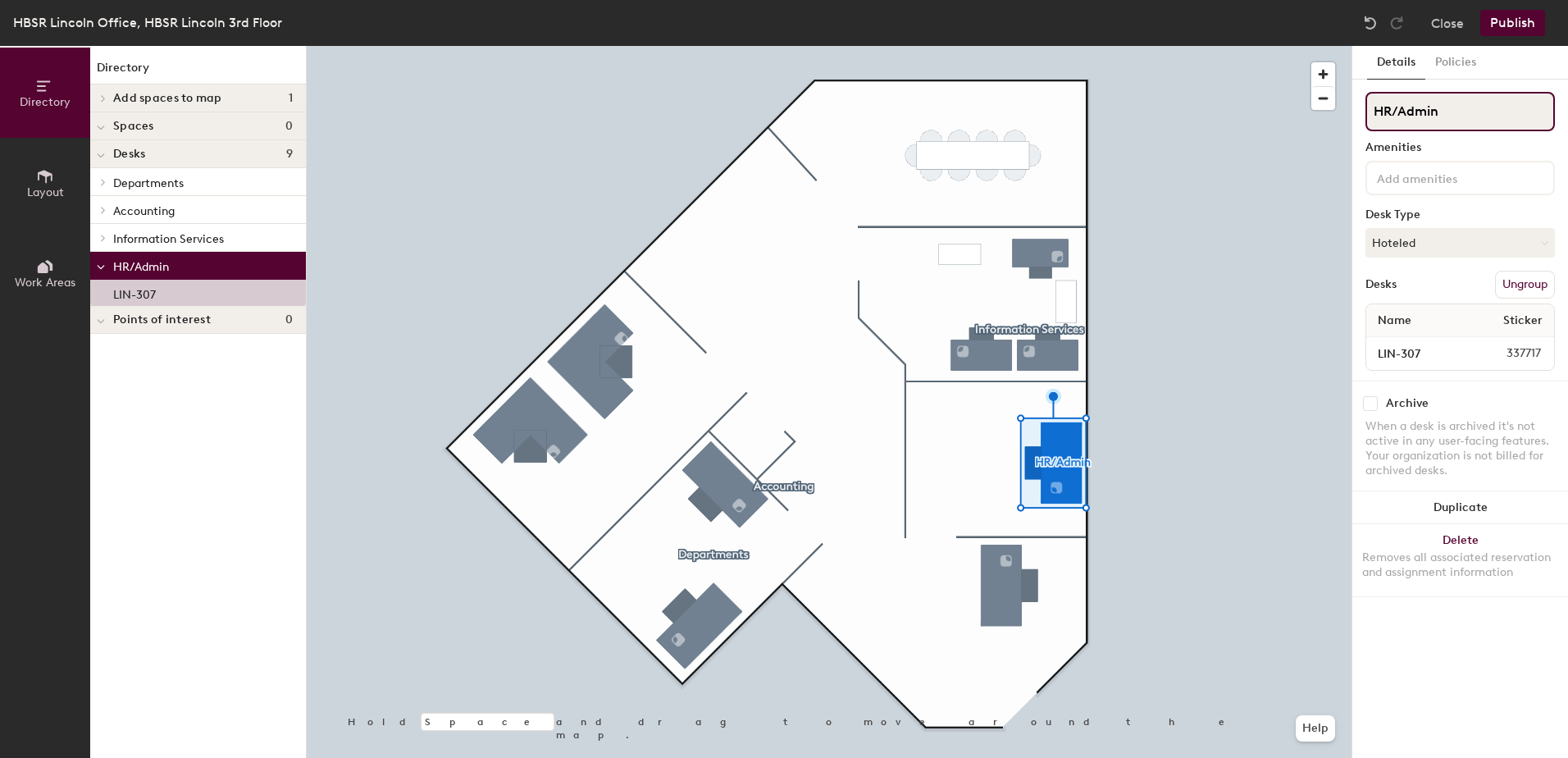
click at [1214, 120] on div "Directory Layout Work Areas Directory Add spaces to map 1 305 Conference Room S…" at bounding box center [784, 402] width 1568 height 712
drag, startPoint x: 1557, startPoint y: 86, endPoint x: 1503, endPoint y: 113, distance: 60.4
click at [1503, 113] on input "HR/Admin" at bounding box center [1460, 112] width 189 height 39
click at [1081, 134] on div "Directory Layout Work Areas Directory Add spaces to map 1 305 Conference Room S…" at bounding box center [784, 402] width 1568 height 712
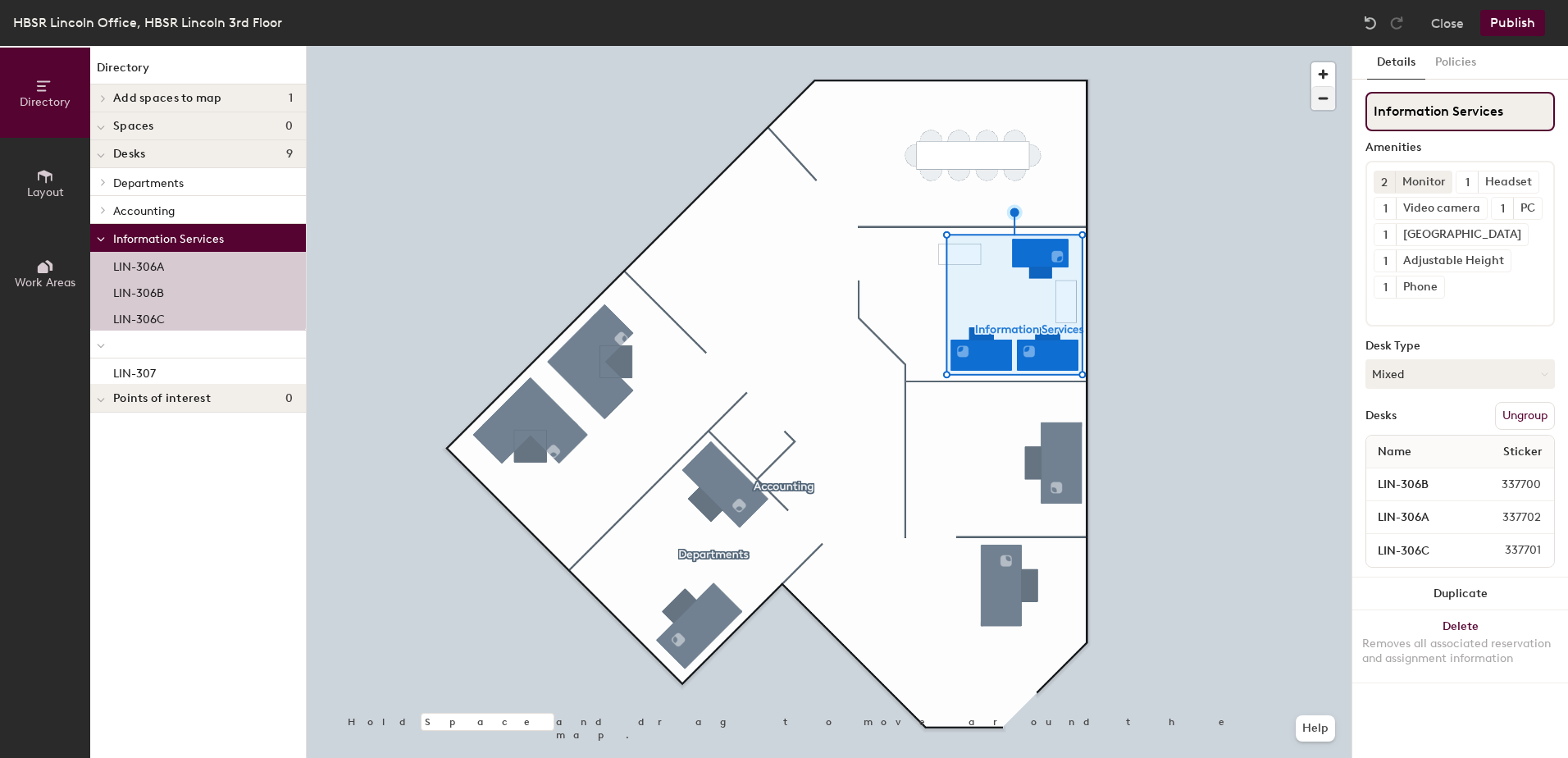
click at [957, 119] on div "Directory Layout Work Areas Directory Add spaces to map 1 305 Conference Room S…" at bounding box center [784, 402] width 1568 height 712
drag, startPoint x: 1526, startPoint y: 110, endPoint x: 1324, endPoint y: 96, distance: 202.5
click at [1130, 46] on div at bounding box center [829, 46] width 1045 height 0
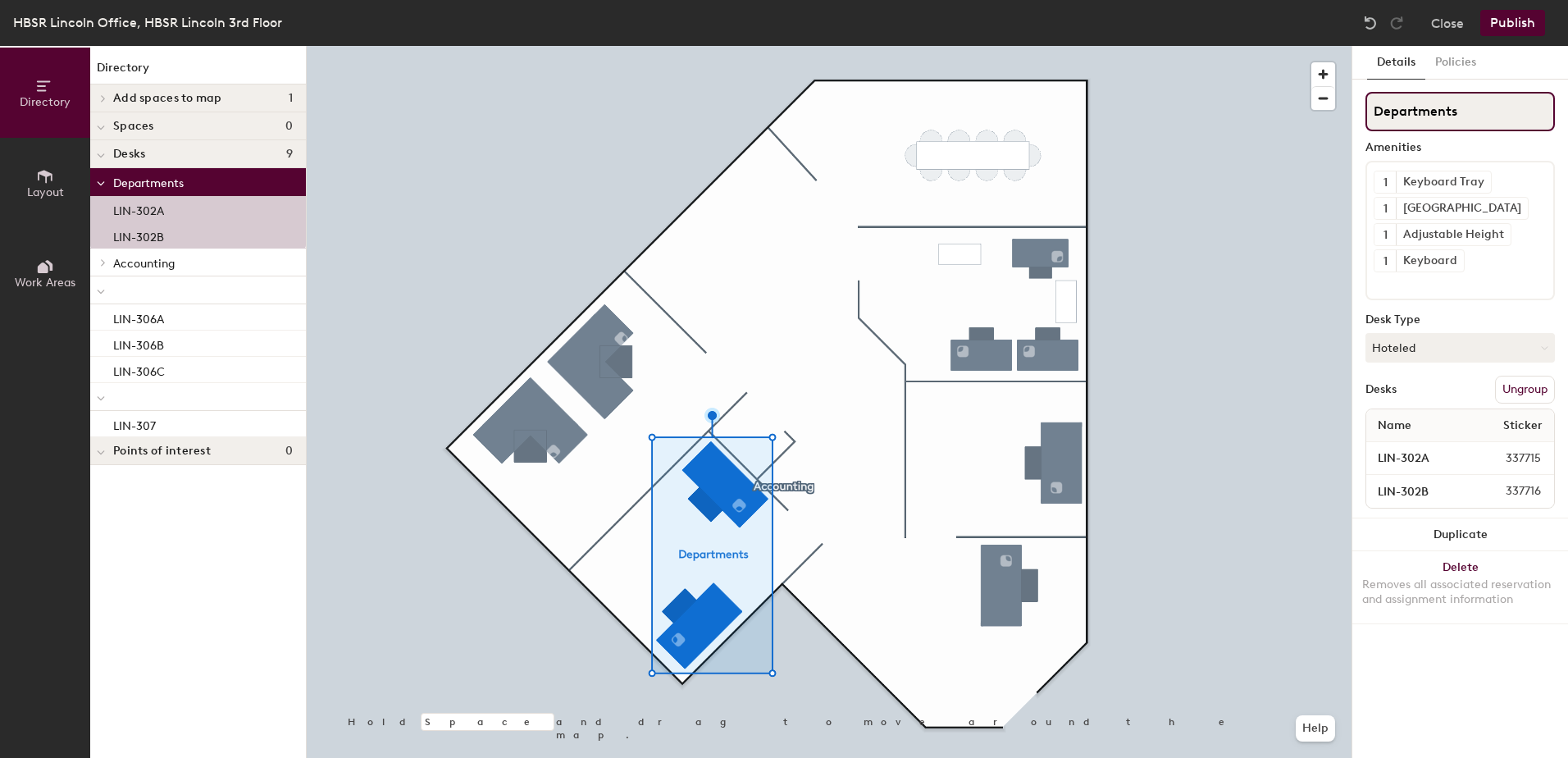
click at [935, 157] on div "Directory Layout Work Areas Directory Add spaces to map 1 305 Conference Room S…" at bounding box center [784, 402] width 1568 height 712
click at [1146, 46] on div at bounding box center [829, 46] width 1045 height 0
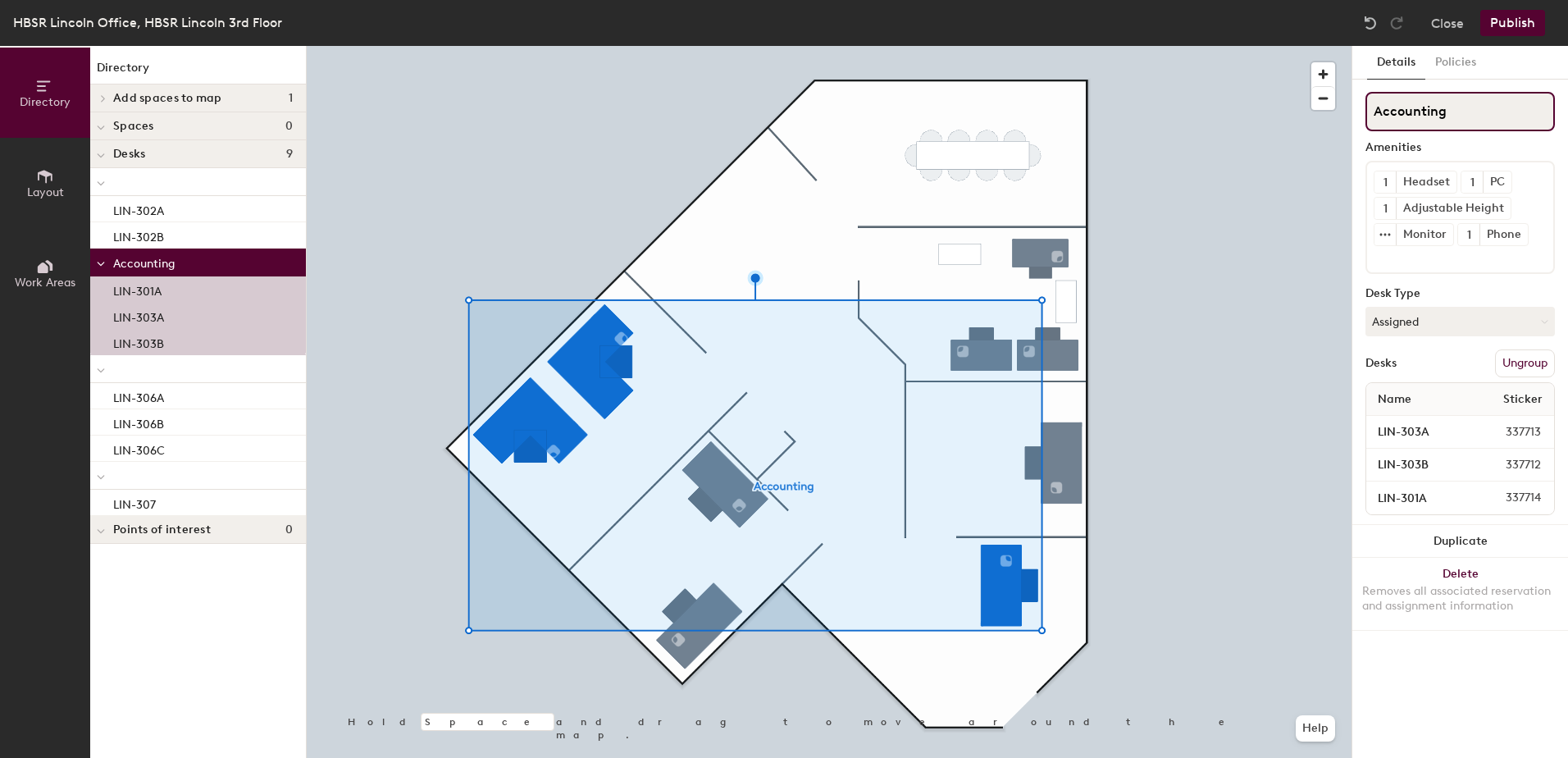
click at [1024, 134] on div "Directory Layout Work Areas Directory Add spaces to map 1 305 Conference Room S…" at bounding box center [784, 402] width 1568 height 712
click at [1227, 46] on div at bounding box center [829, 46] width 1045 height 0
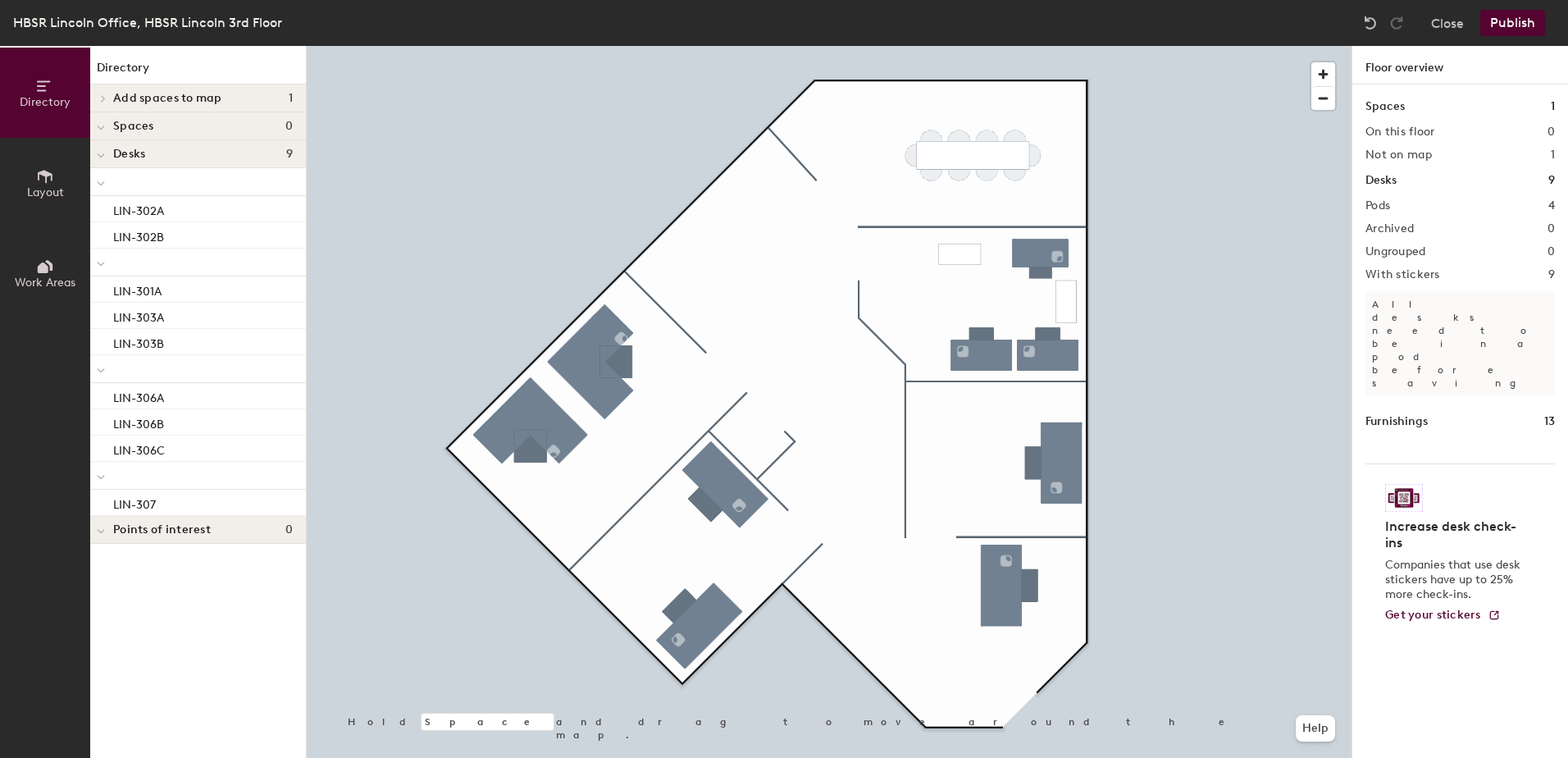
click at [633, 46] on div at bounding box center [829, 46] width 1045 height 0
